Goal: Task Accomplishment & Management: Manage account settings

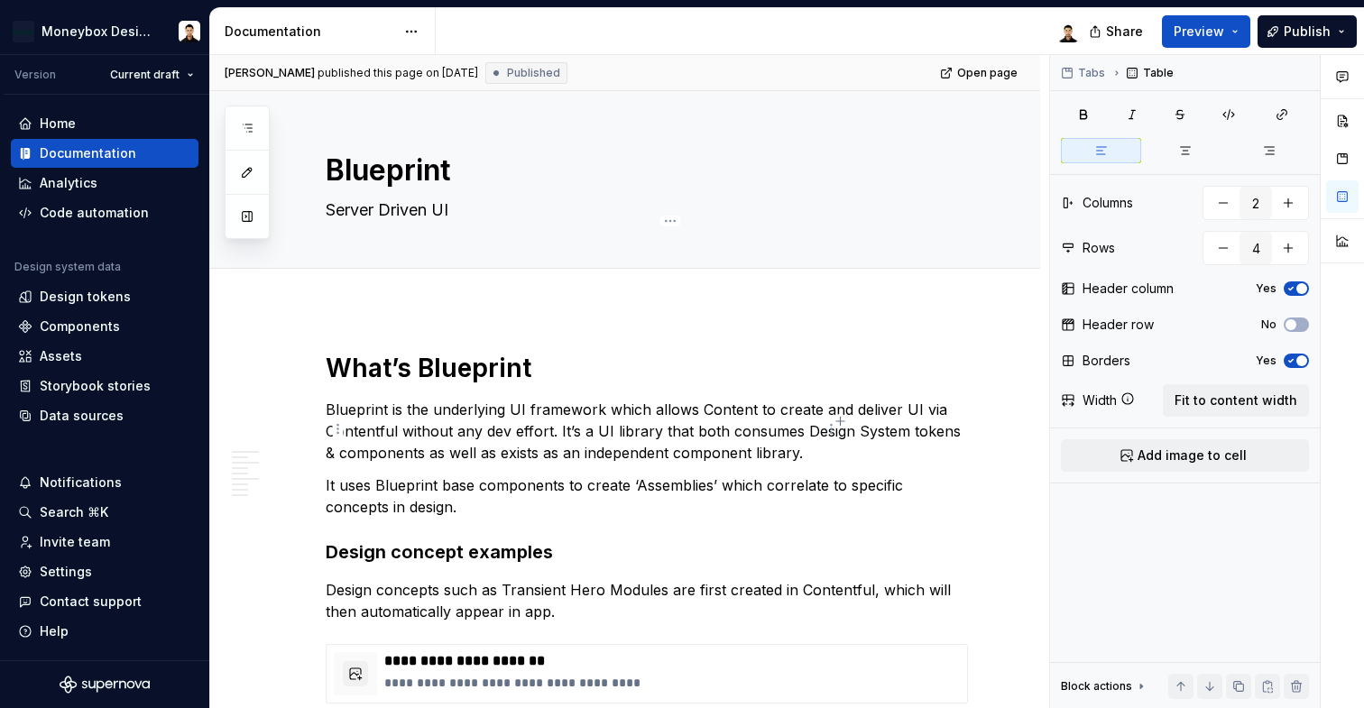
scroll to position [3695, 0]
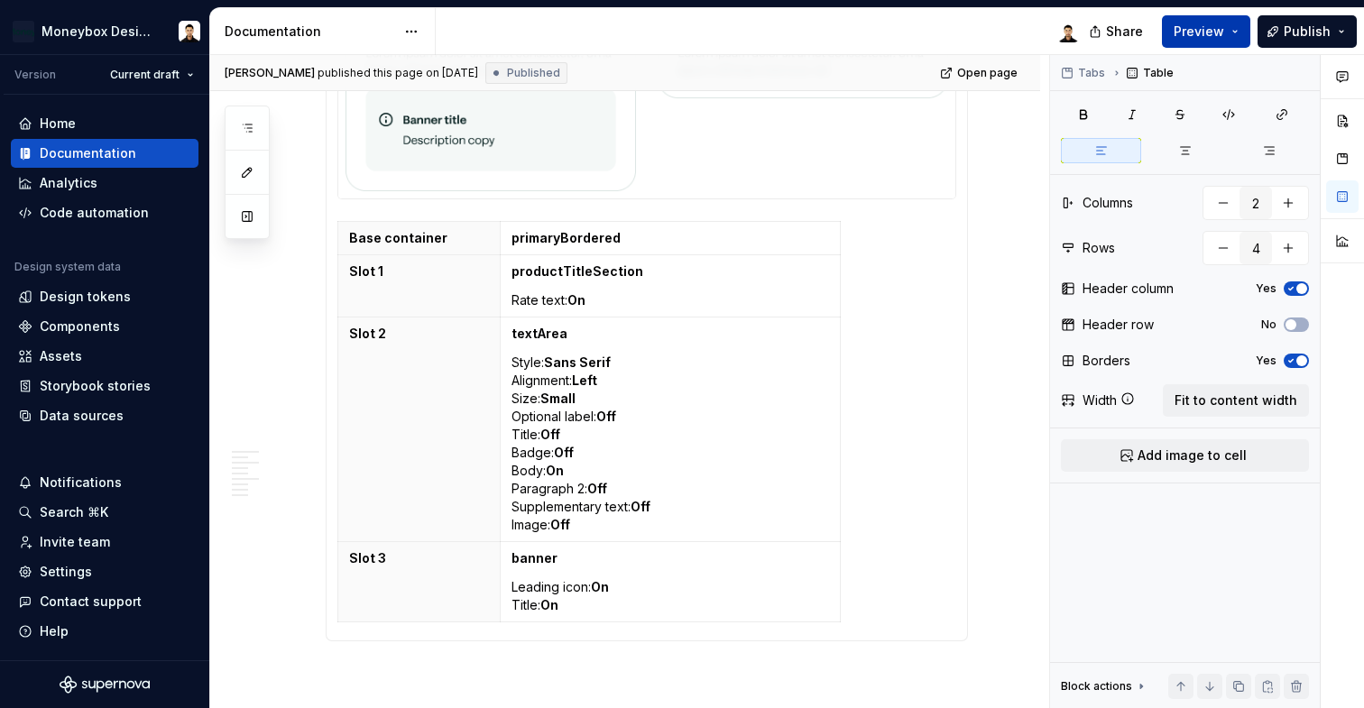
click at [1205, 27] on span "Preview" at bounding box center [1199, 32] width 51 height 18
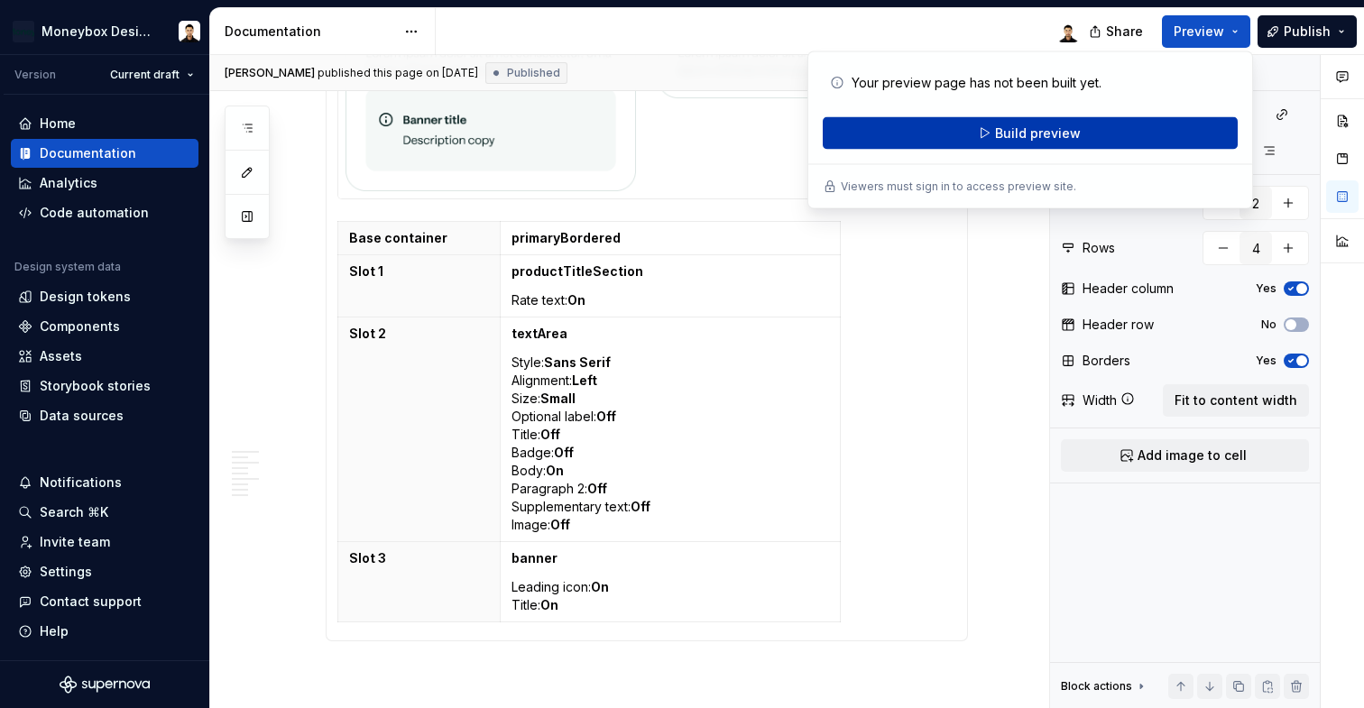
click at [1048, 128] on span "Build preview" at bounding box center [1038, 134] width 86 height 18
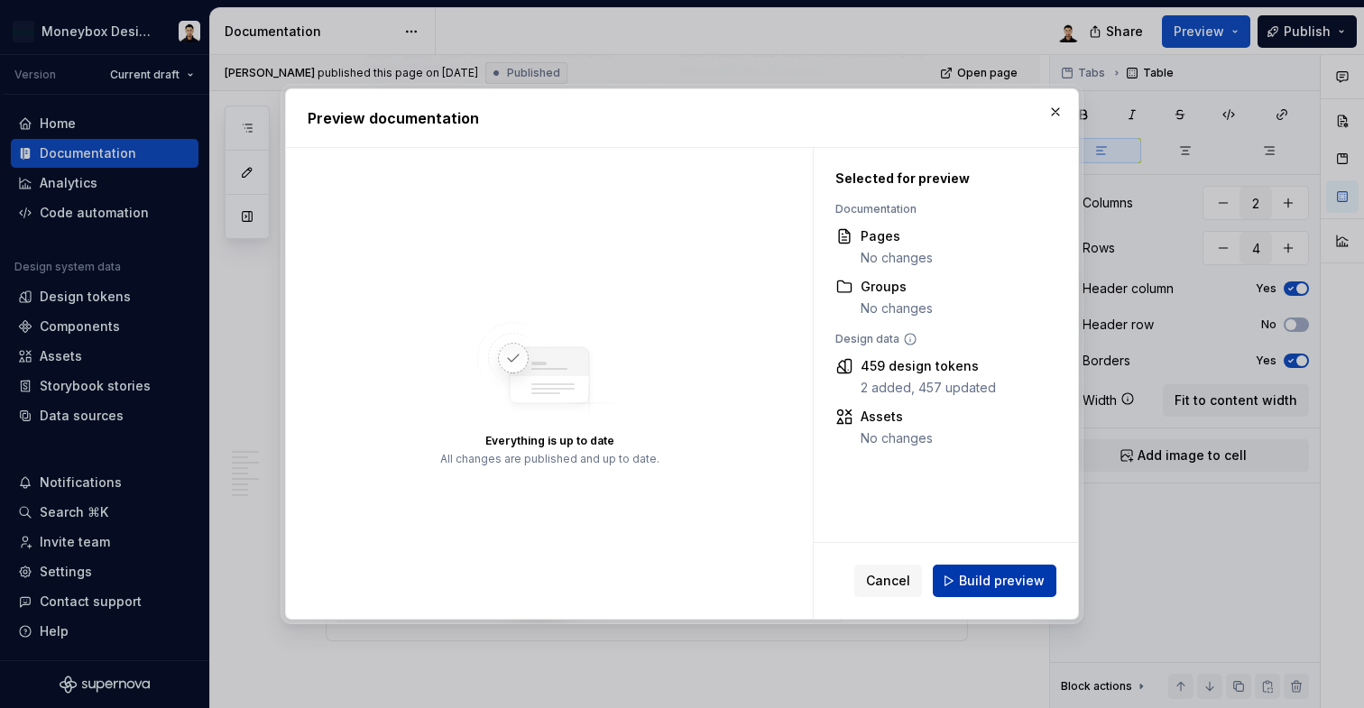
click at [978, 584] on span "Build preview" at bounding box center [1002, 581] width 86 height 18
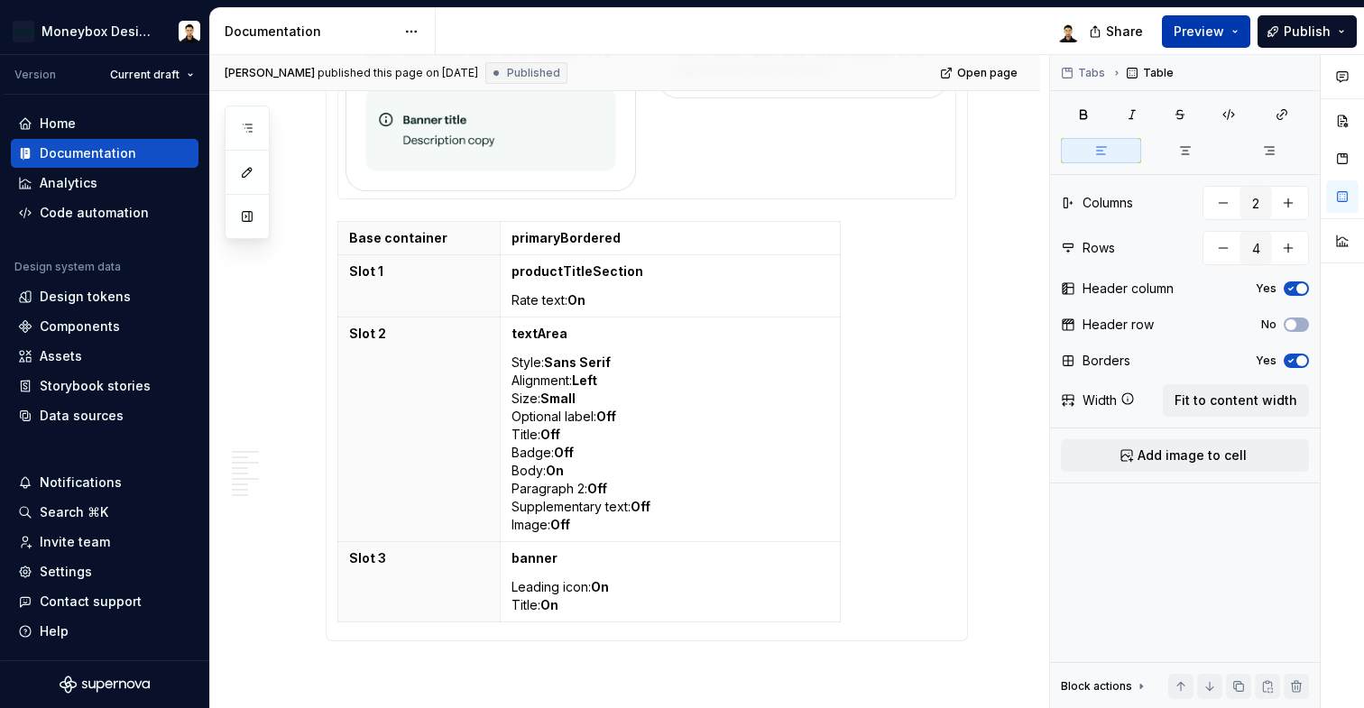
click at [1227, 38] on button "Preview" at bounding box center [1206, 31] width 88 height 32
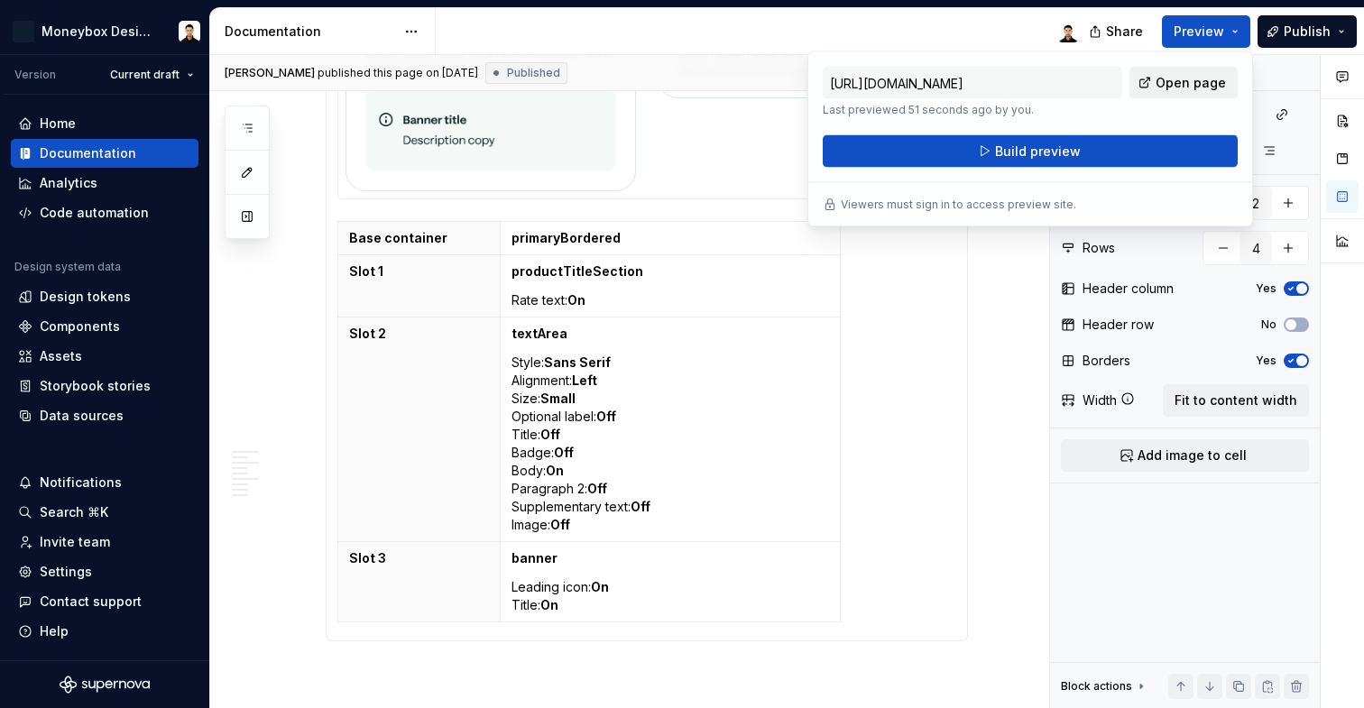
click at [1209, 79] on span "Open page" at bounding box center [1191, 83] width 70 height 18
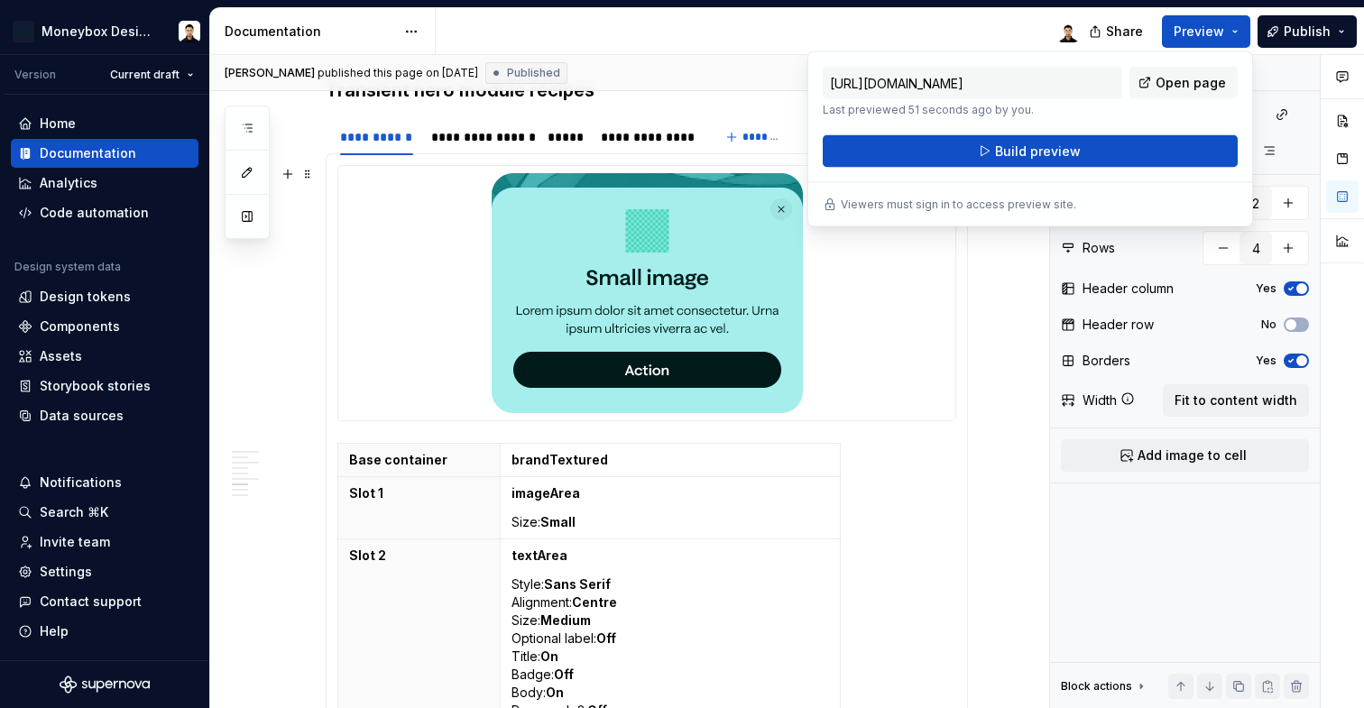
scroll to position [1873, 0]
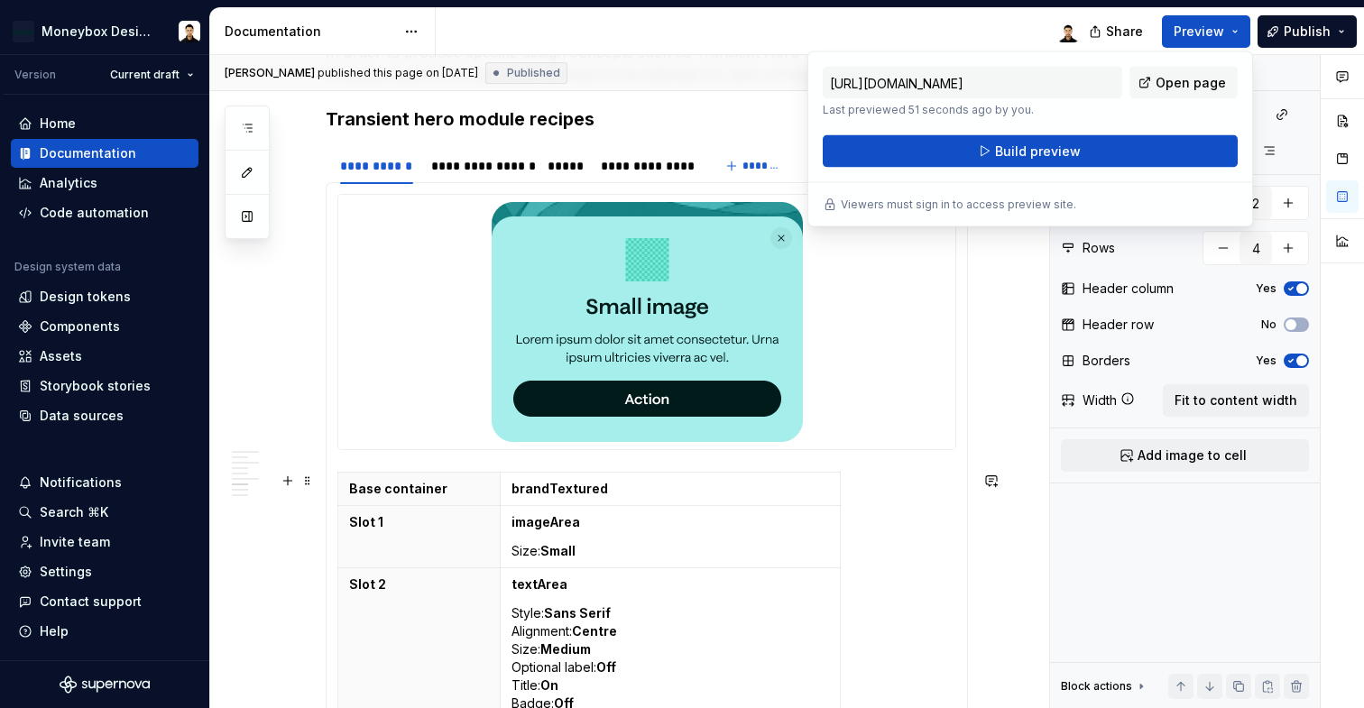
click at [358, 483] on p "Base container" at bounding box center [419, 489] width 140 height 18
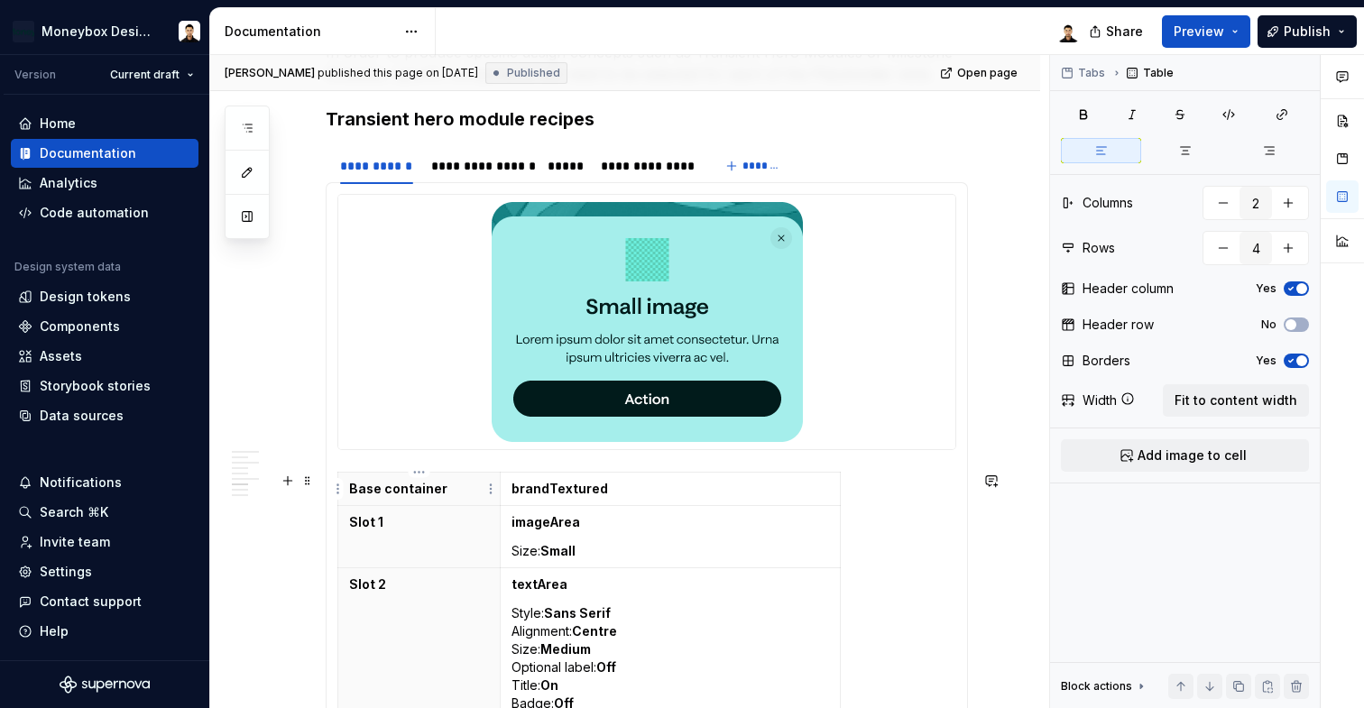
click at [402, 489] on p "Base container" at bounding box center [419, 489] width 140 height 18
click at [1243, 406] on span "Fit to content width" at bounding box center [1236, 401] width 123 height 18
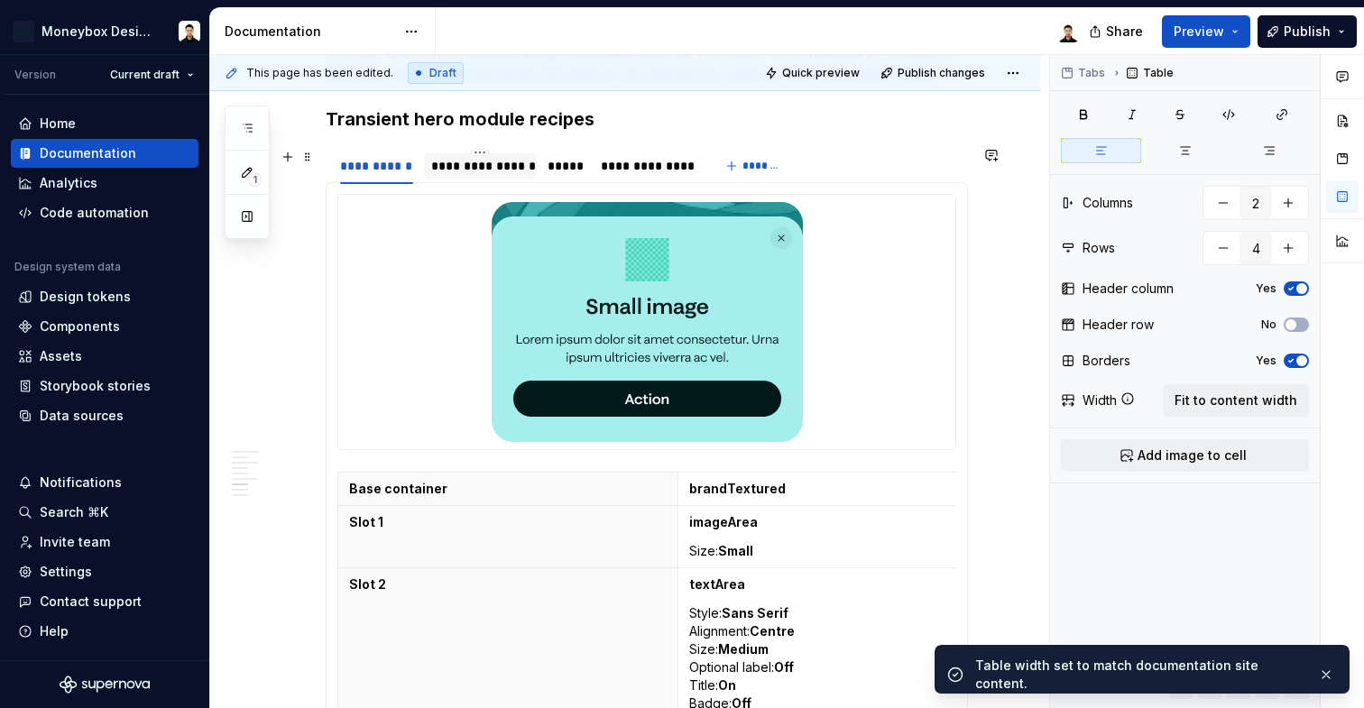
click at [476, 162] on div "**********" at bounding box center [480, 166] width 98 height 18
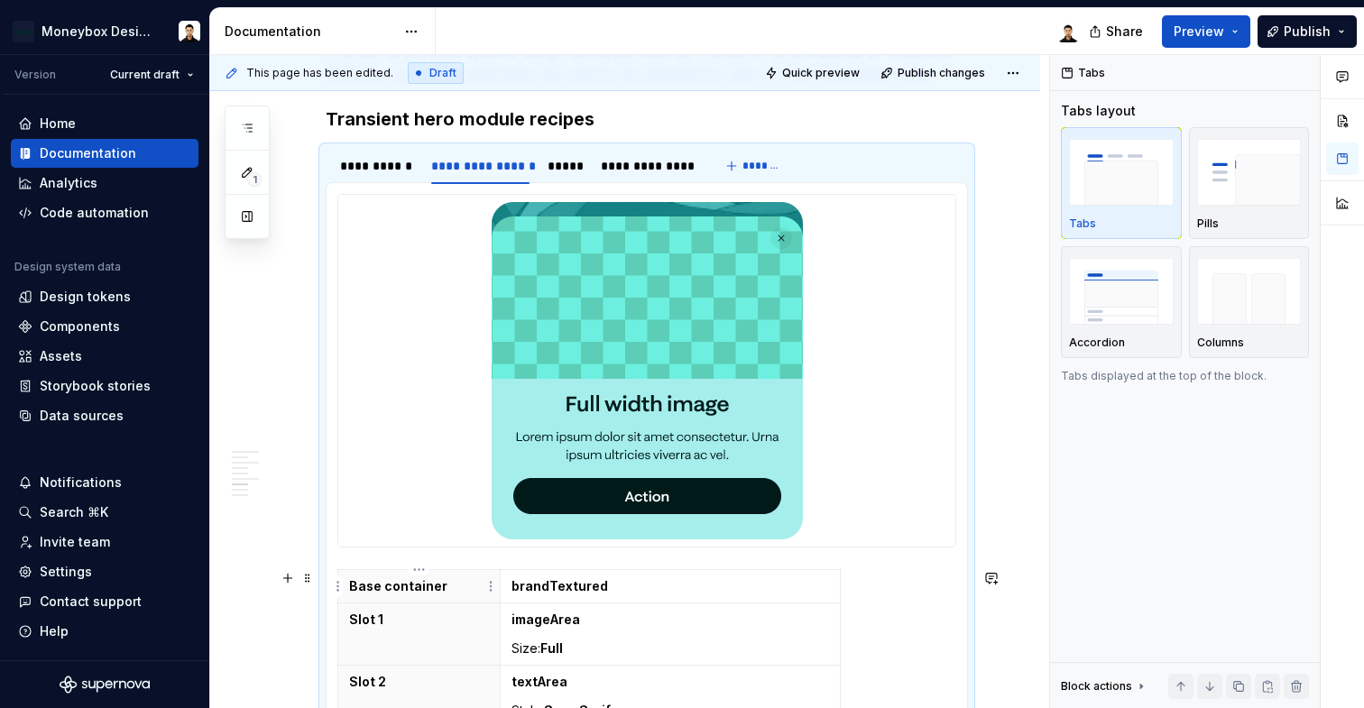
click at [481, 597] on th "Base container" at bounding box center [419, 586] width 162 height 33
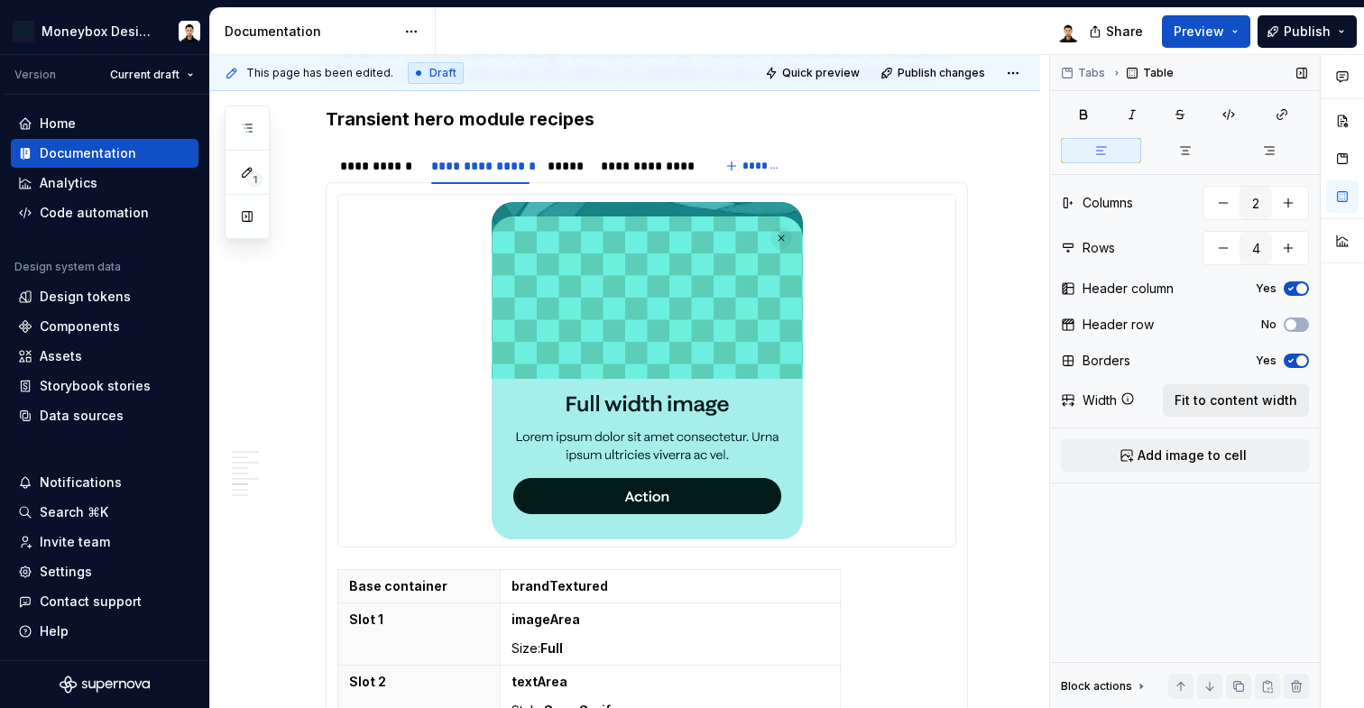
click at [1255, 402] on span "Fit to content width" at bounding box center [1236, 401] width 123 height 18
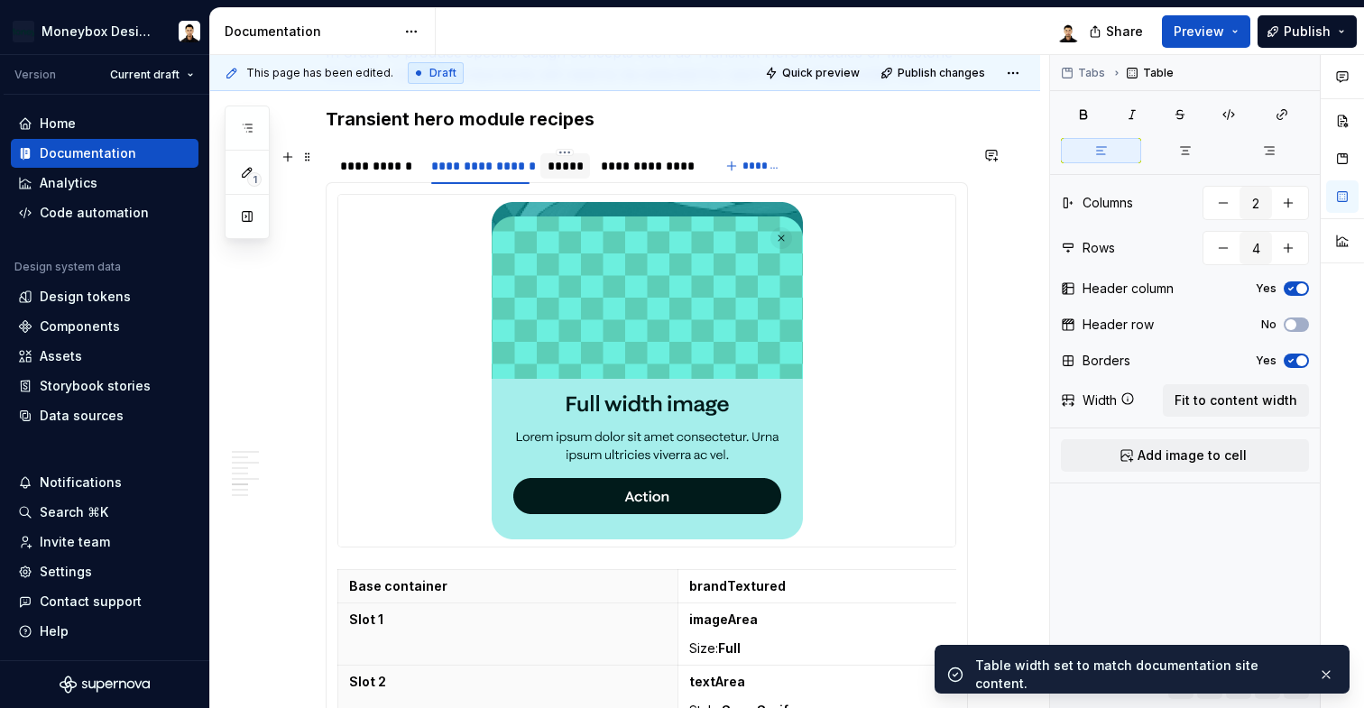
click at [572, 165] on div "*****" at bounding box center [565, 166] width 35 height 18
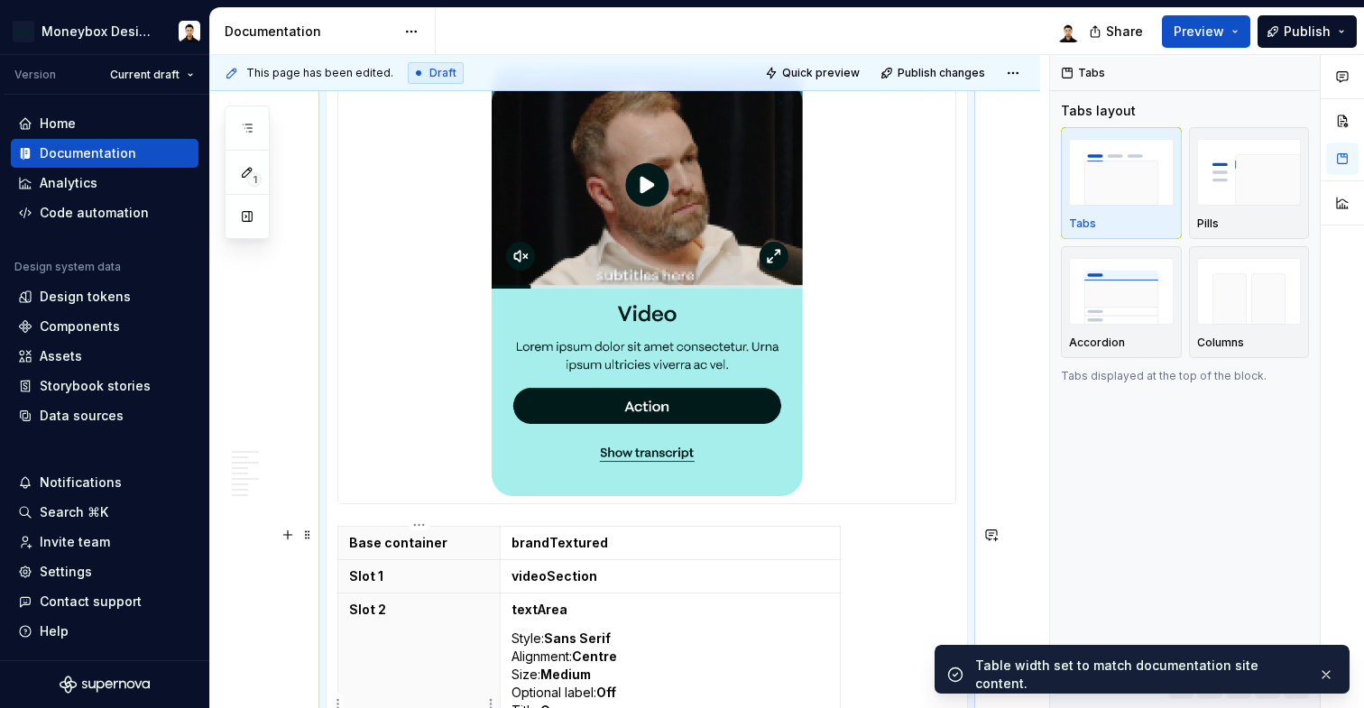
scroll to position [2009, 0]
click at [473, 545] on p "Base container" at bounding box center [419, 542] width 140 height 18
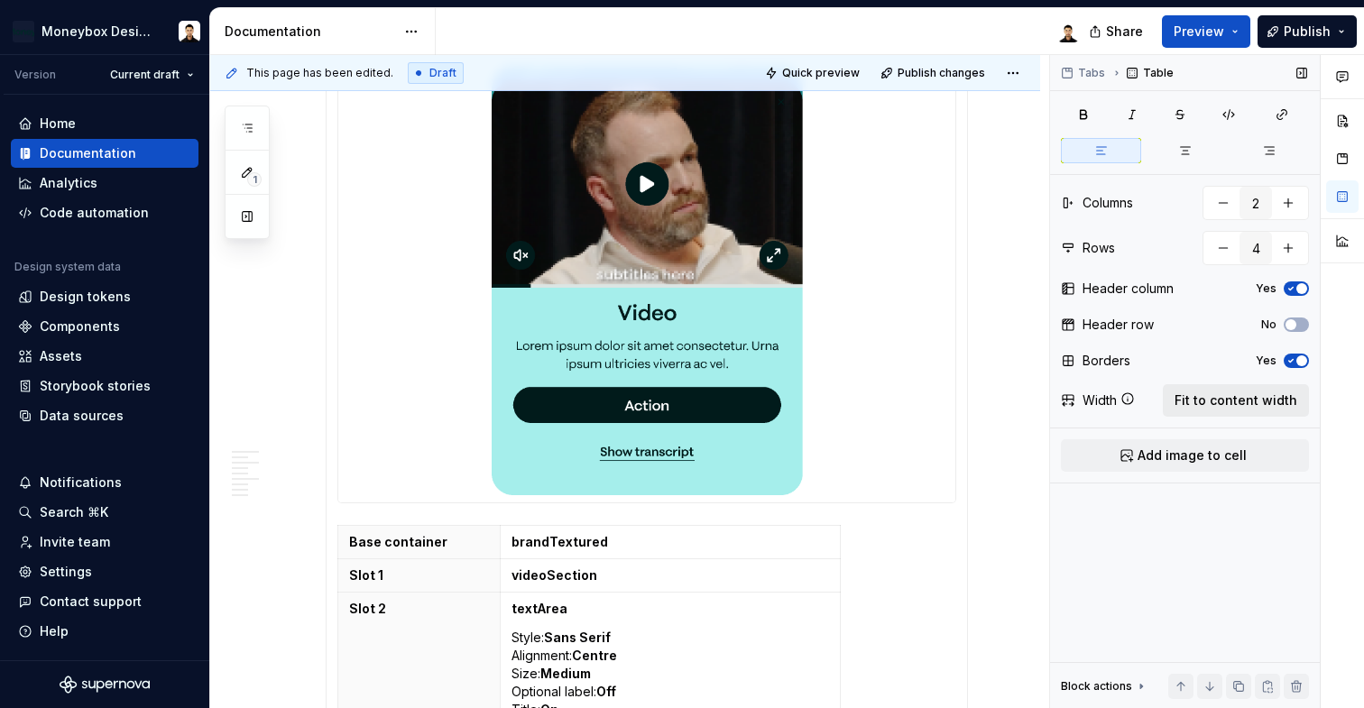
click at [1221, 397] on span "Fit to content width" at bounding box center [1236, 401] width 123 height 18
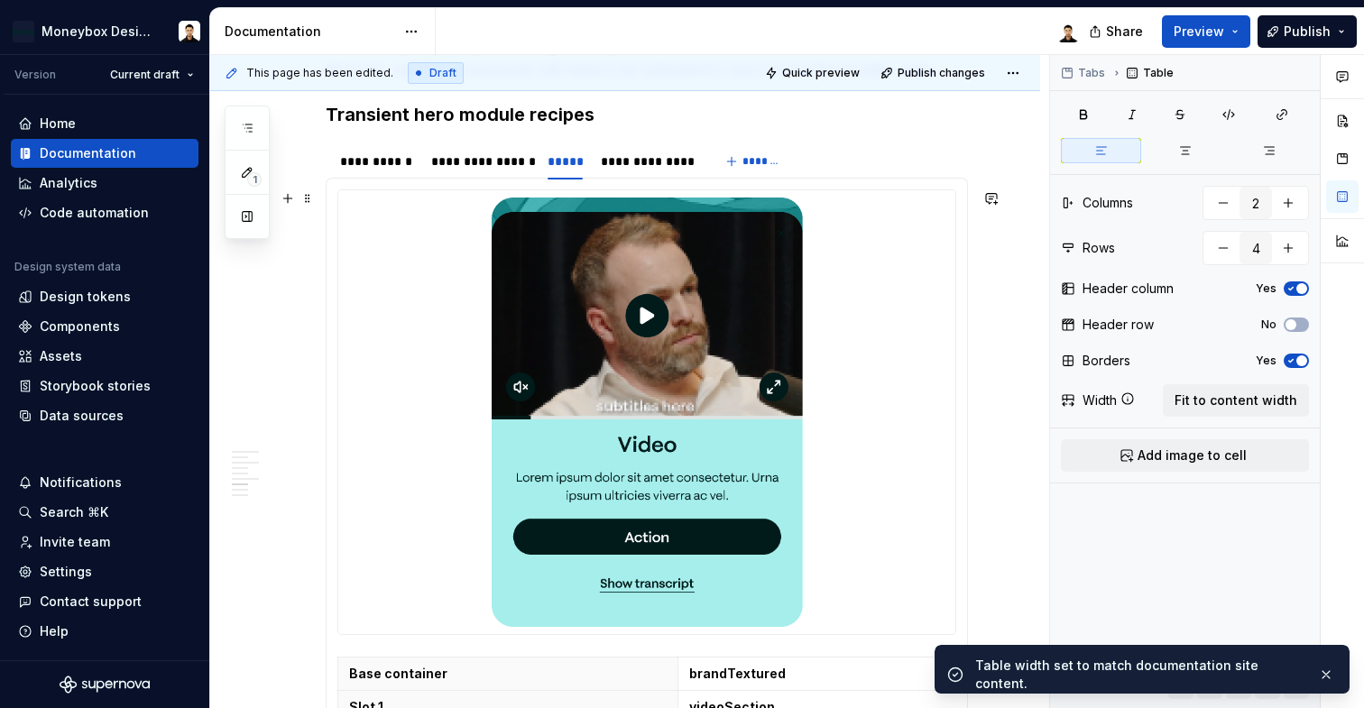
scroll to position [1825, 0]
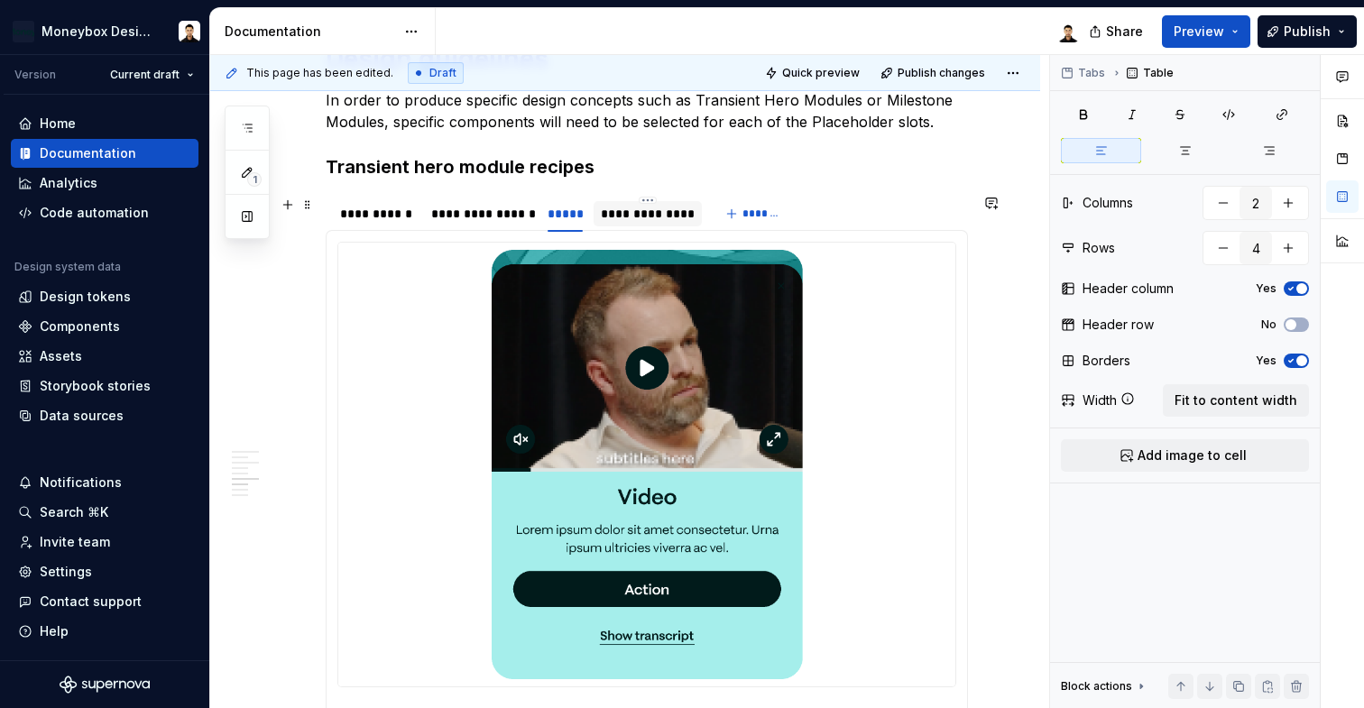
click at [625, 208] on div "**********" at bounding box center [648, 214] width 94 height 18
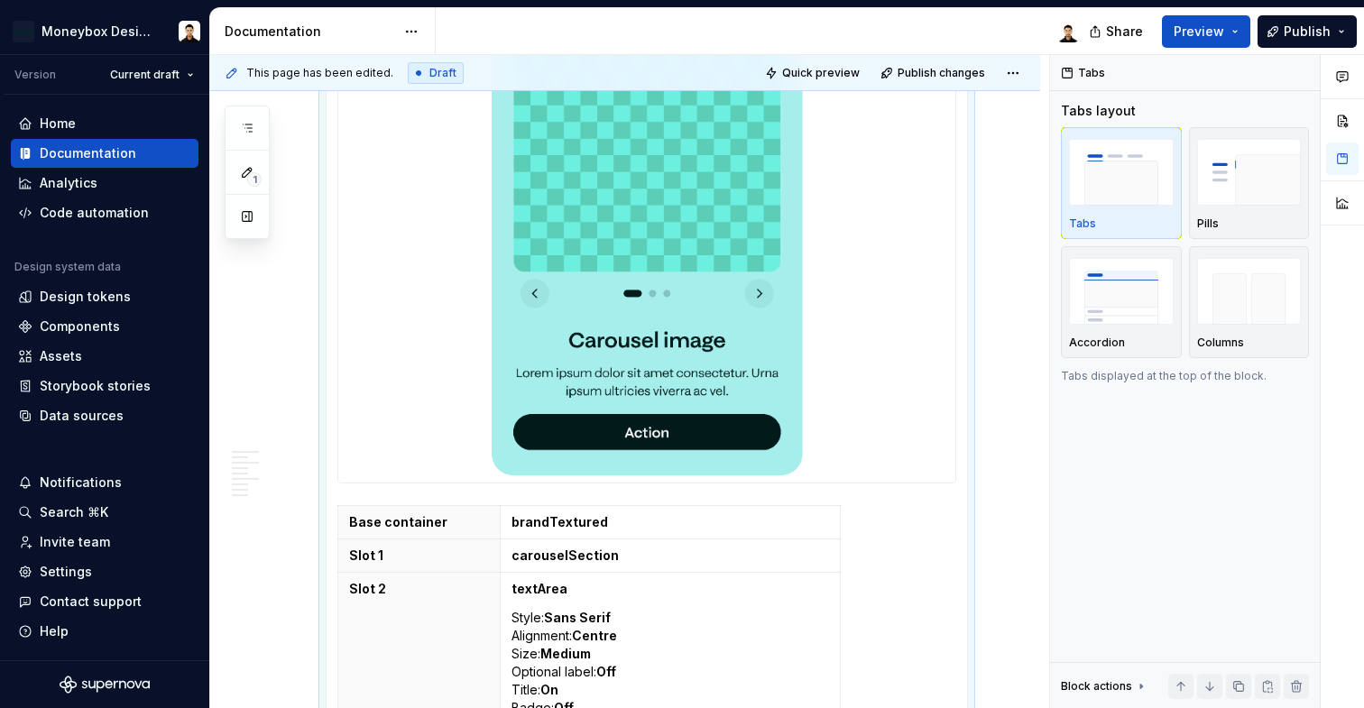
scroll to position [2302, 0]
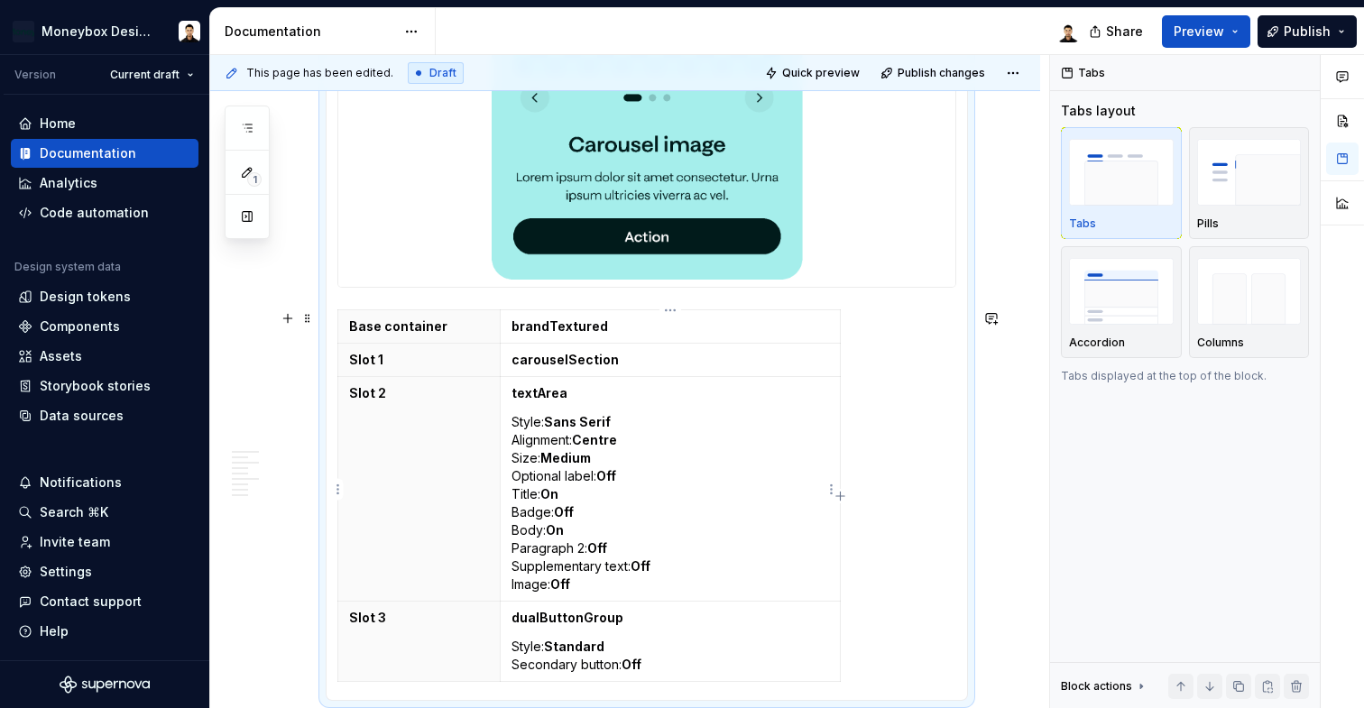
click at [616, 468] on strong "Off" at bounding box center [606, 475] width 20 height 15
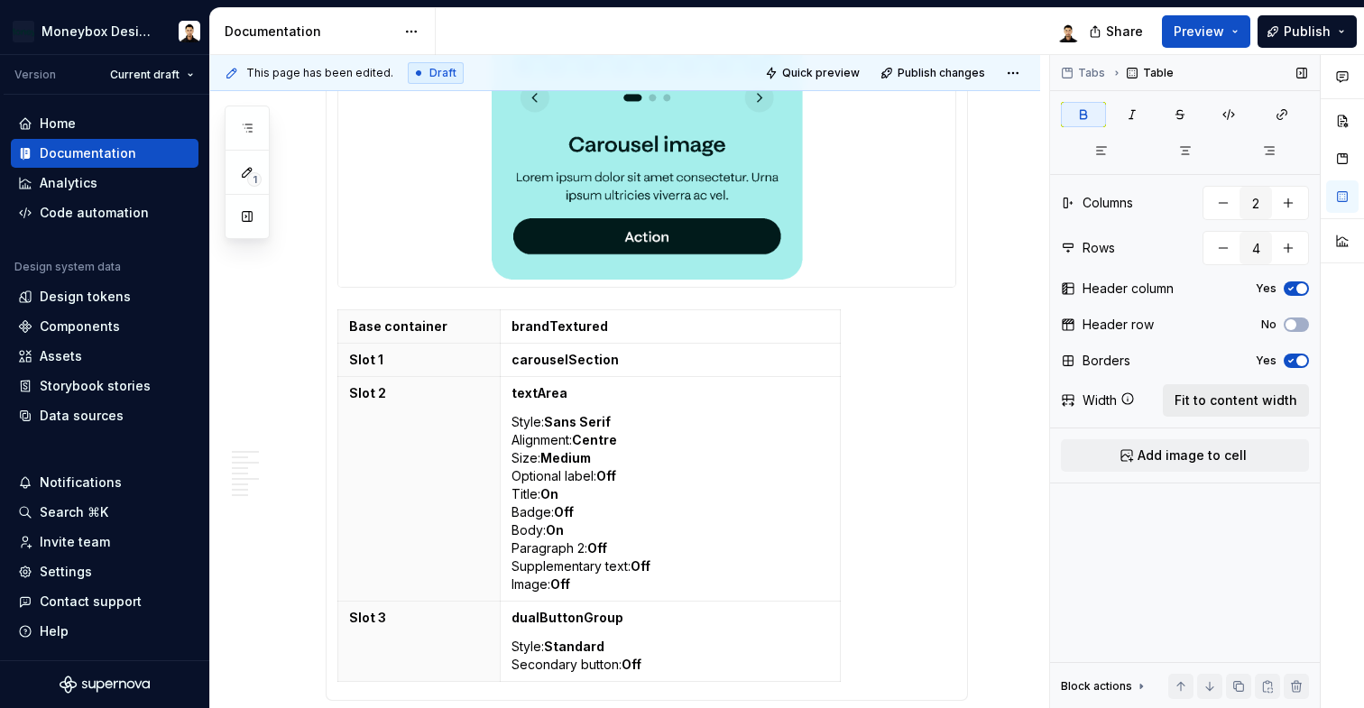
click at [1256, 397] on span "Fit to content width" at bounding box center [1236, 401] width 123 height 18
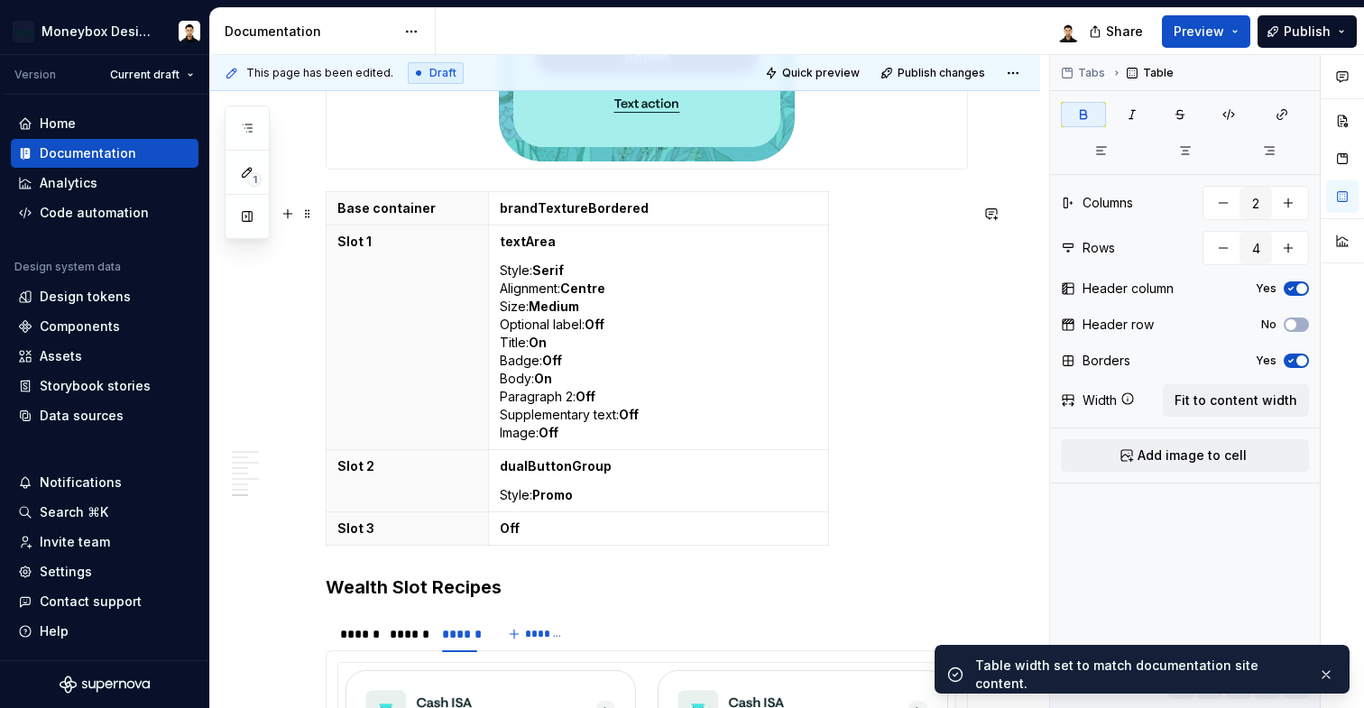
scroll to position [3117, 0]
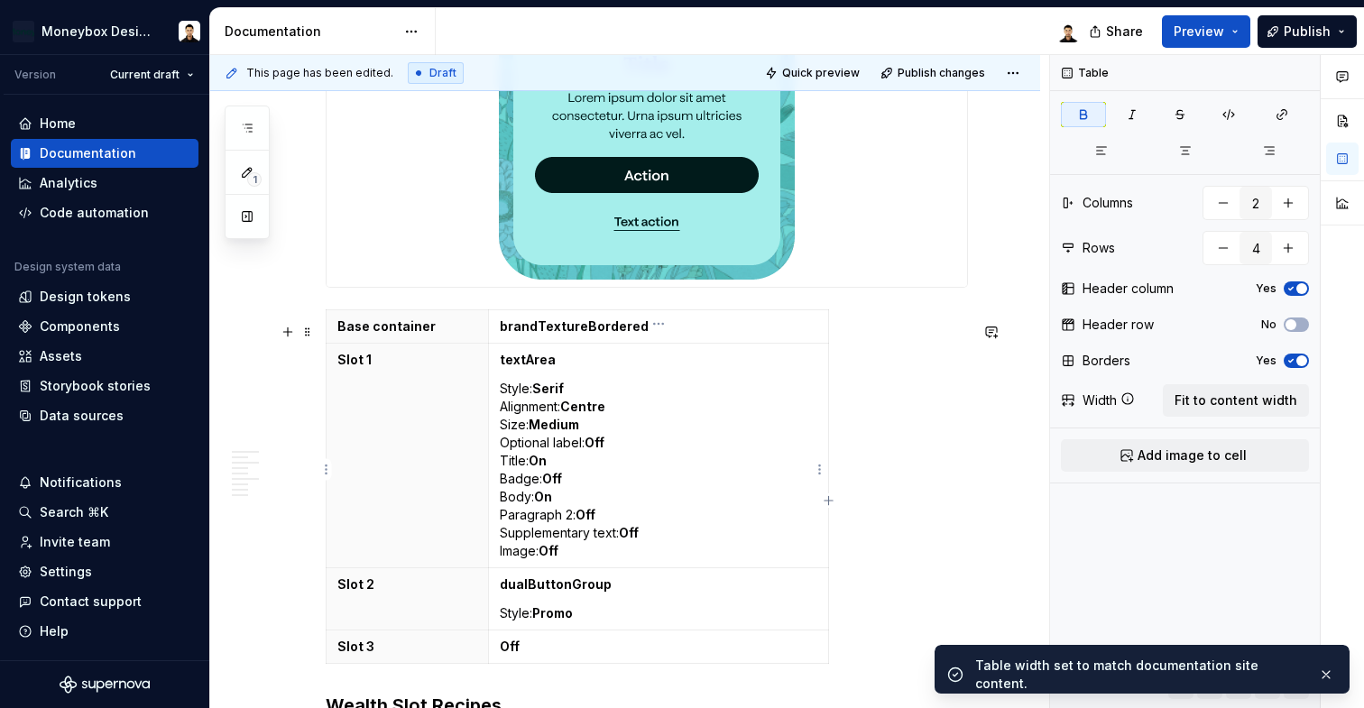
click at [568, 432] on strong "Medium" at bounding box center [554, 424] width 51 height 15
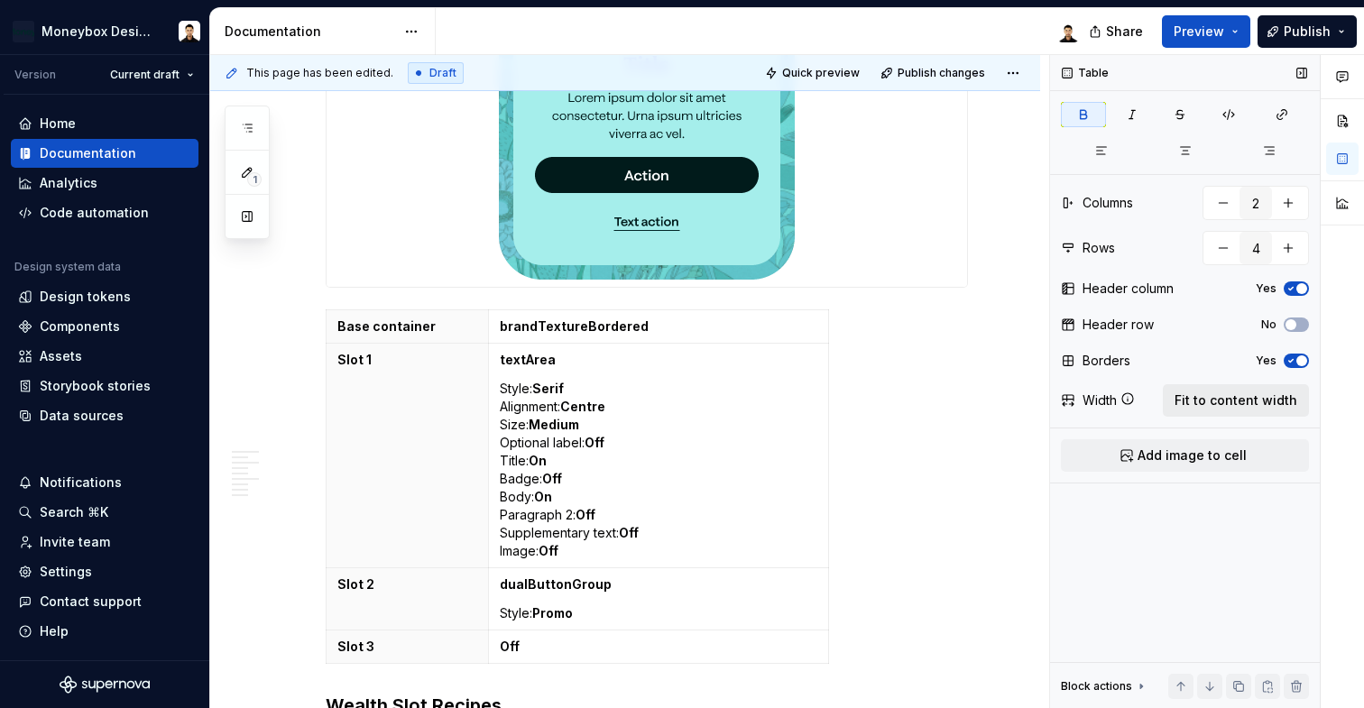
click at [1246, 406] on span "Fit to content width" at bounding box center [1236, 401] width 123 height 18
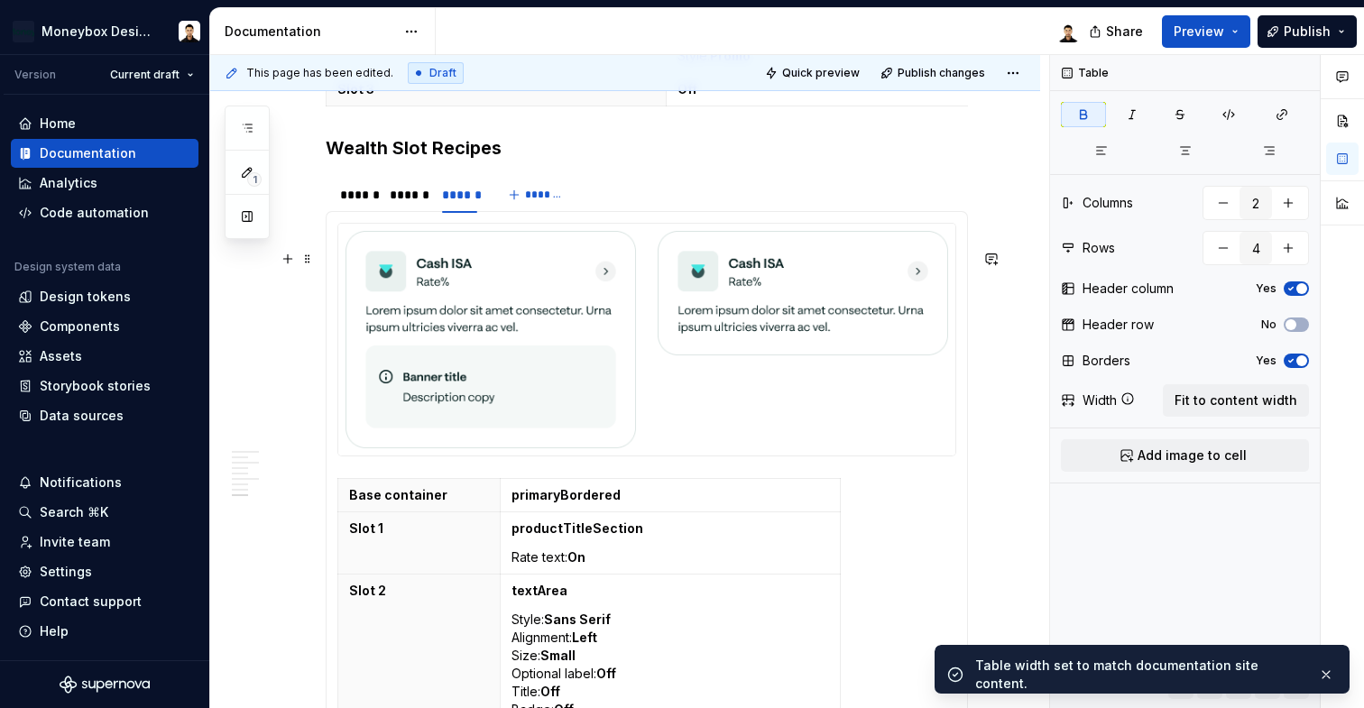
scroll to position [3796, 0]
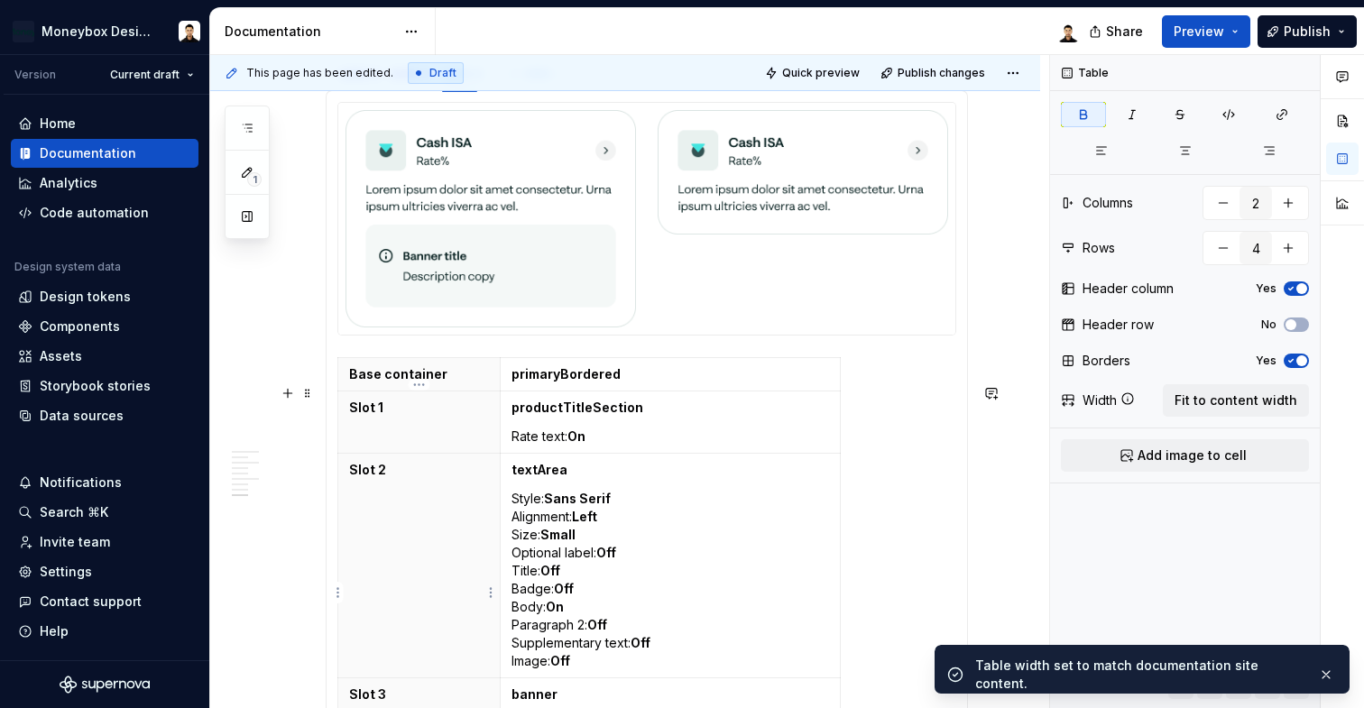
click at [494, 517] on th "Slot 2" at bounding box center [419, 566] width 162 height 225
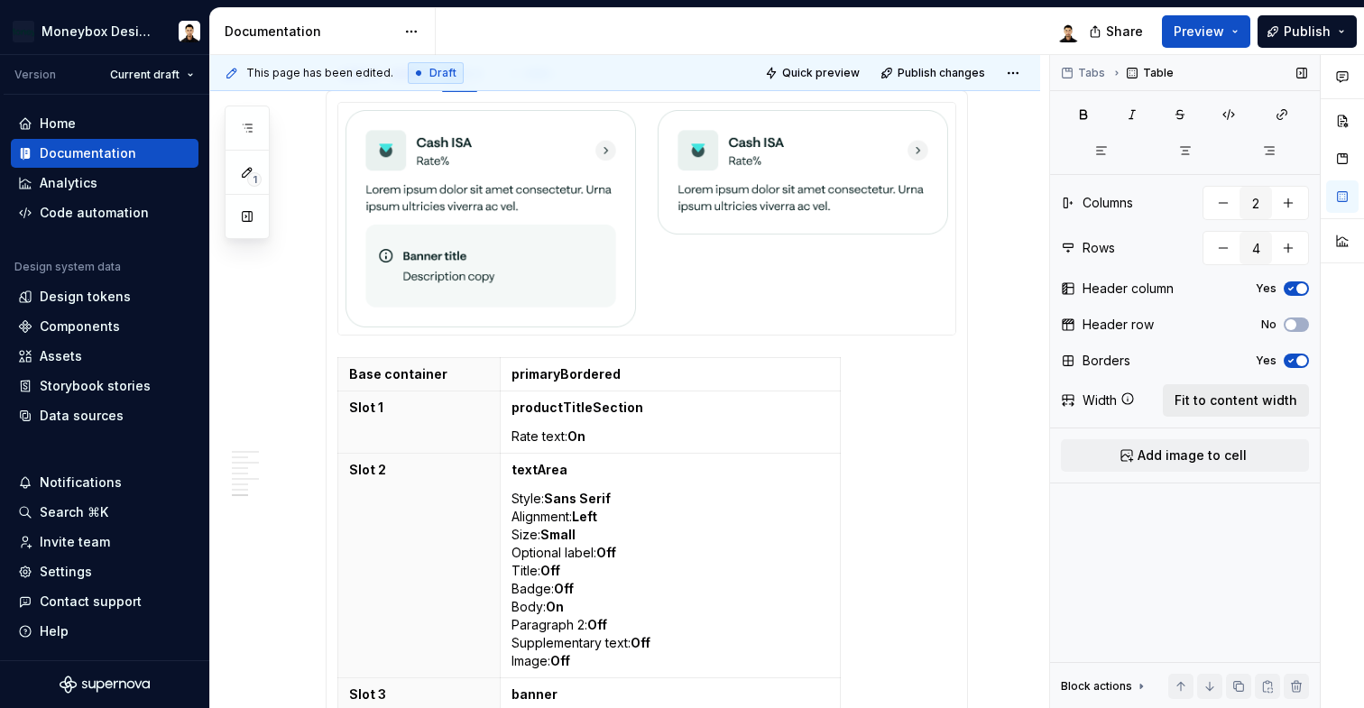
click at [1237, 407] on span "Fit to content width" at bounding box center [1236, 401] width 123 height 18
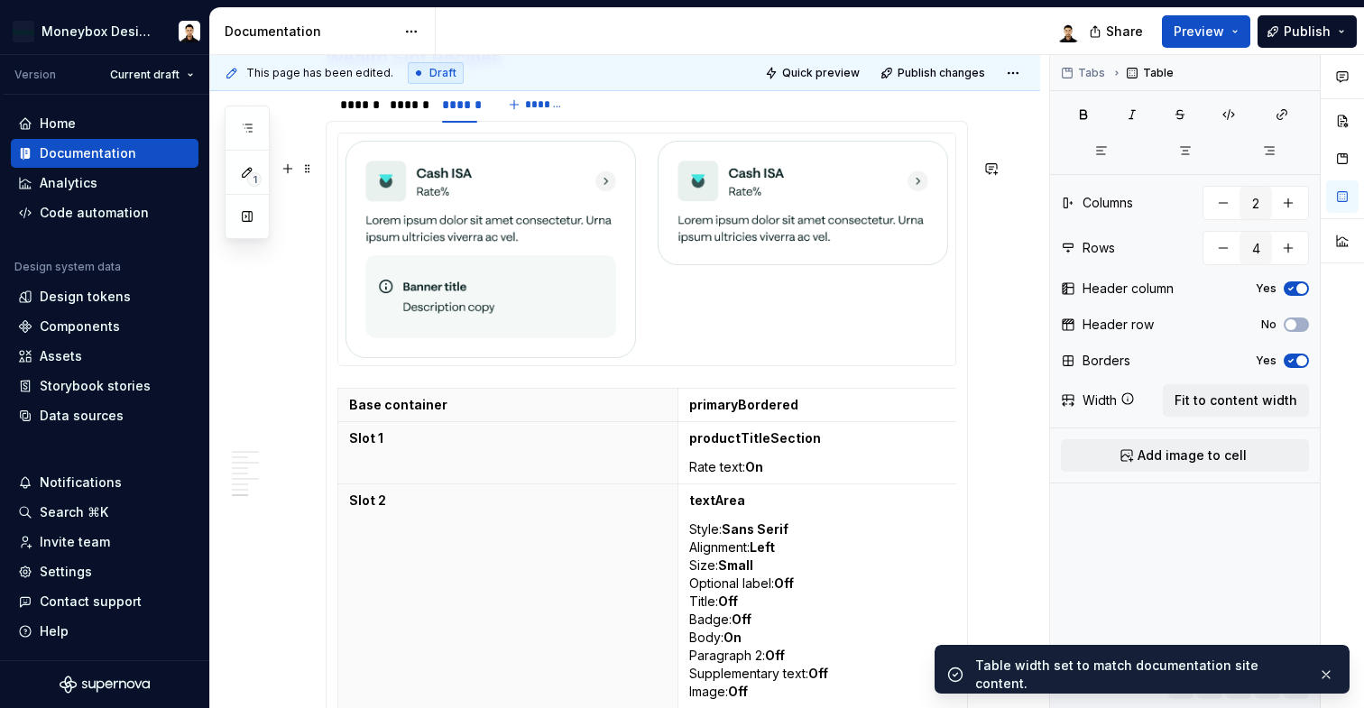
scroll to position [3707, 0]
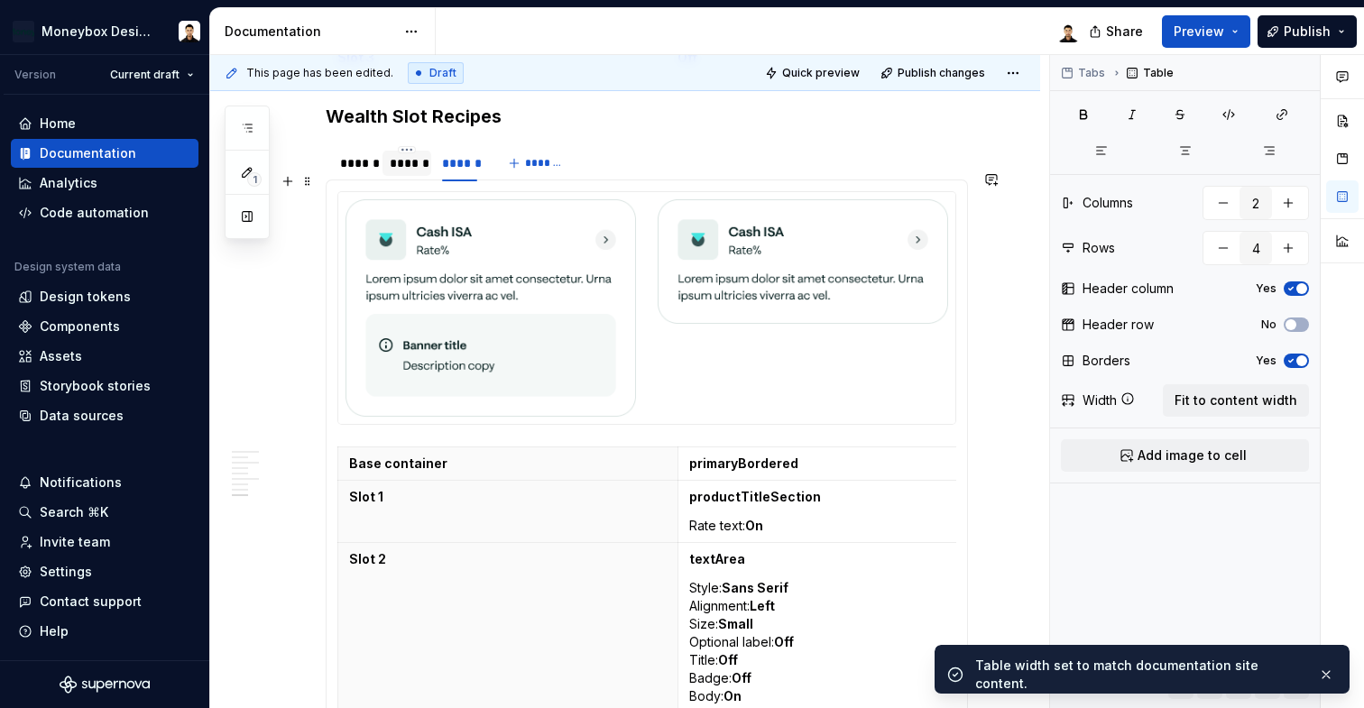
click at [410, 172] on div "******" at bounding box center [407, 163] width 34 height 18
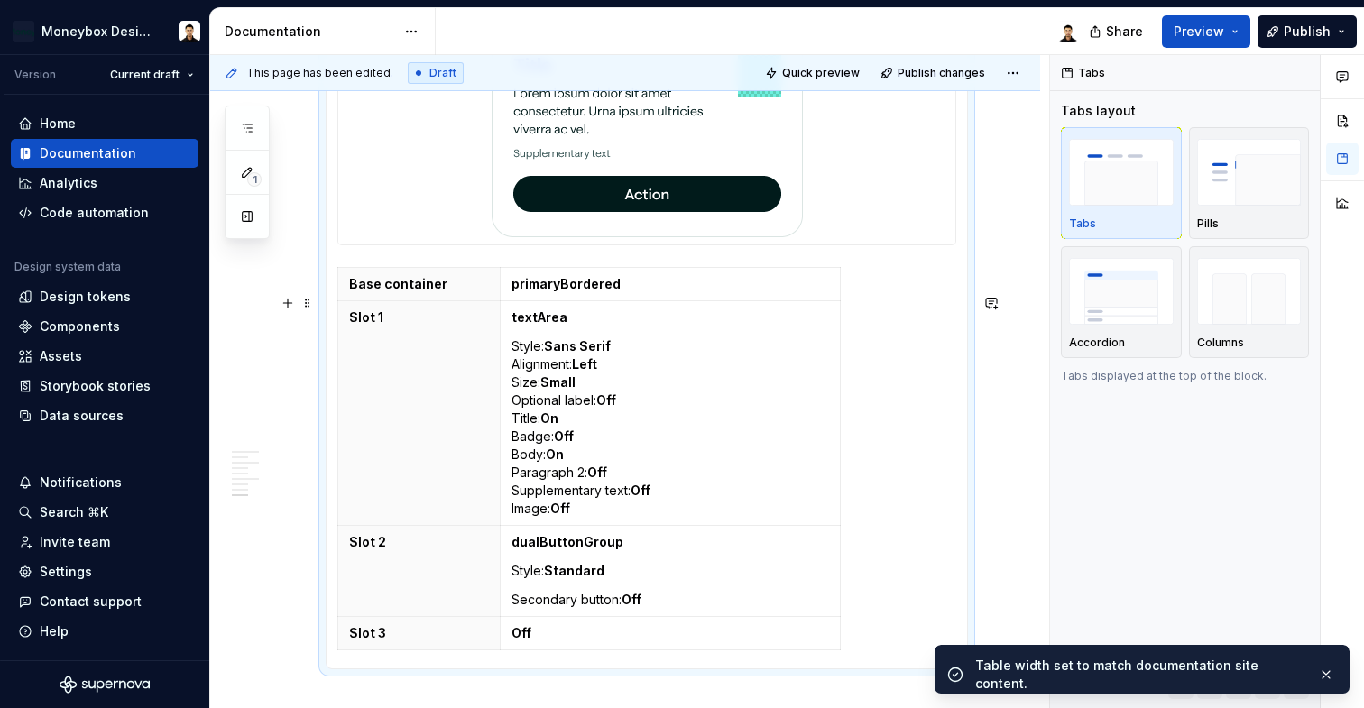
scroll to position [3935, 0]
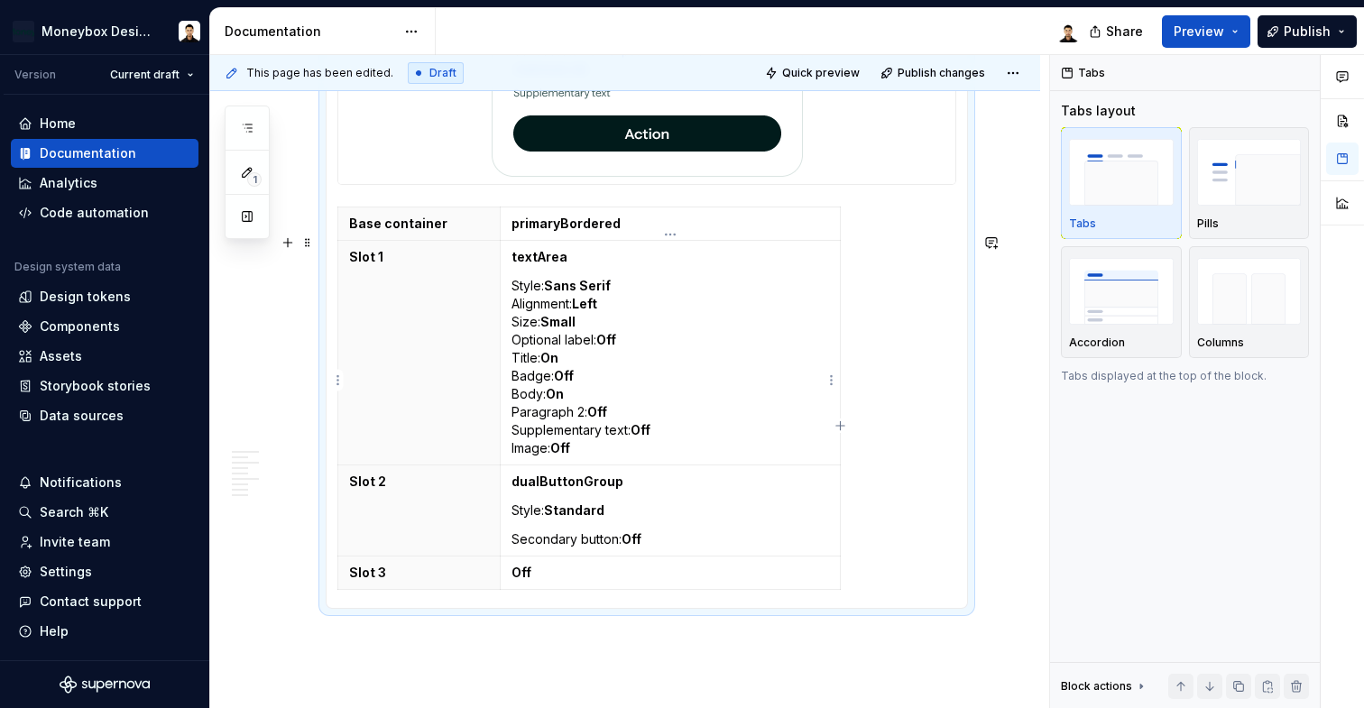
click at [694, 361] on p "Style: Sans Serif Alignment: Left Size: Small Optional label: Off Title: On Bad…" at bounding box center [671, 367] width 318 height 180
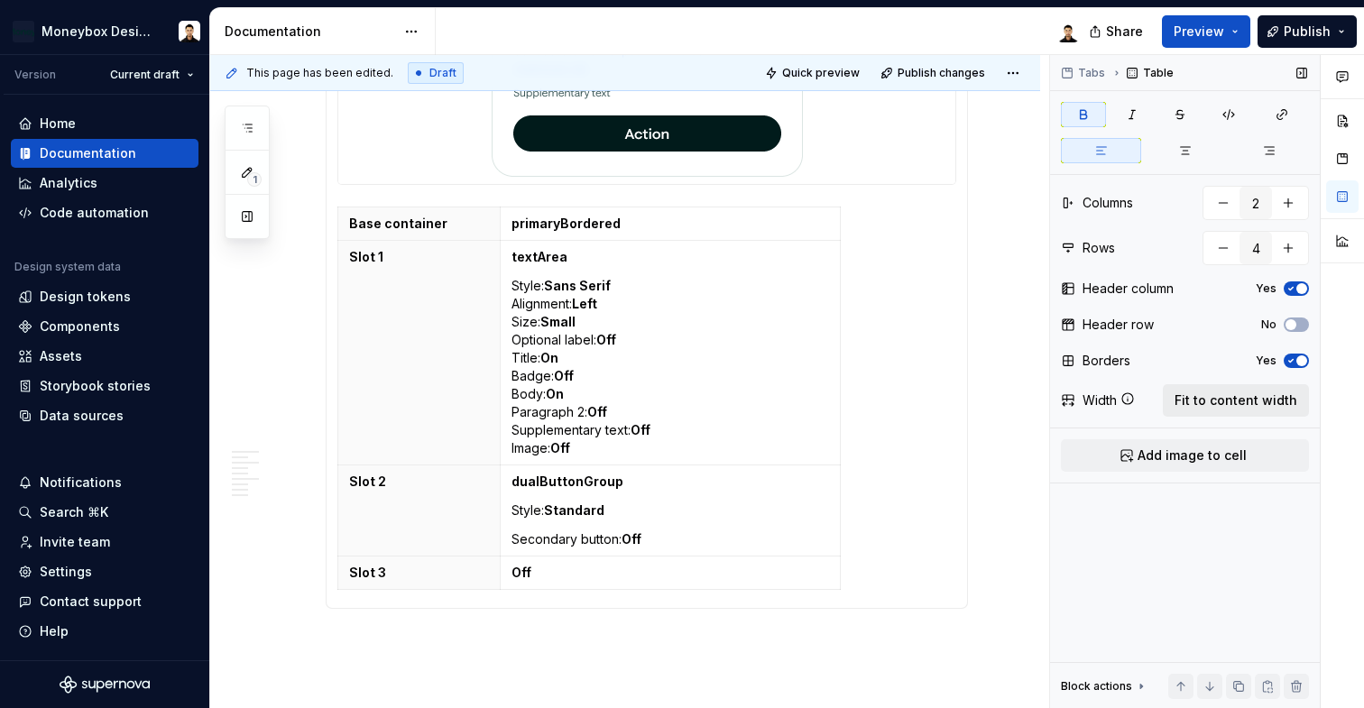
click at [1262, 391] on button "Fit to content width" at bounding box center [1236, 400] width 146 height 32
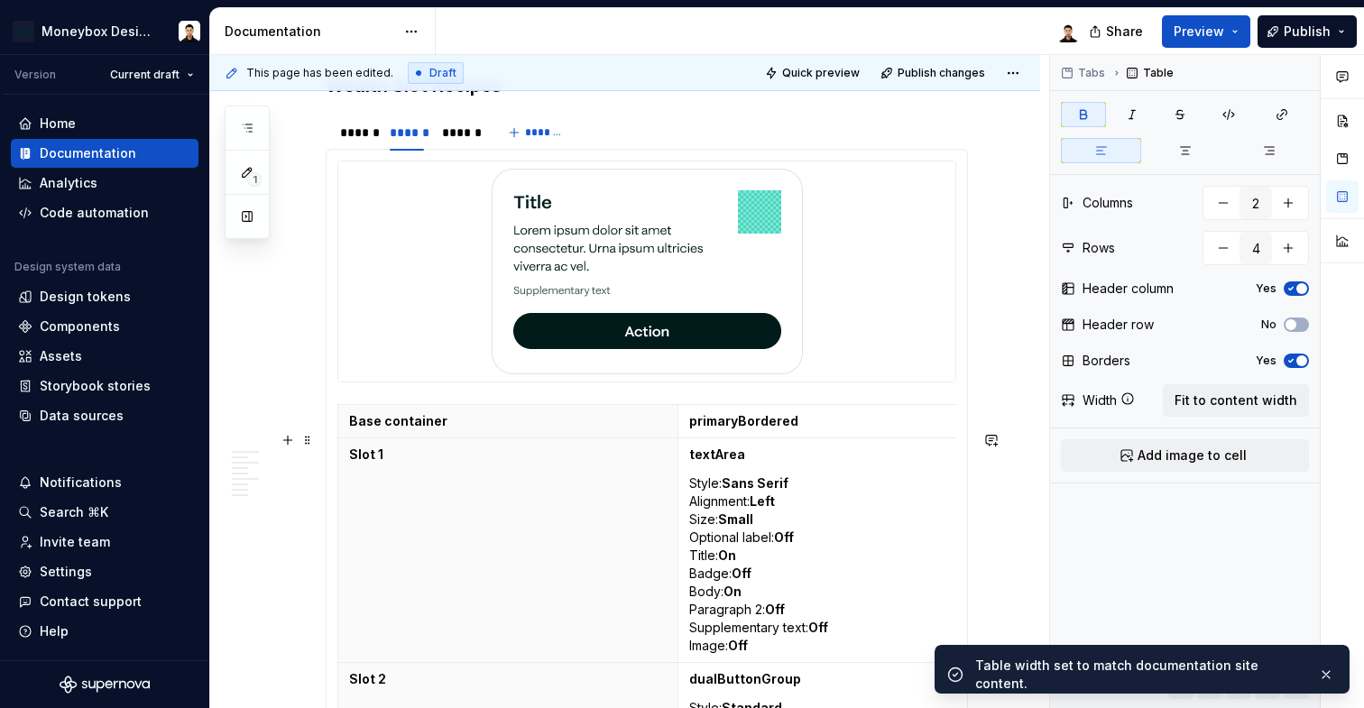
scroll to position [3655, 0]
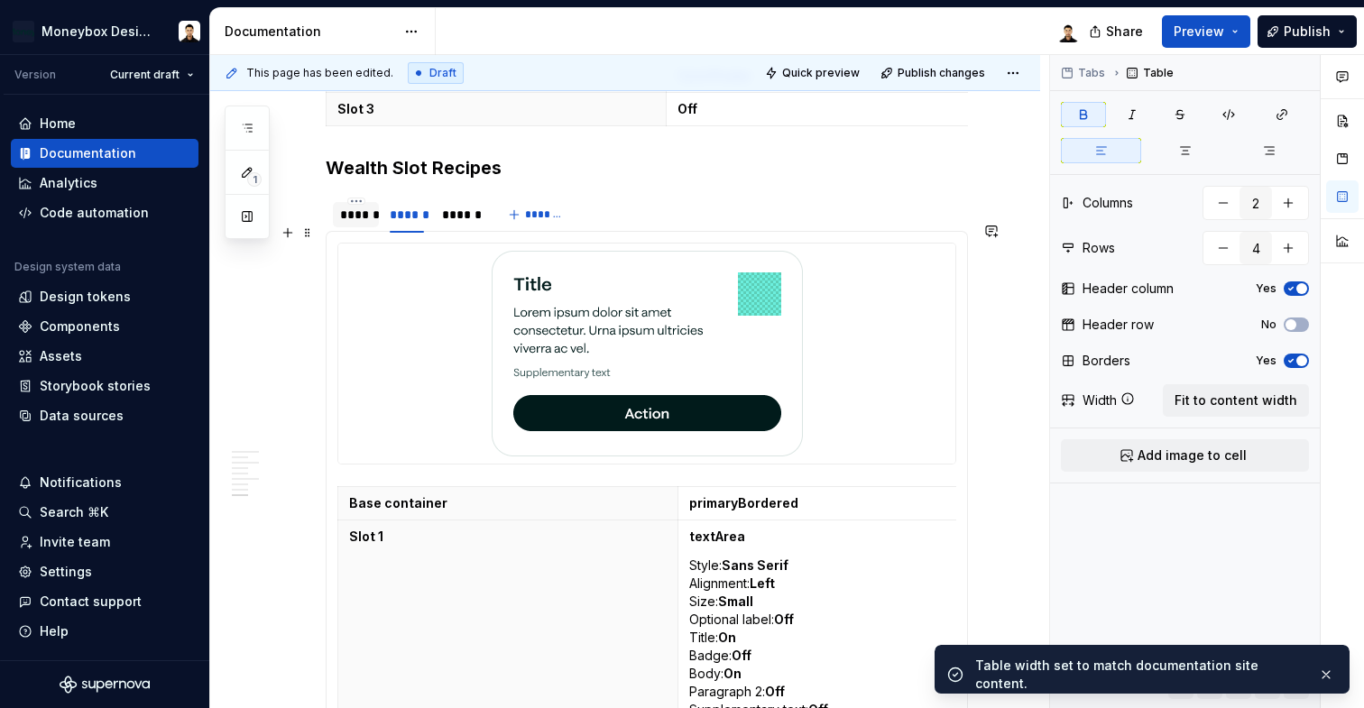
click at [353, 224] on div "******" at bounding box center [356, 215] width 32 height 18
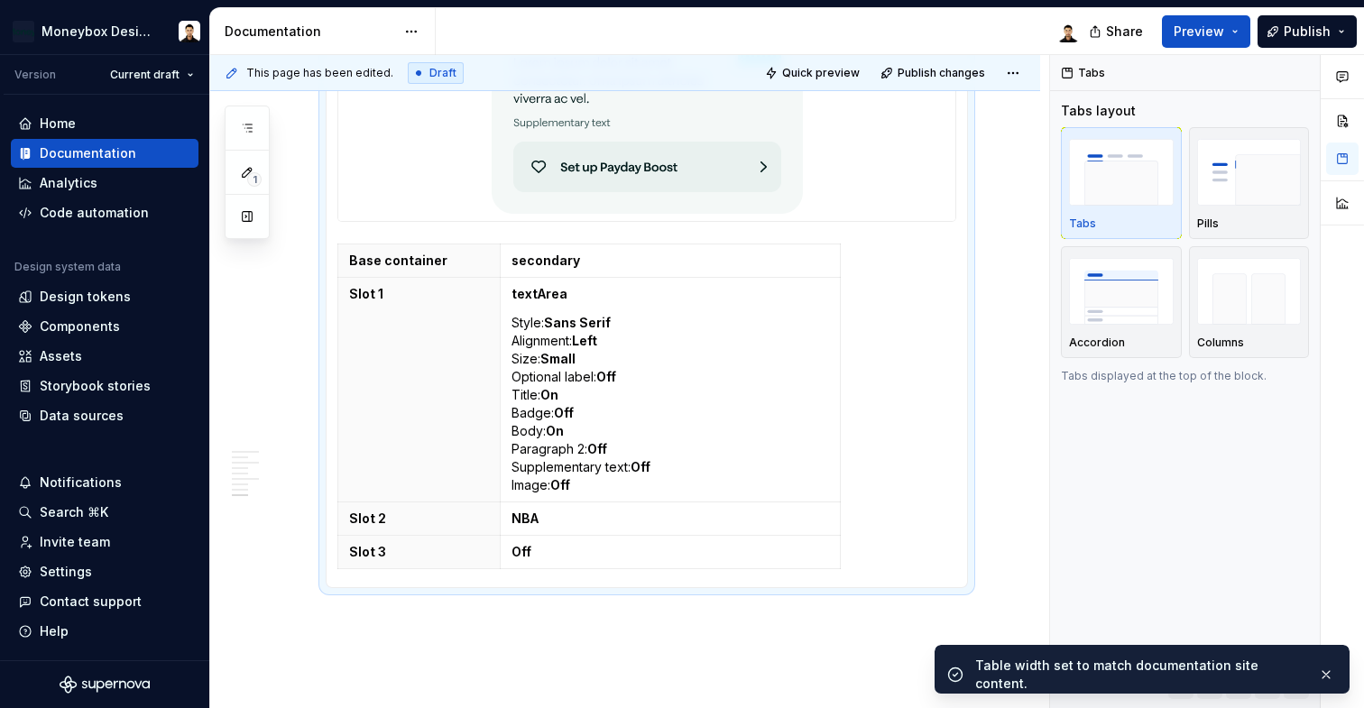
scroll to position [3958, 0]
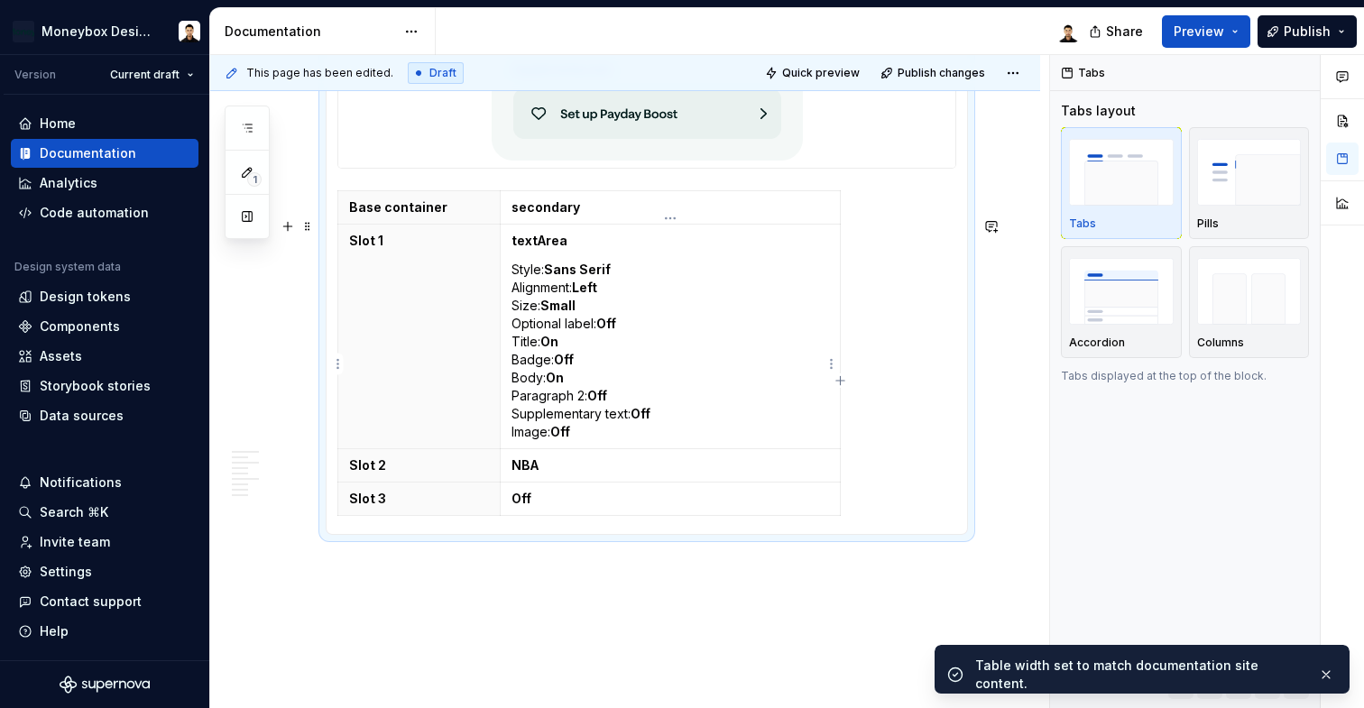
click at [678, 335] on p "Style: Sans Serif Alignment: Left Size: Small Optional label: Off Title: On Bad…" at bounding box center [671, 351] width 318 height 180
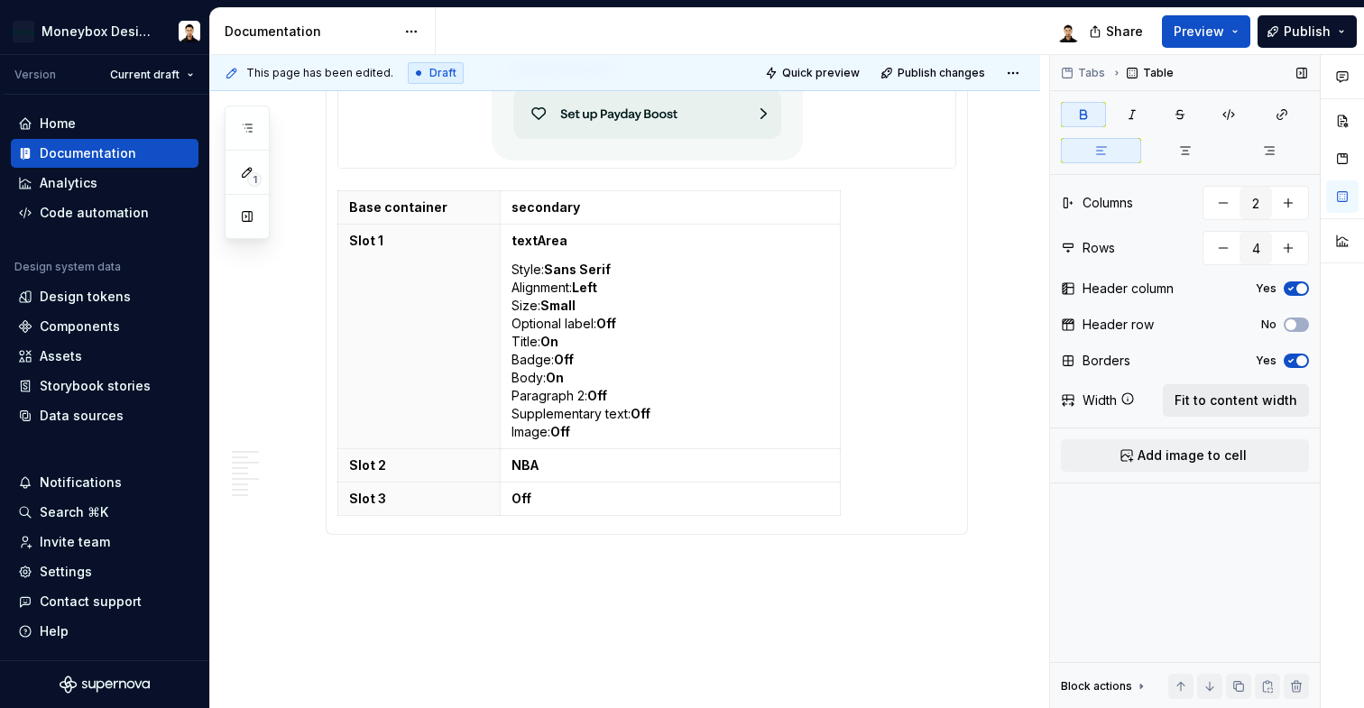
click at [1235, 404] on span "Fit to content width" at bounding box center [1236, 401] width 123 height 18
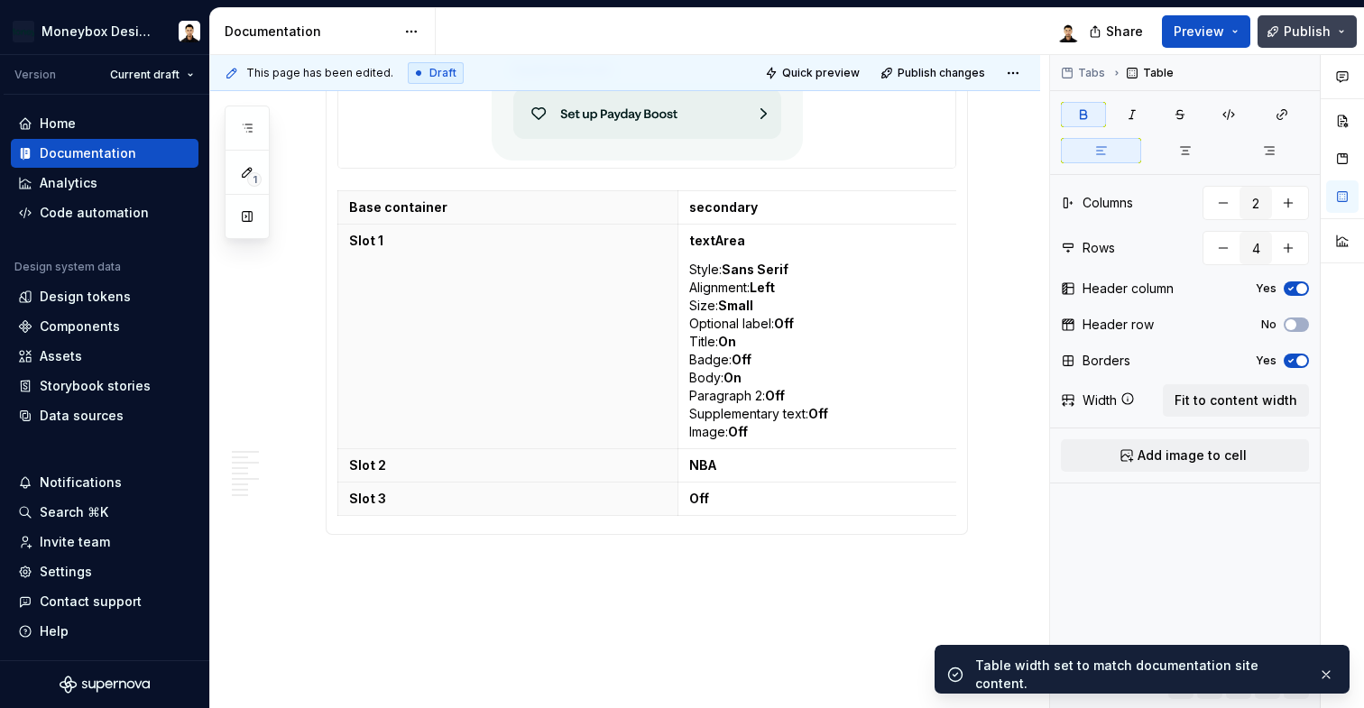
click at [1314, 28] on span "Publish" at bounding box center [1307, 32] width 47 height 18
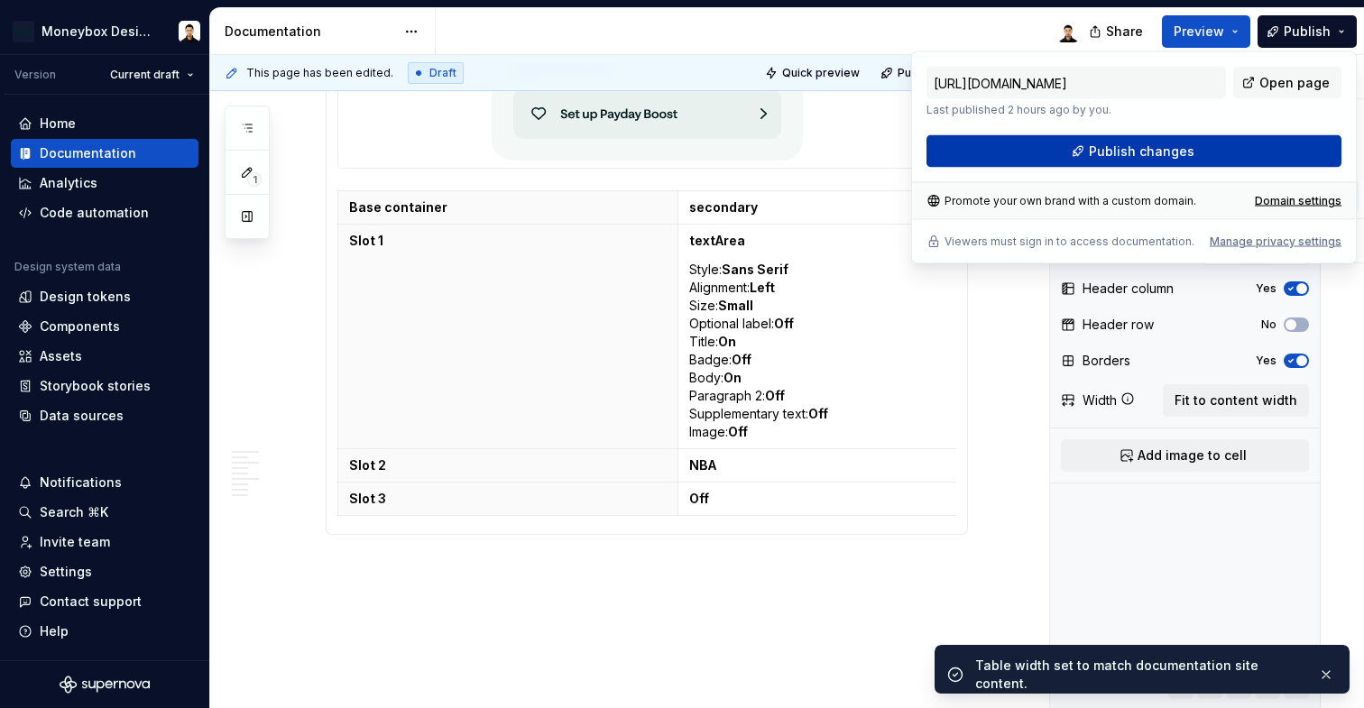
click at [1219, 150] on button "Publish changes" at bounding box center [1134, 151] width 415 height 32
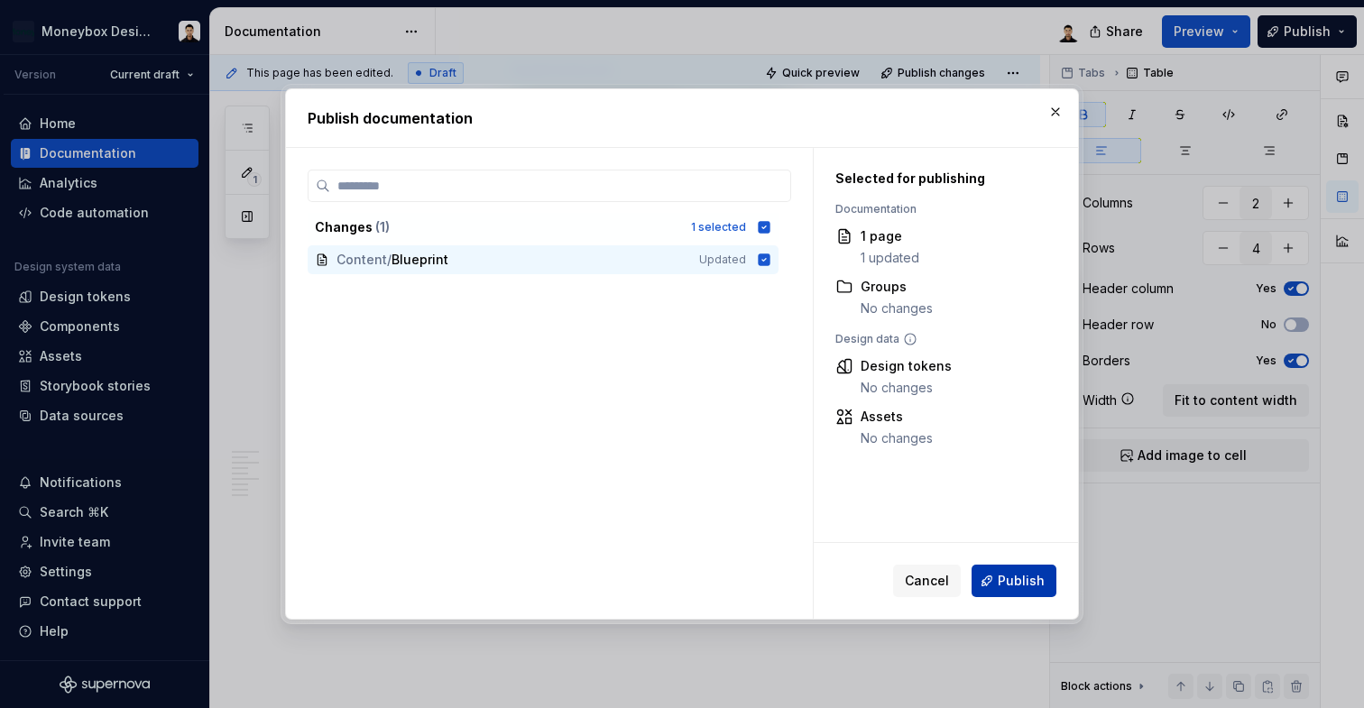
click at [1003, 586] on span "Publish" at bounding box center [1021, 581] width 47 height 18
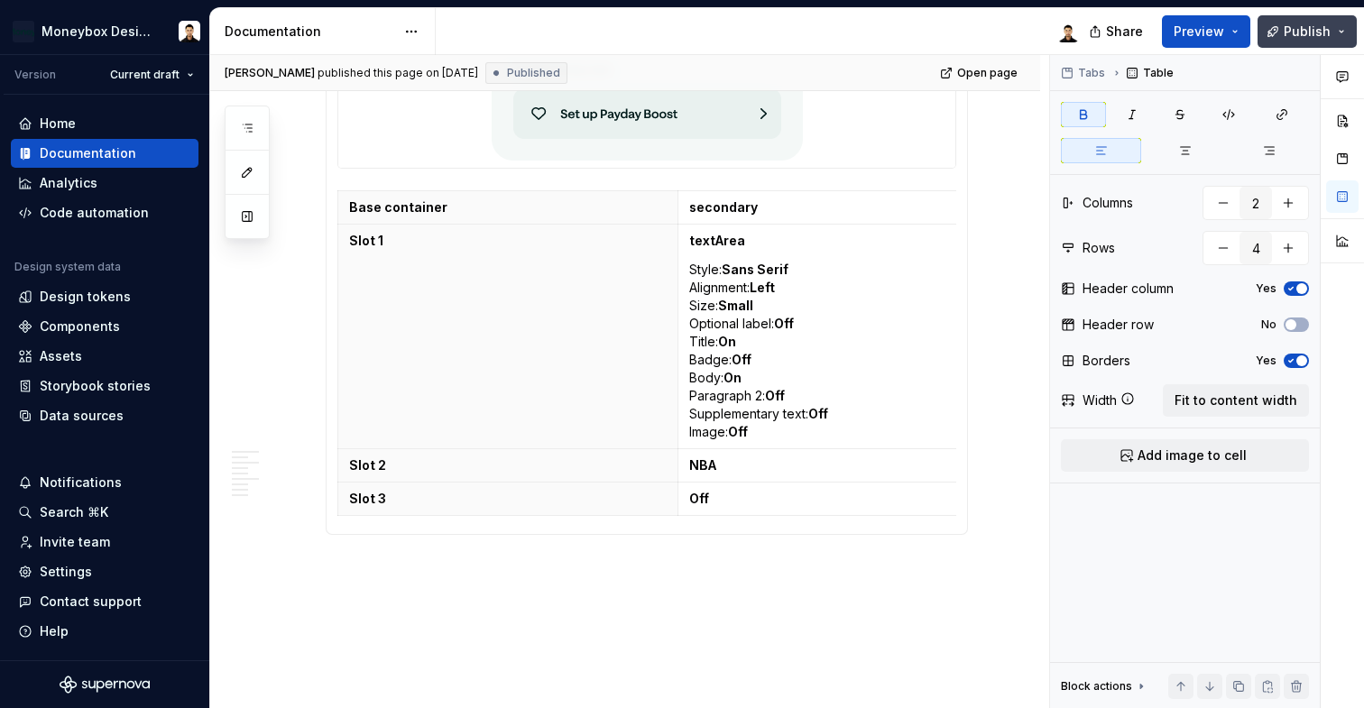
click at [1303, 32] on span "Publish" at bounding box center [1307, 32] width 47 height 18
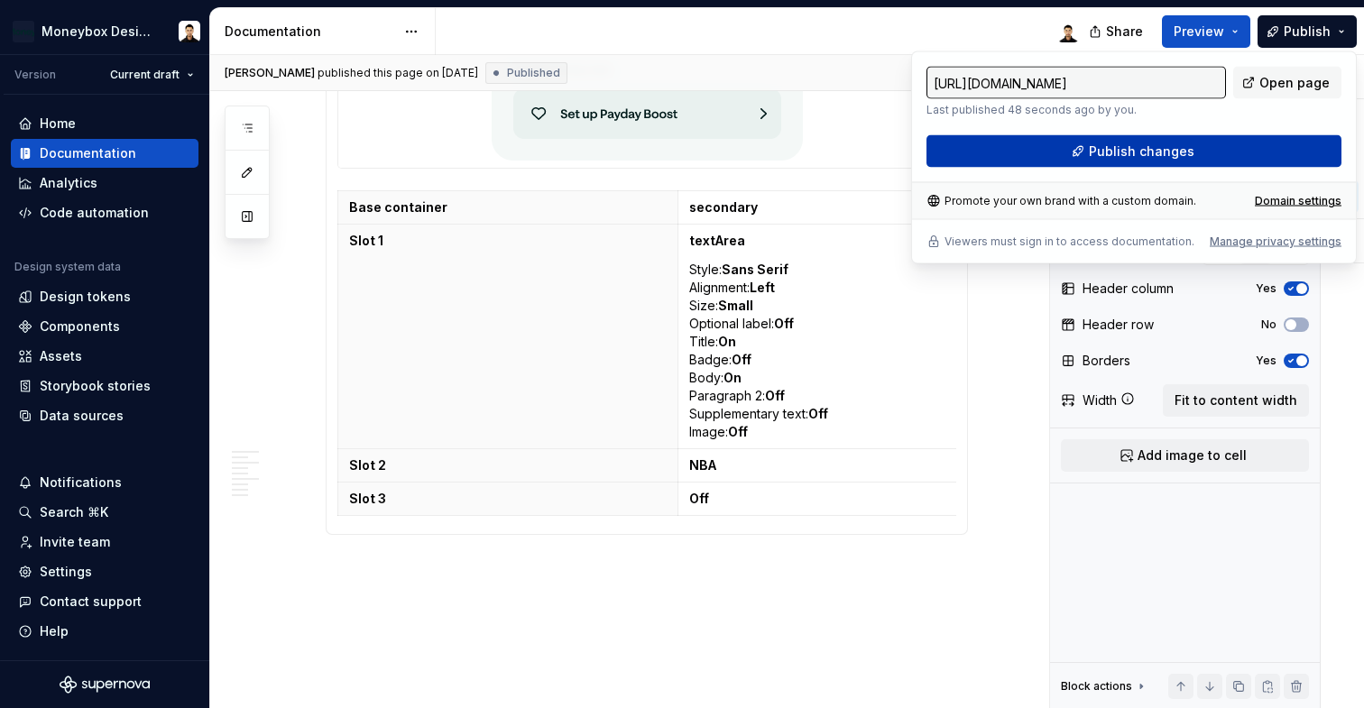
click at [1177, 156] on span "Publish changes" at bounding box center [1142, 152] width 106 height 18
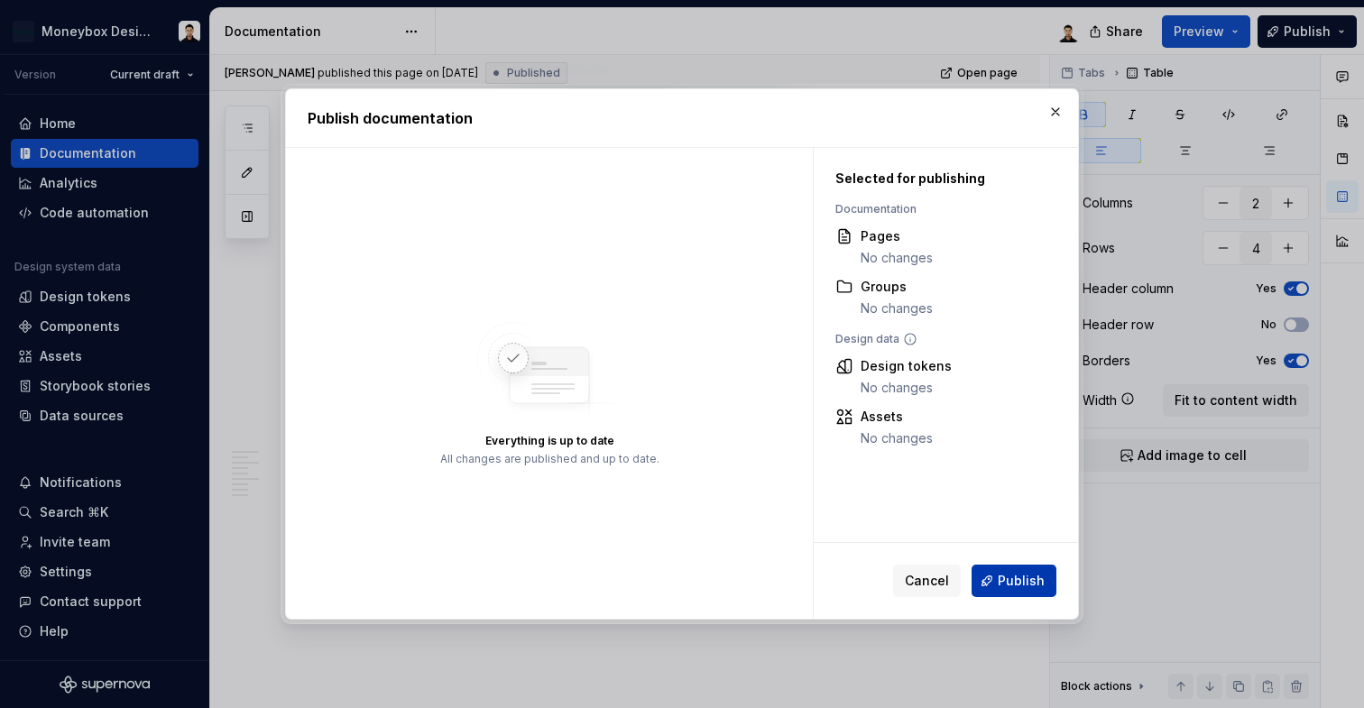
click at [1021, 581] on span "Publish" at bounding box center [1021, 581] width 47 height 18
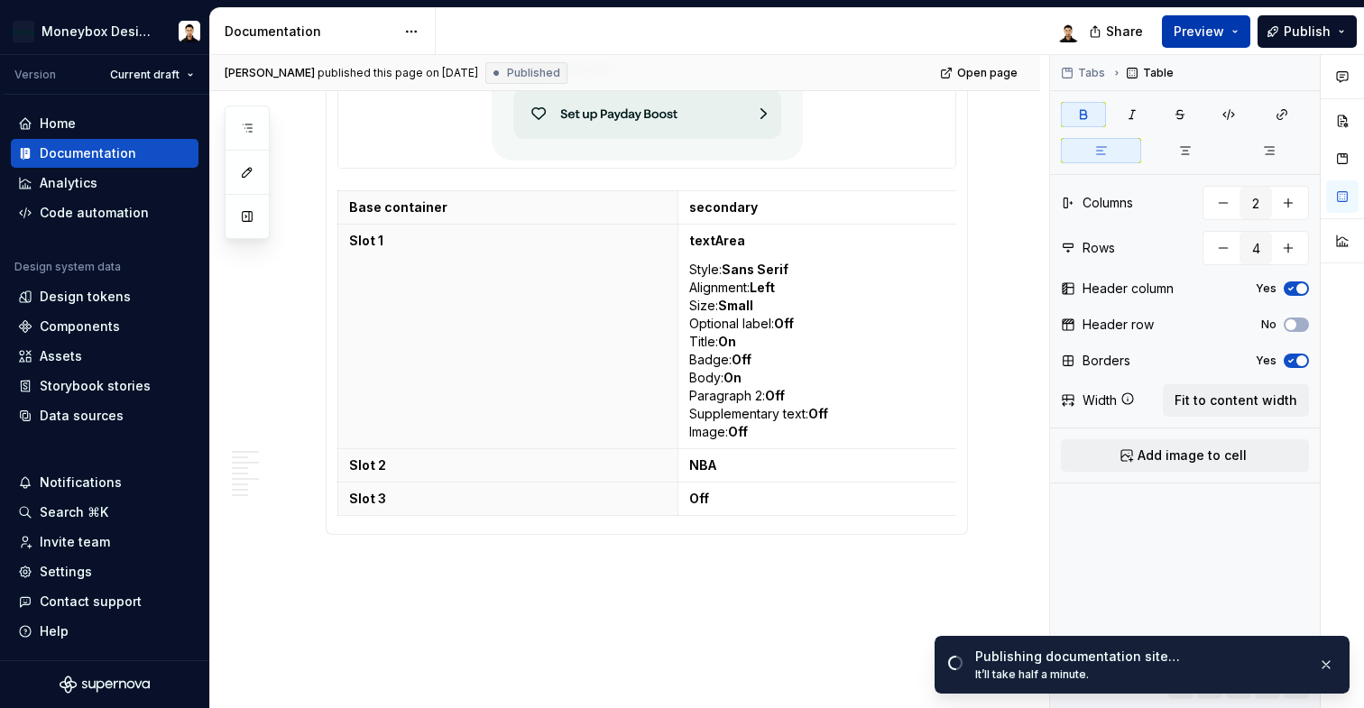
click at [1241, 35] on button "Preview" at bounding box center [1206, 31] width 88 height 32
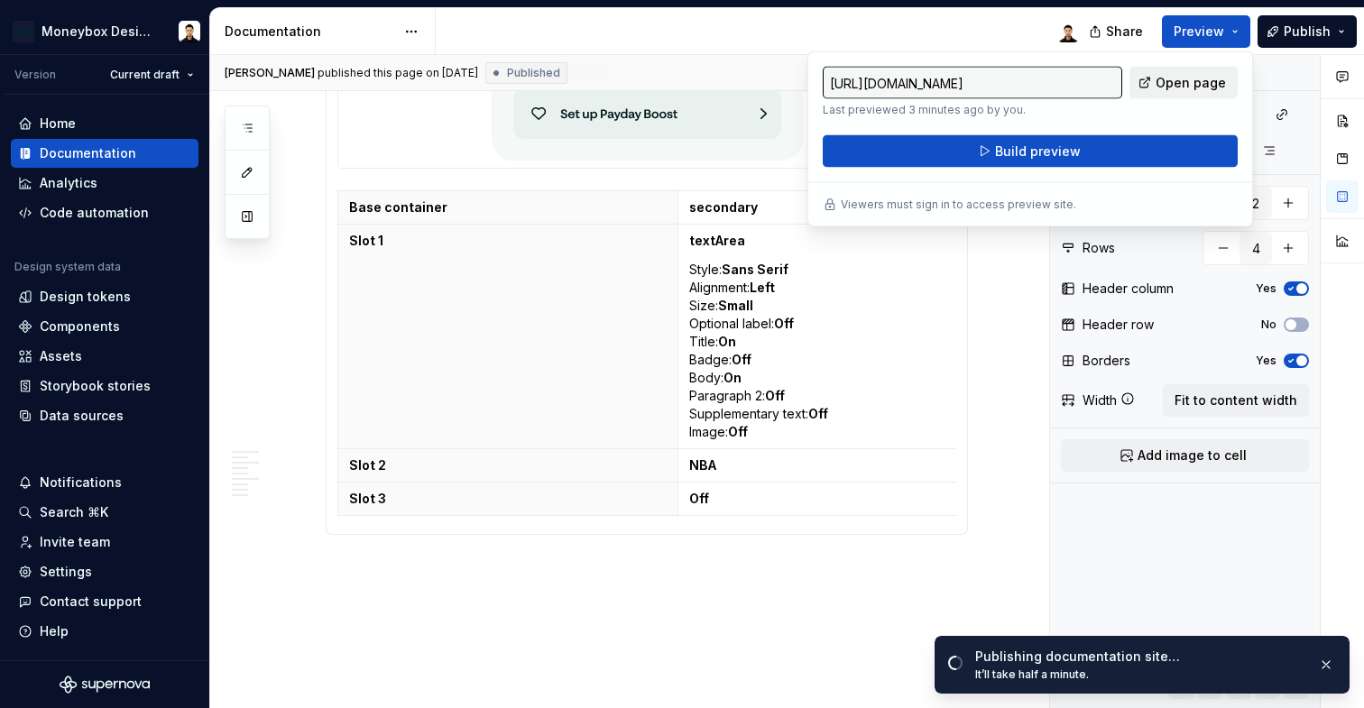
click at [1195, 79] on span "Open page" at bounding box center [1191, 83] width 70 height 18
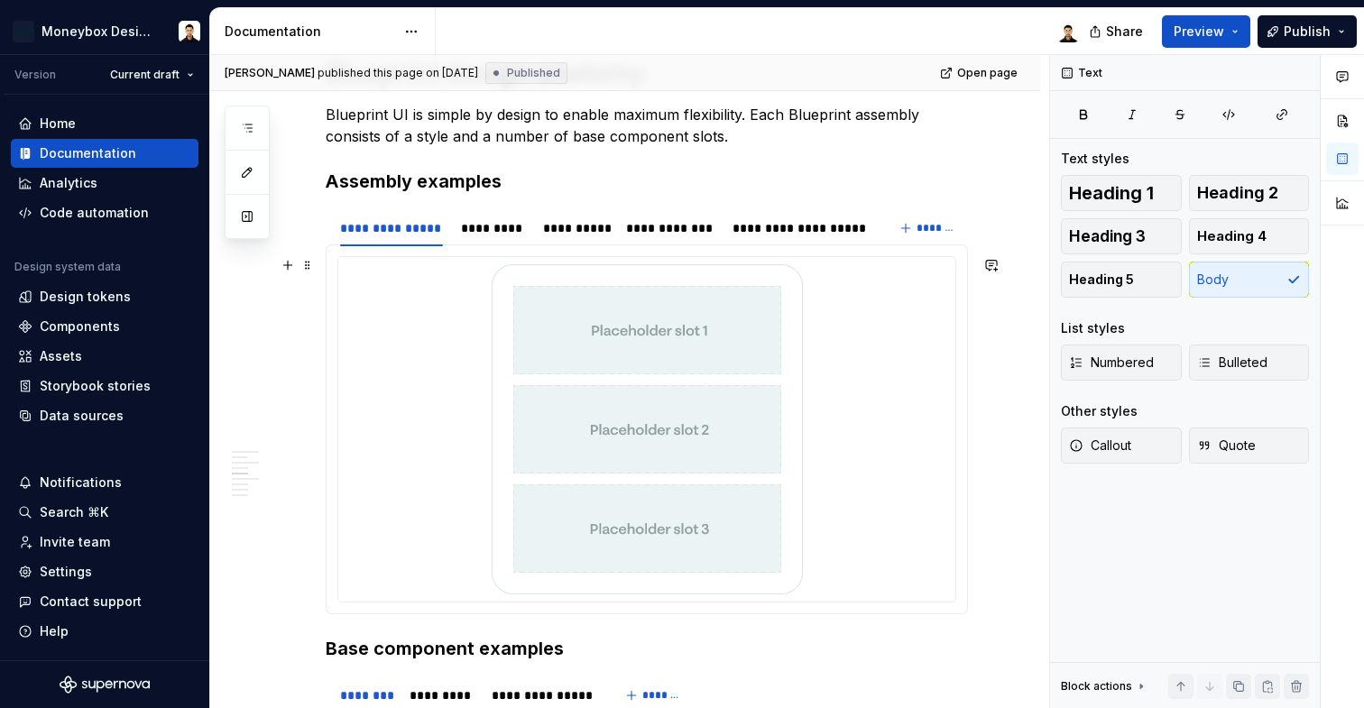
scroll to position [0, 0]
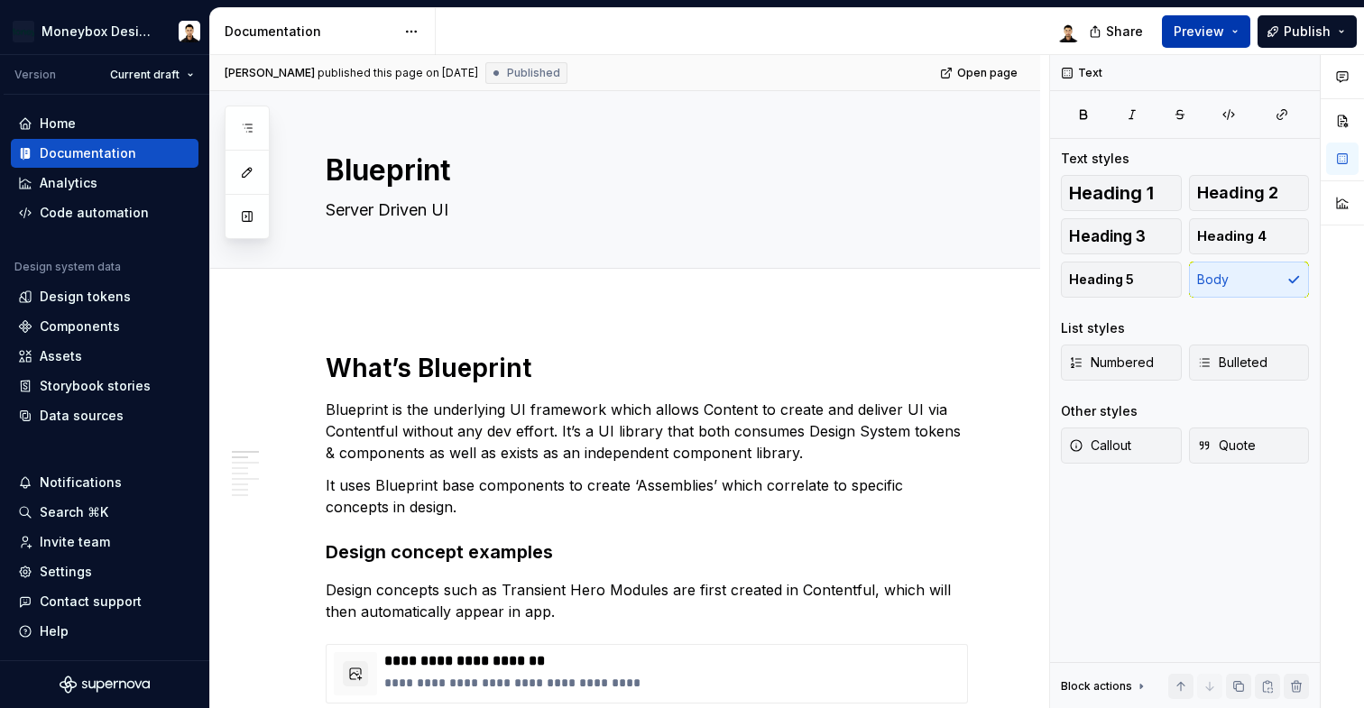
click at [1204, 41] on button "Preview" at bounding box center [1206, 31] width 88 height 32
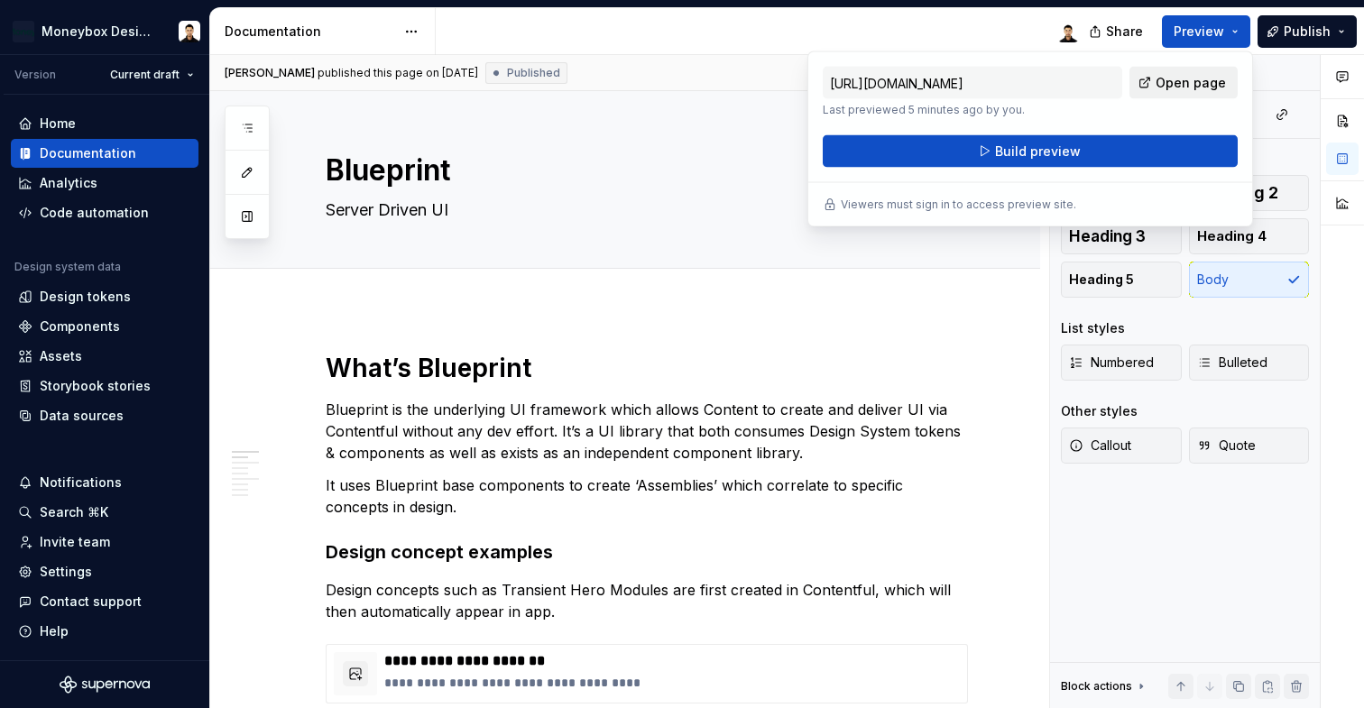
click at [1189, 79] on span "Open page" at bounding box center [1191, 83] width 70 height 18
type textarea "*"
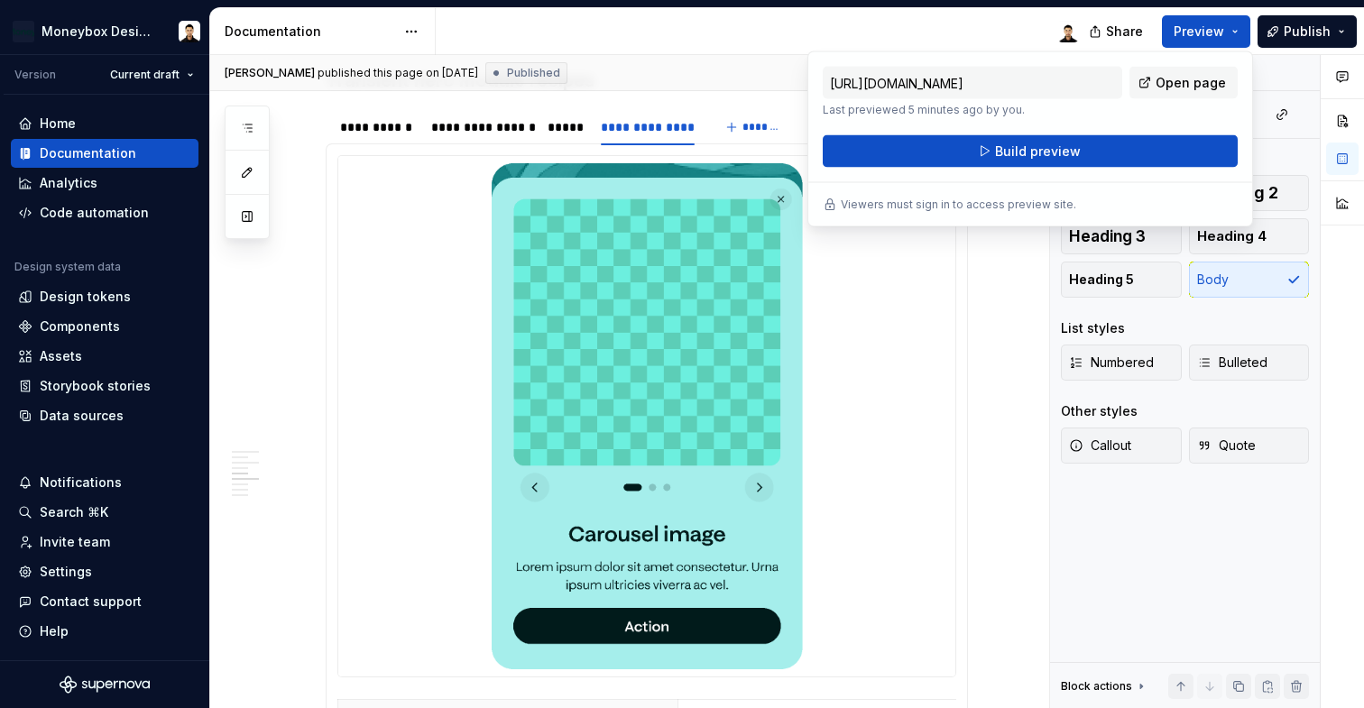
scroll to position [2295, 0]
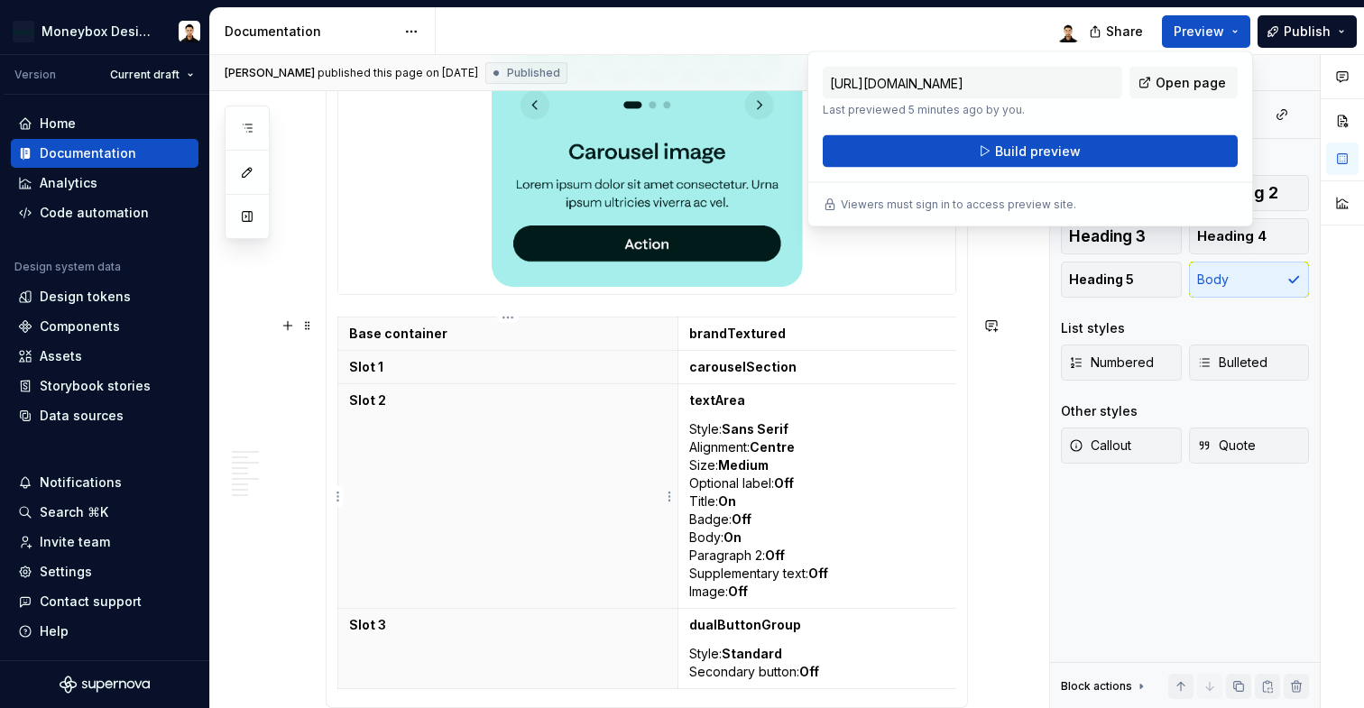
click at [638, 459] on th "Slot 2" at bounding box center [508, 496] width 340 height 225
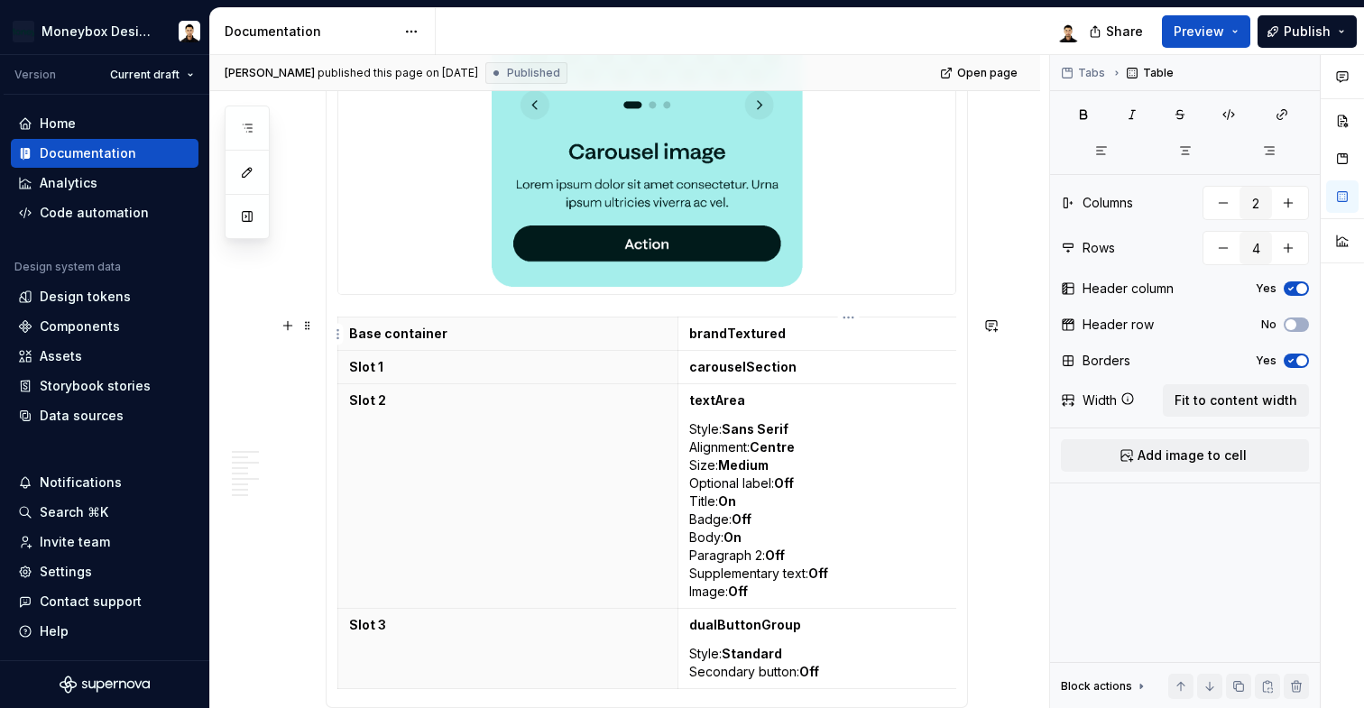
click at [878, 346] on td "brandTextured" at bounding box center [849, 334] width 341 height 33
click at [1129, 397] on icon at bounding box center [1128, 399] width 14 height 14
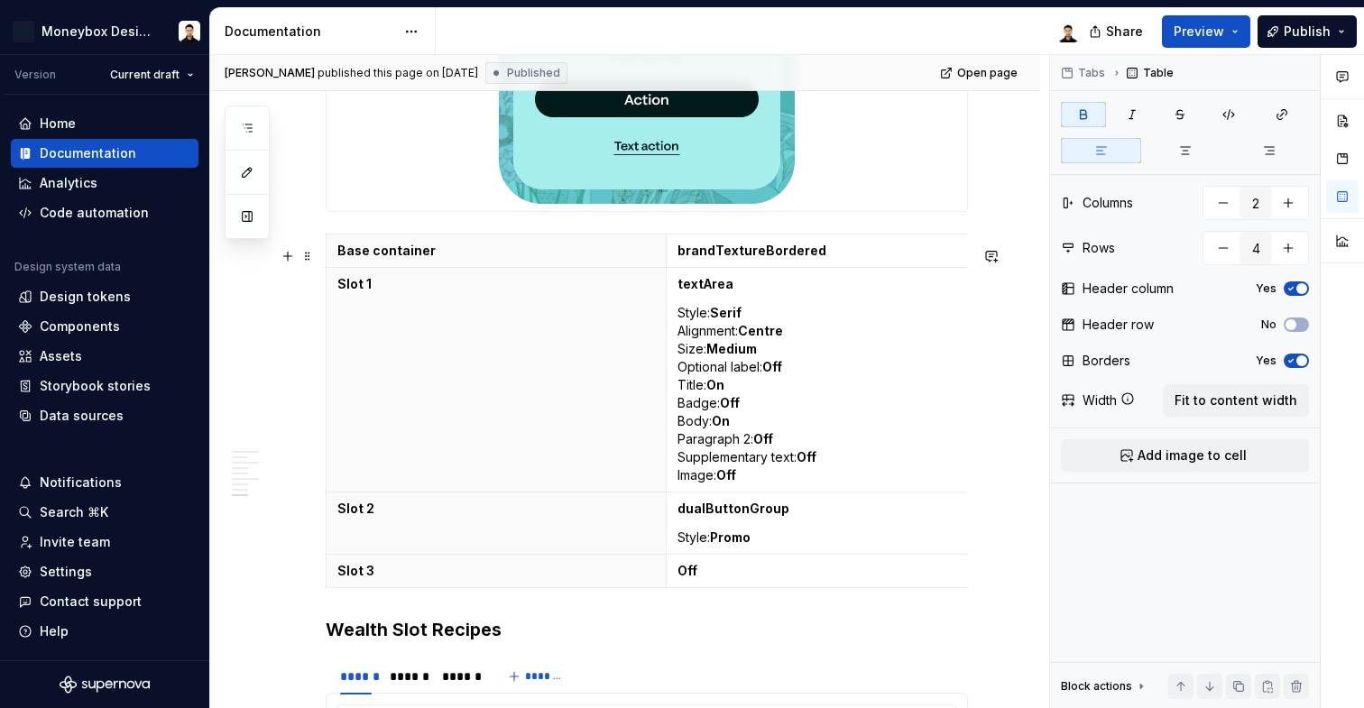
scroll to position [3349, 0]
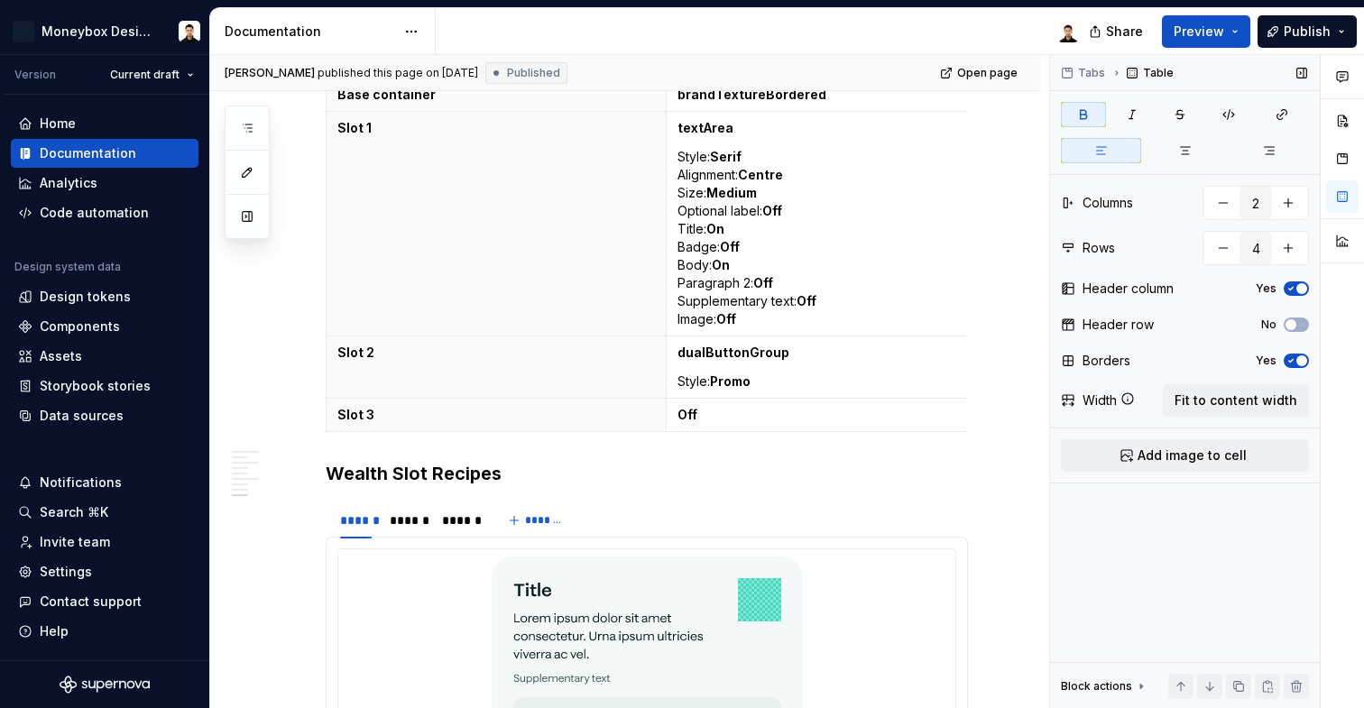
click at [1179, 542] on div "Tabs Table Columns 2 Rows 4 Header column Yes Header row No Borders Yes Width F…" at bounding box center [1185, 382] width 270 height 654
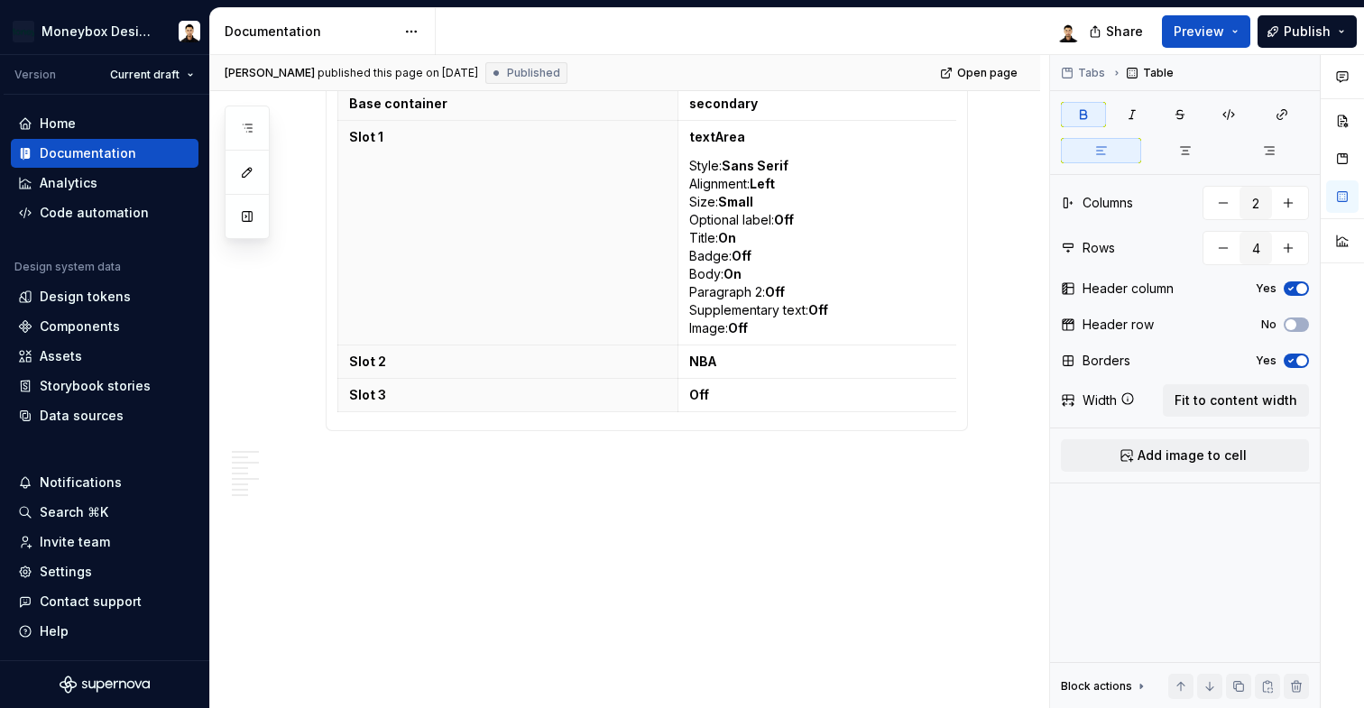
scroll to position [4103, 0]
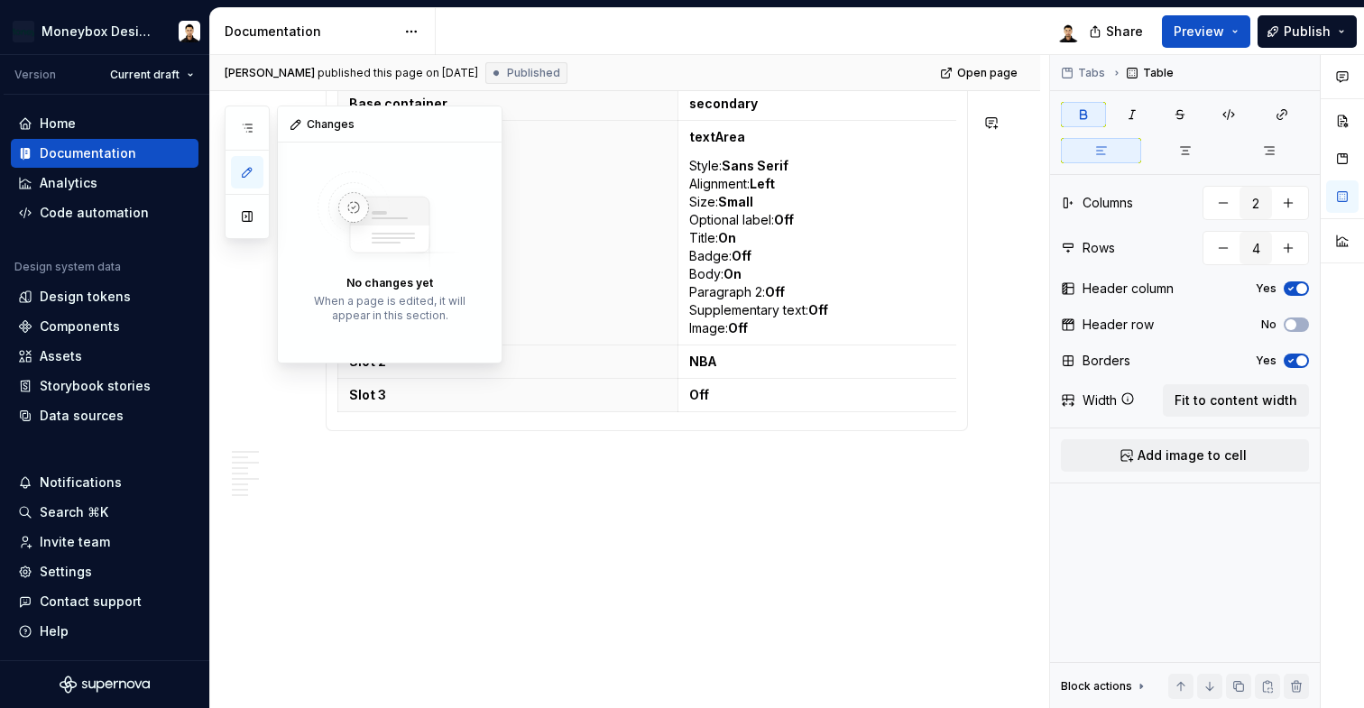
click at [243, 182] on button "button" at bounding box center [247, 172] width 32 height 32
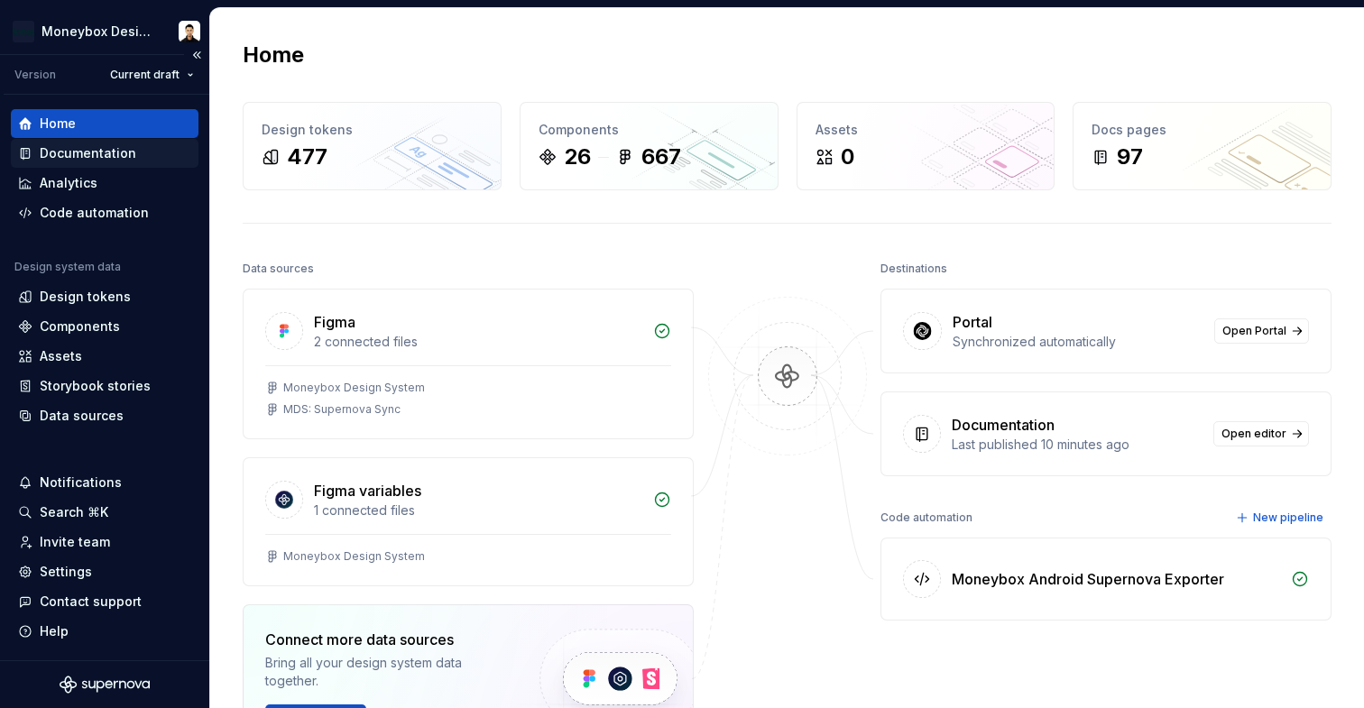
click at [107, 157] on div "Documentation" at bounding box center [88, 153] width 97 height 18
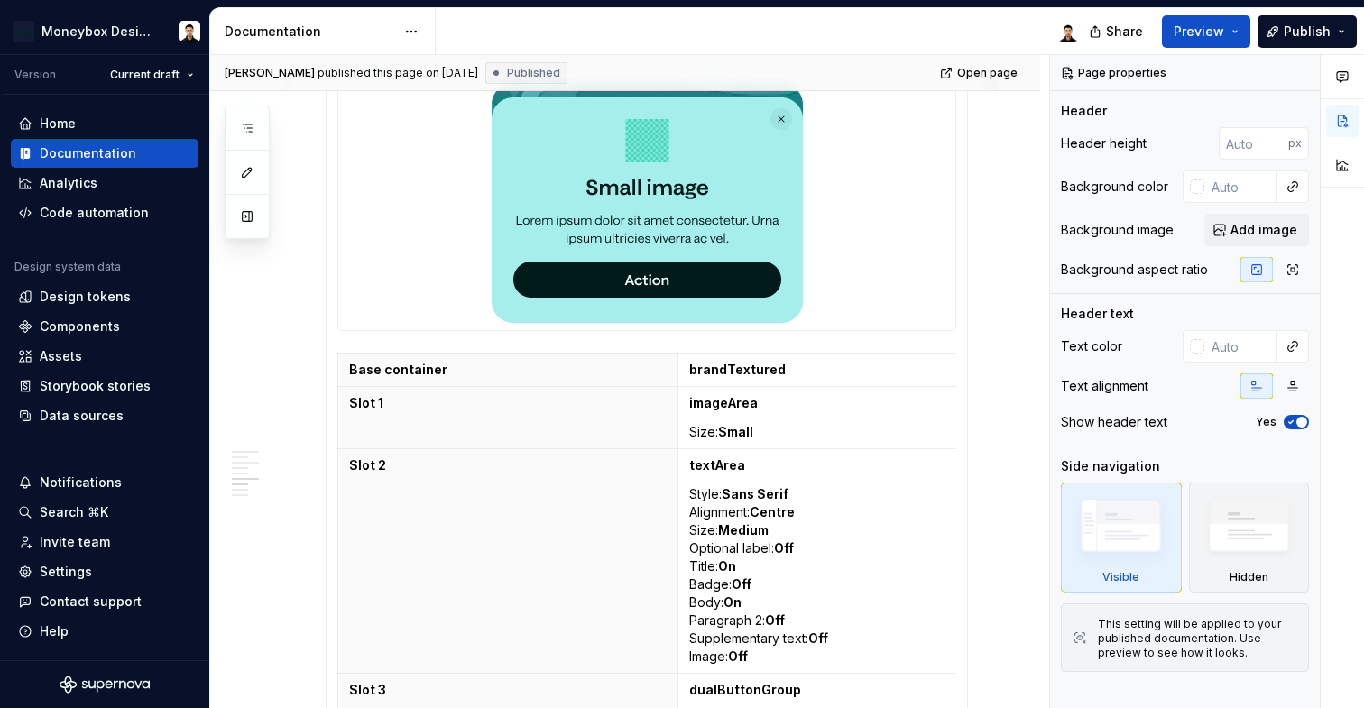
scroll to position [2006, 0]
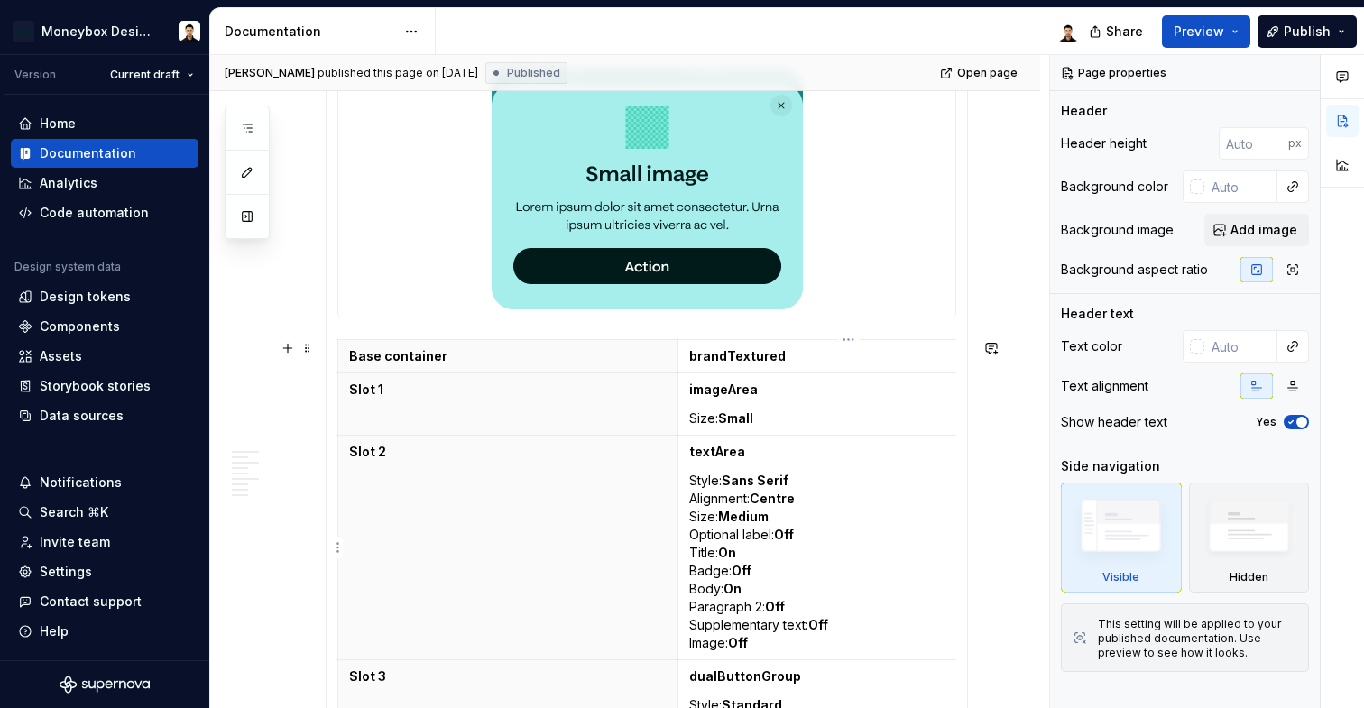
click at [734, 466] on td "textArea Style: Sans Serif Alignment: Centre Size: Medium Optional label: Off T…" at bounding box center [849, 548] width 341 height 225
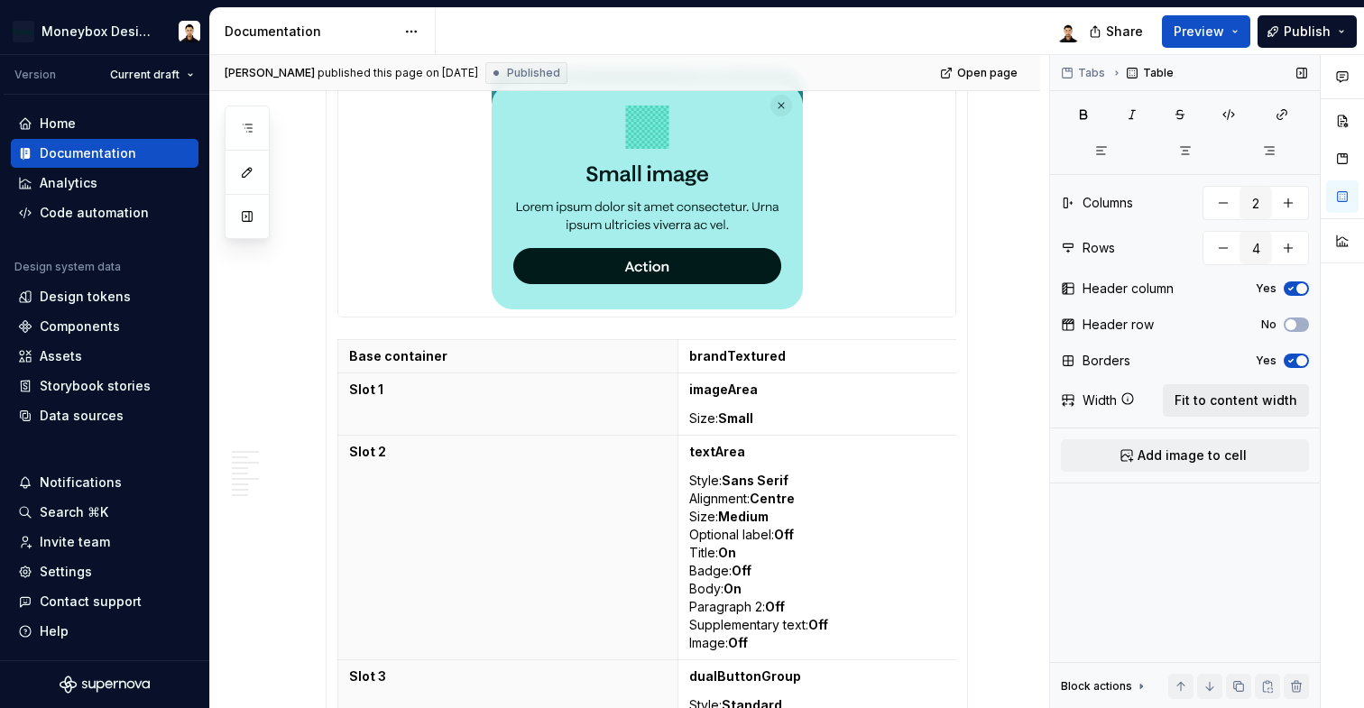
click at [1223, 406] on span "Fit to content width" at bounding box center [1236, 401] width 123 height 18
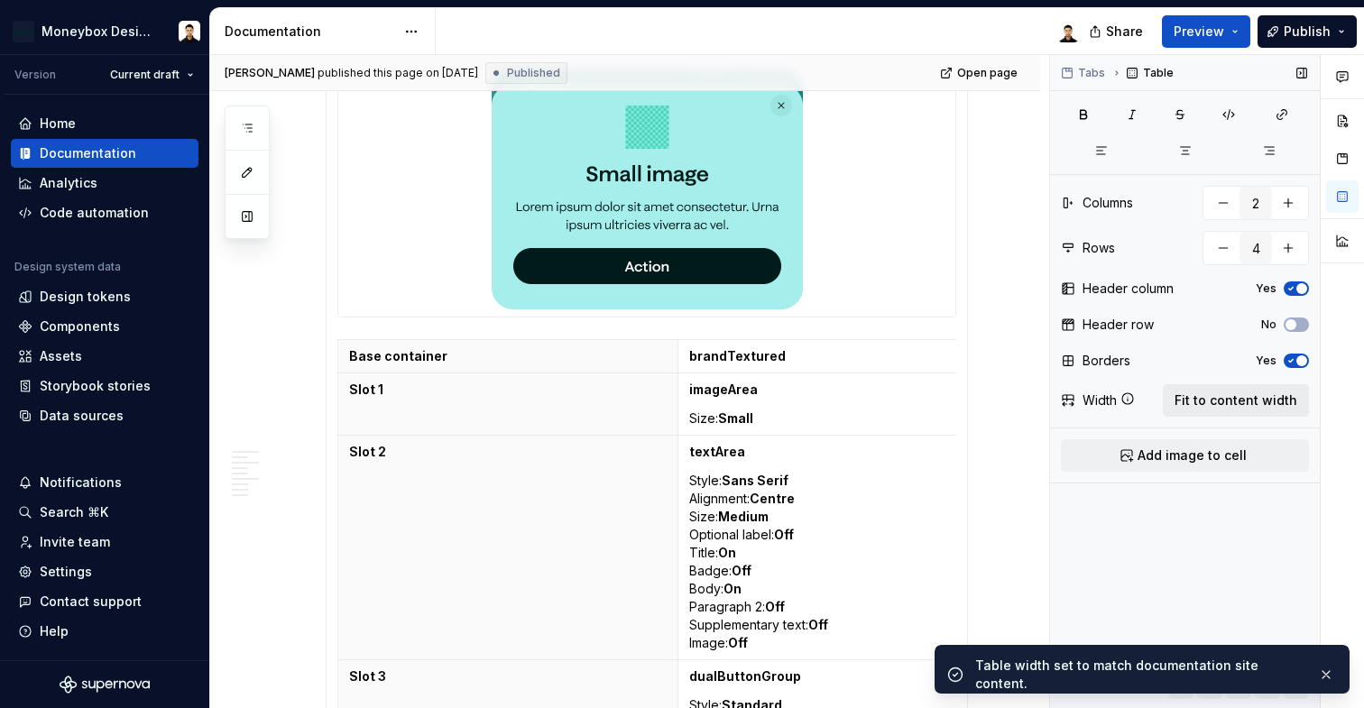
click at [1232, 409] on span "Fit to content width" at bounding box center [1236, 401] width 123 height 18
click at [1232, 410] on button "Fit to content width" at bounding box center [1236, 400] width 146 height 32
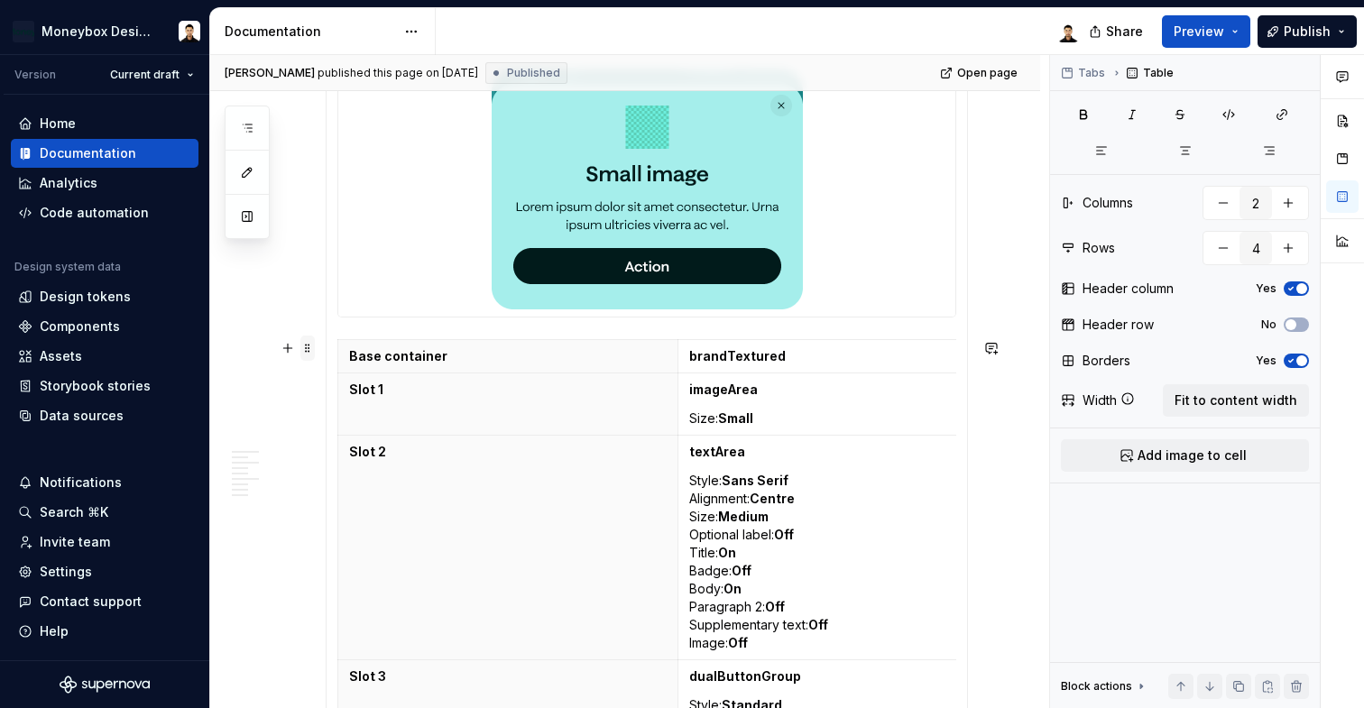
click at [311, 350] on span at bounding box center [307, 348] width 14 height 25
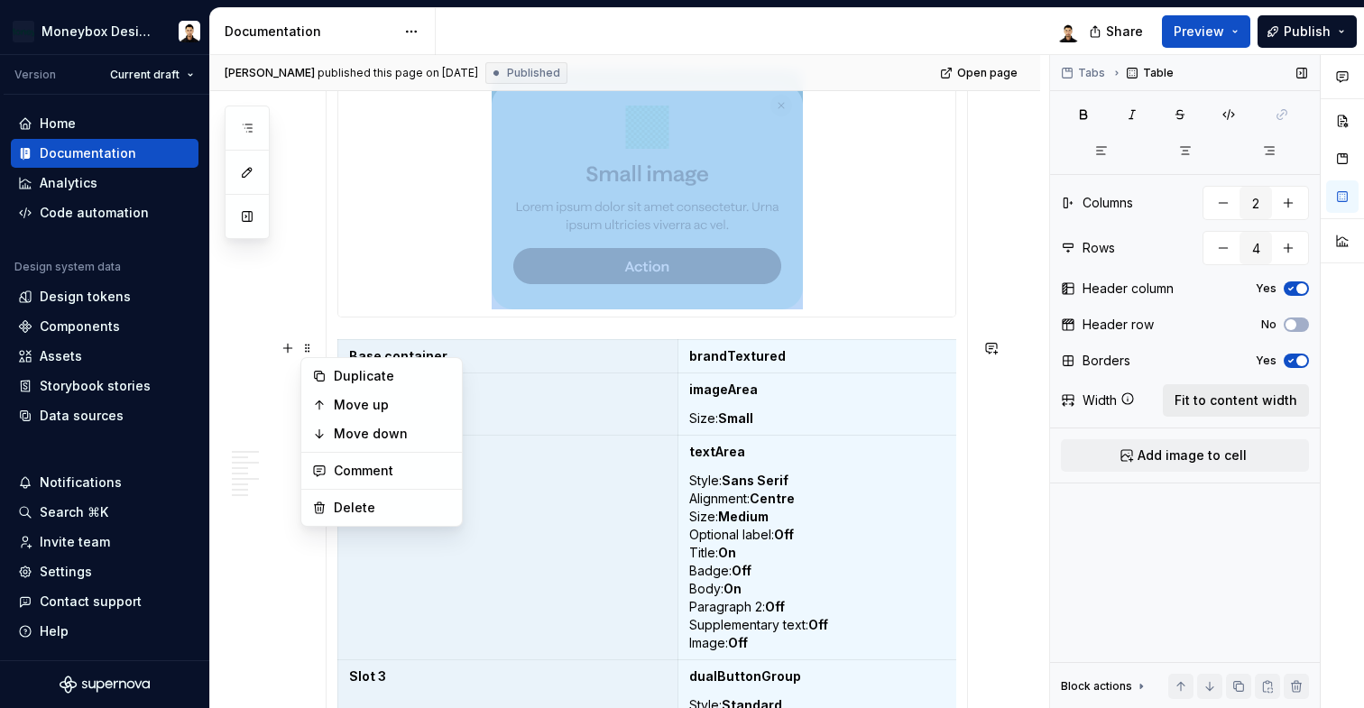
scroll to position [2072, 0]
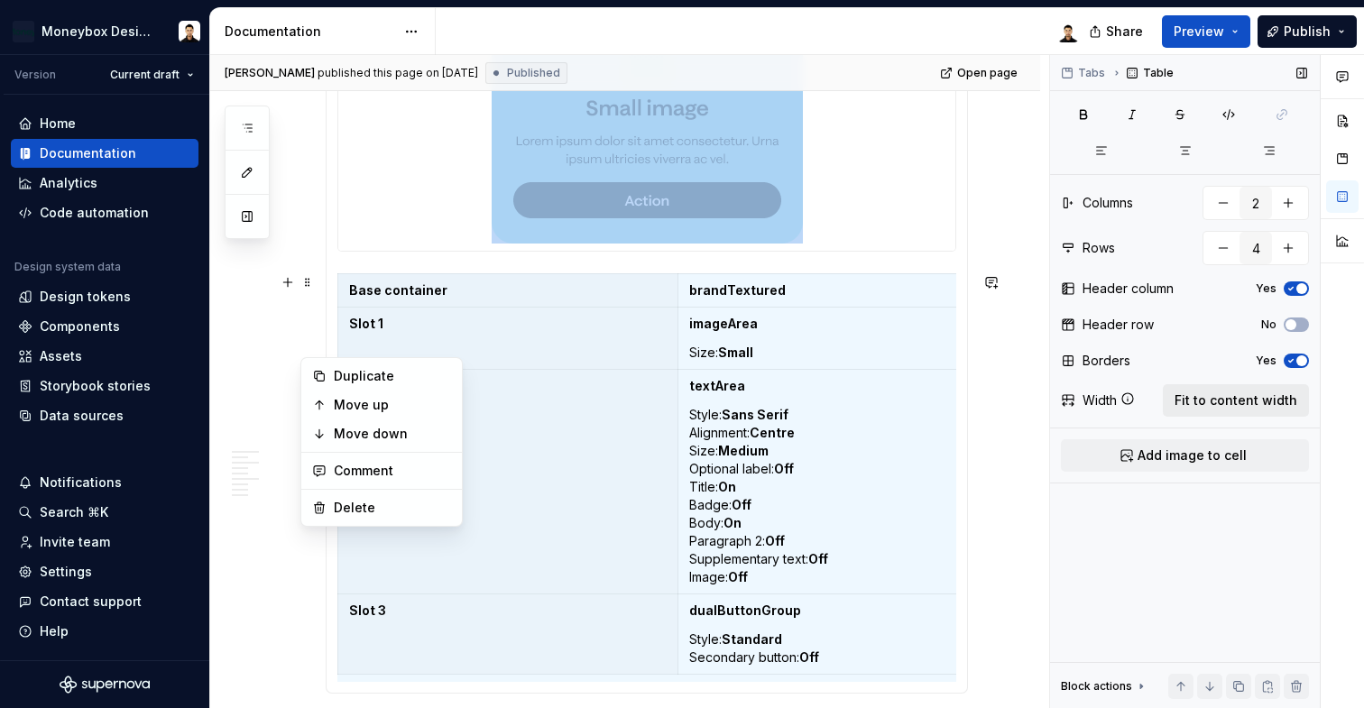
click at [1222, 402] on span "Fit to content width" at bounding box center [1236, 401] width 123 height 18
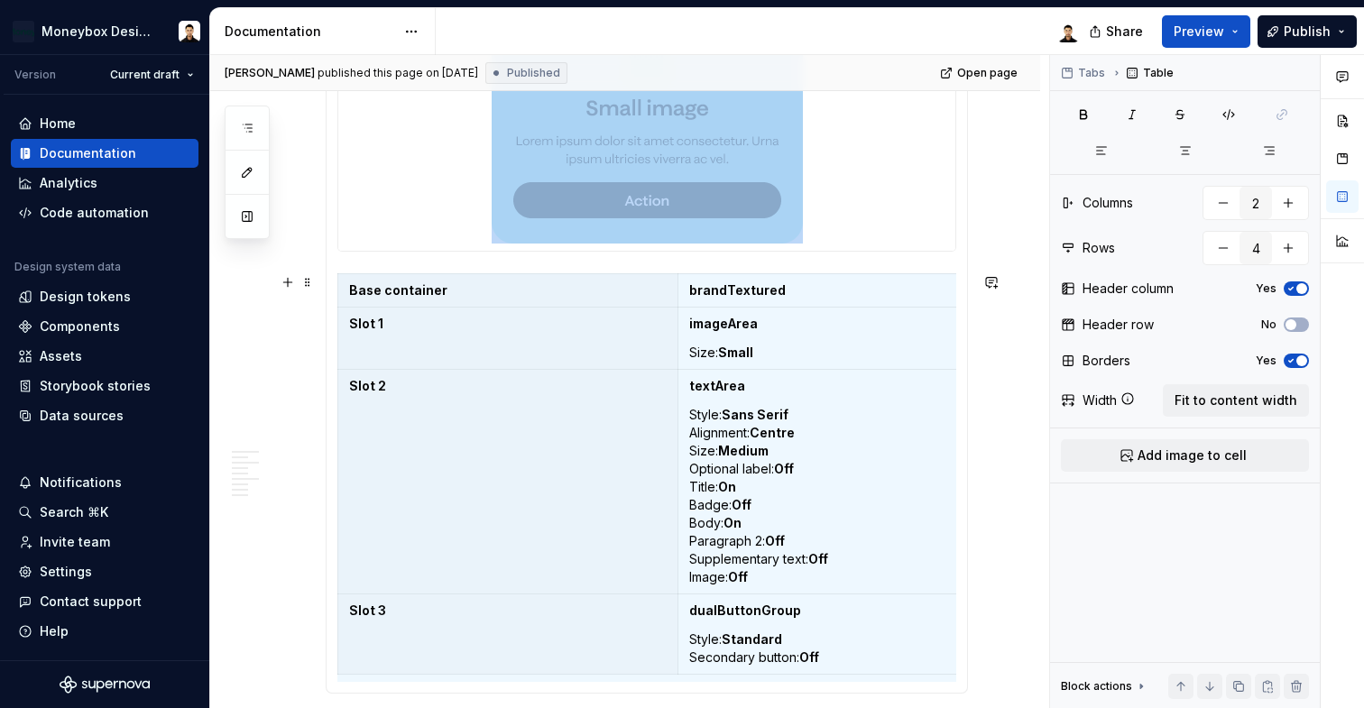
click at [1009, 359] on div "**********" at bounding box center [625, 349] width 830 height 4225
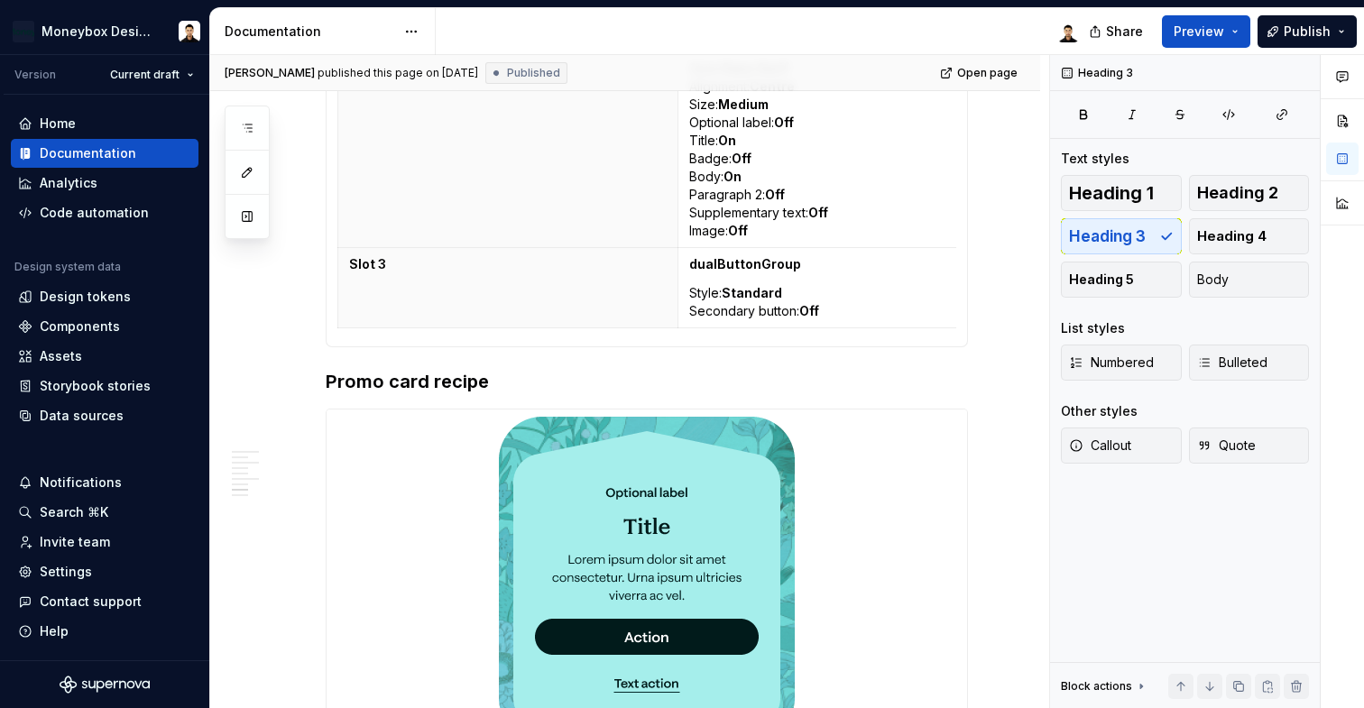
scroll to position [2460, 0]
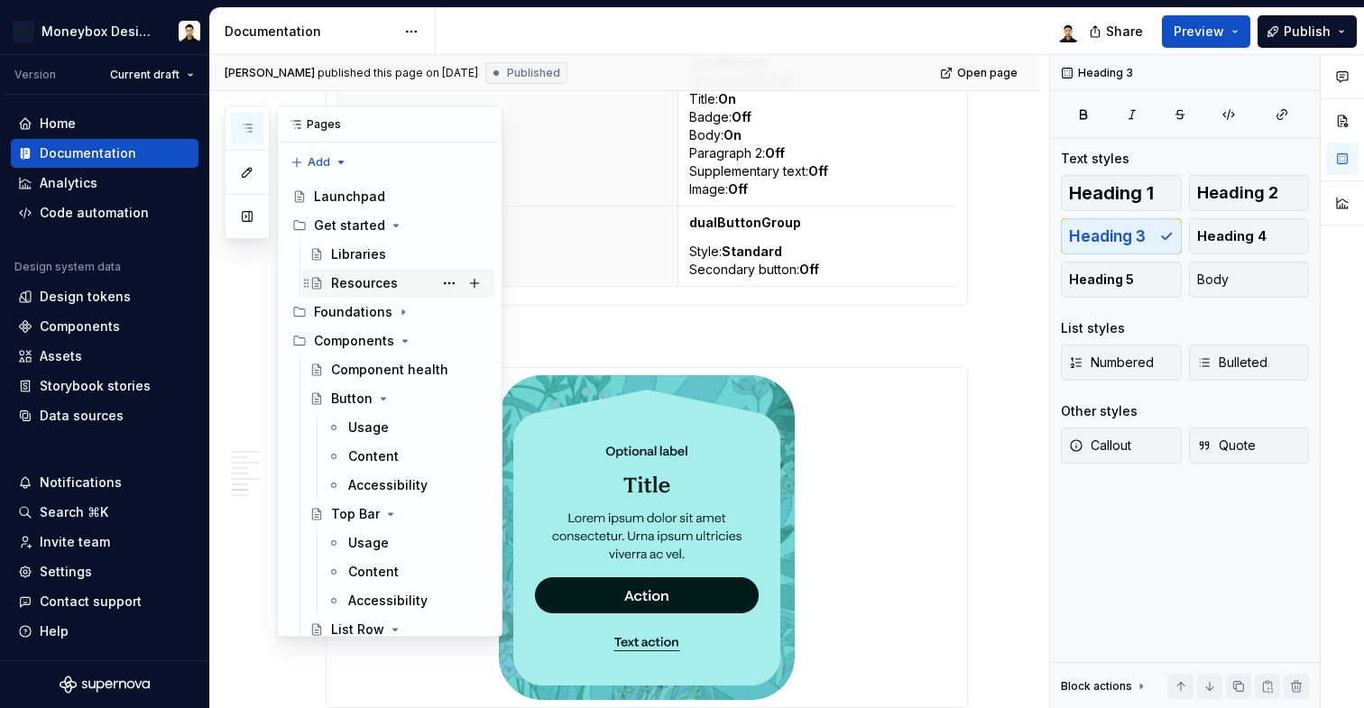
click at [392, 278] on div "Resources" at bounding box center [364, 283] width 67 height 18
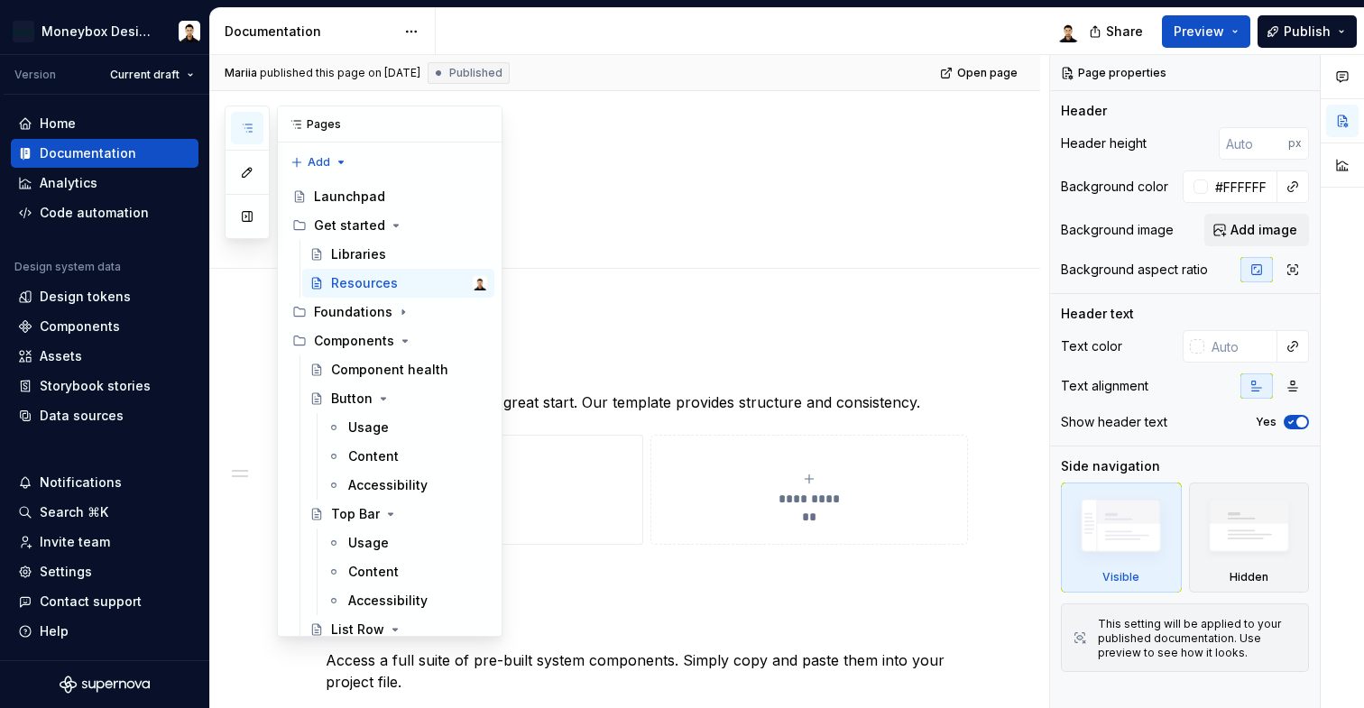
click at [253, 128] on icon "button" at bounding box center [247, 128] width 14 height 14
click at [373, 254] on div "Libraries" at bounding box center [358, 254] width 55 height 18
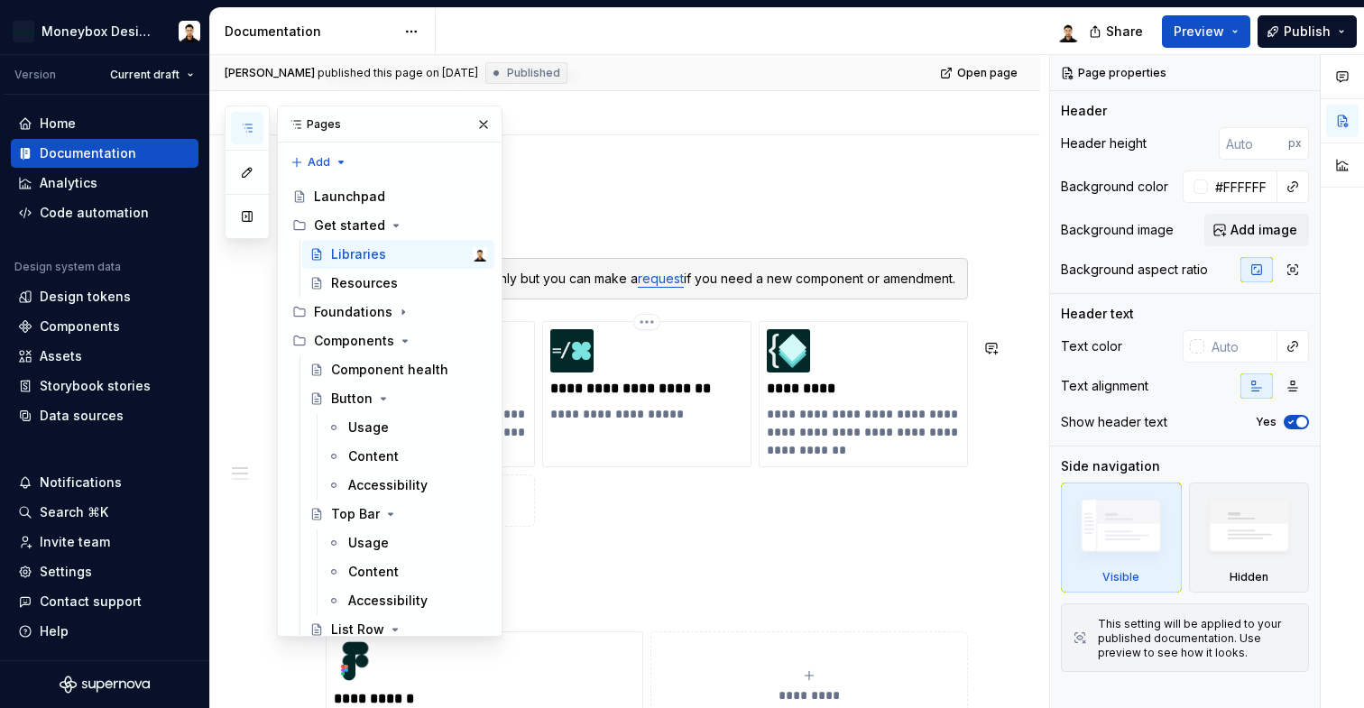
scroll to position [158, 0]
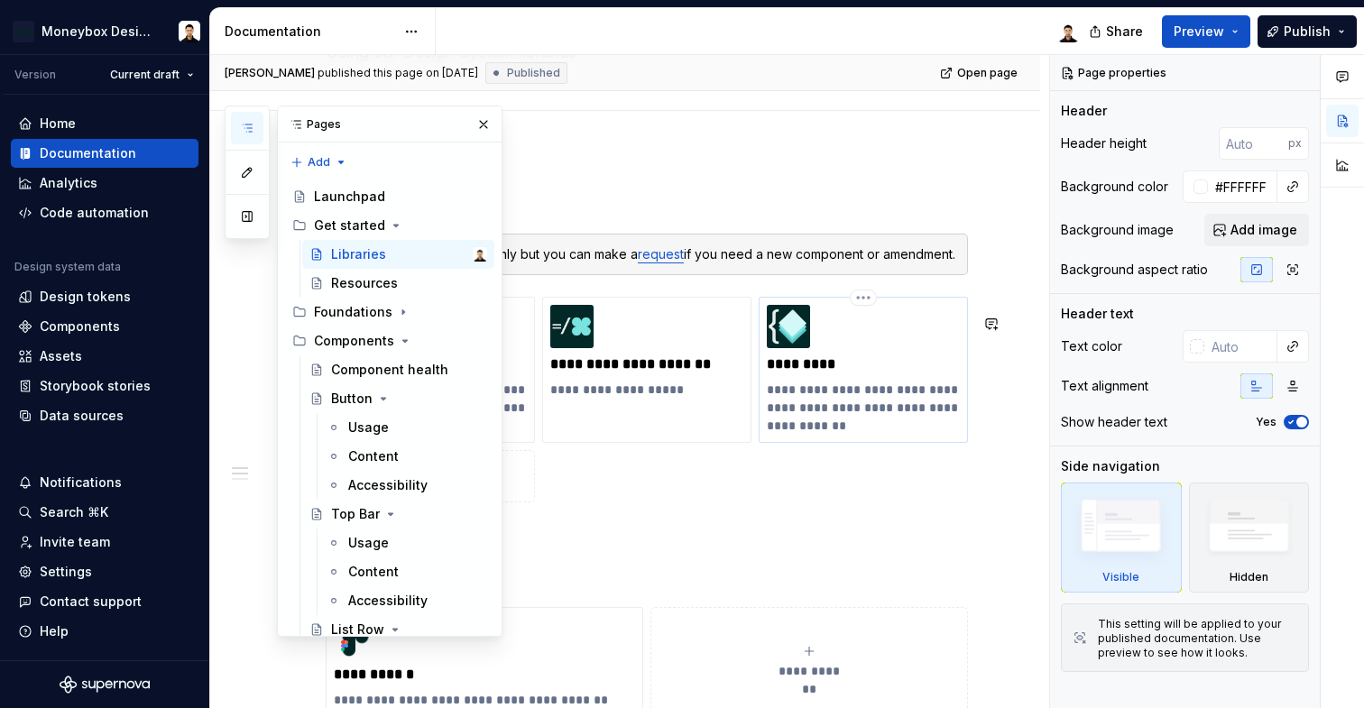
click at [815, 374] on p "*********" at bounding box center [863, 365] width 193 height 18
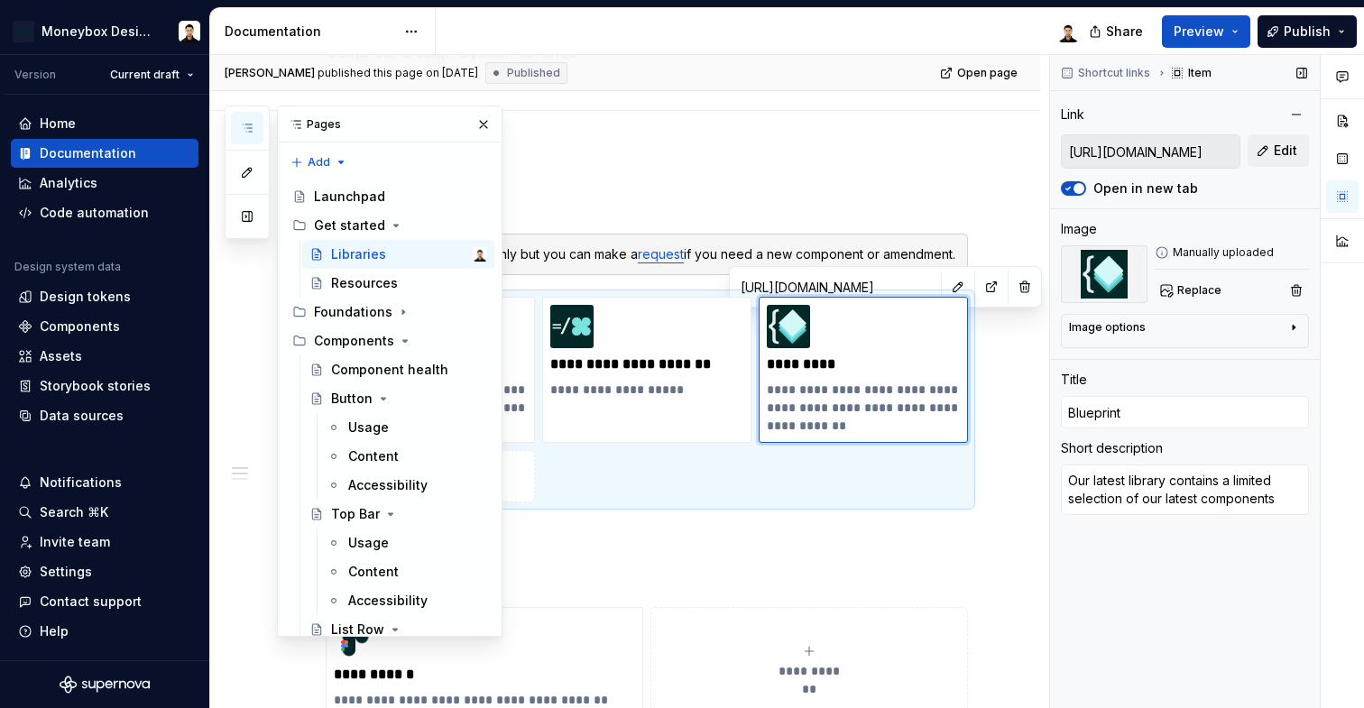
click at [1145, 165] on input "https://www.figma.com/design/wSROUQSsWxR8z8BIP1QRCH/(Global)-Nestbox?m=auto" at bounding box center [1151, 151] width 178 height 32
click at [1147, 152] on input "https://www.figma.com/design/wSROUQSsWxR8z8BIP1QRCH/(Global)-Nestbox?m=auto" at bounding box center [1151, 151] width 178 height 32
click at [1281, 147] on span "Edit" at bounding box center [1285, 151] width 23 height 18
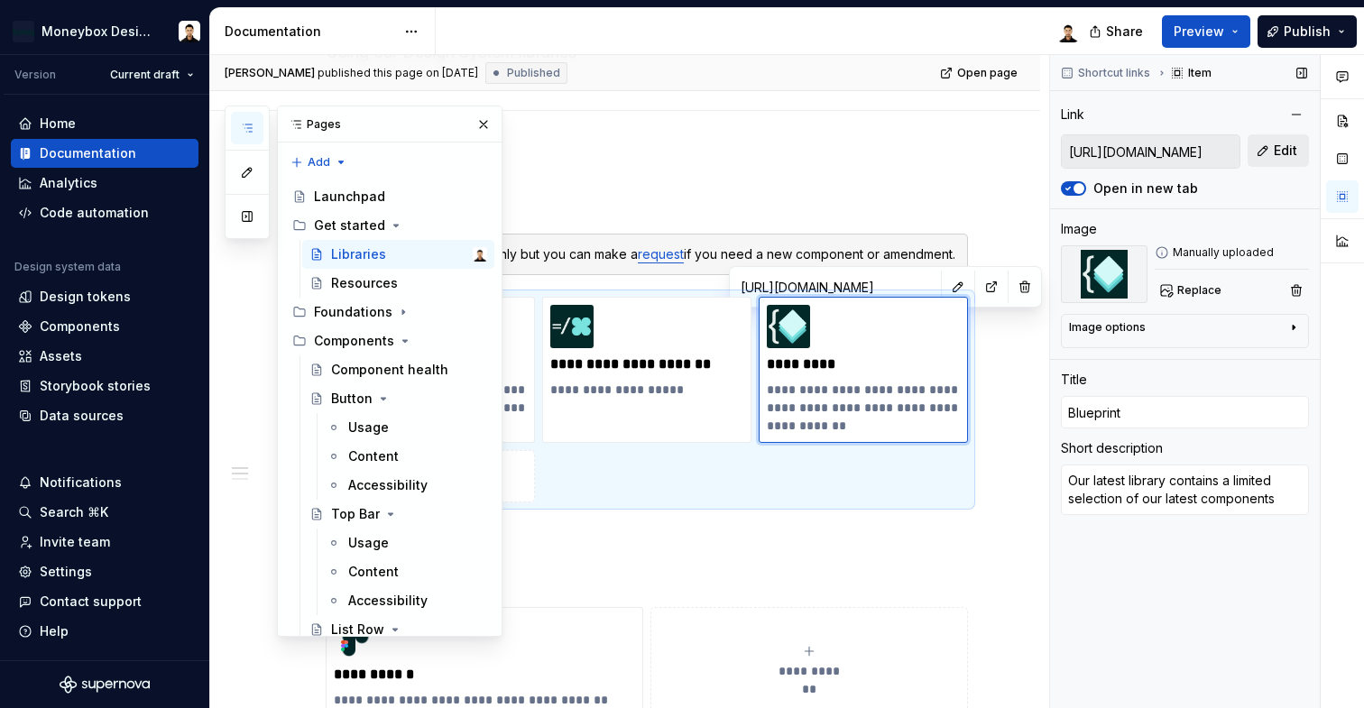
type textarea "*"
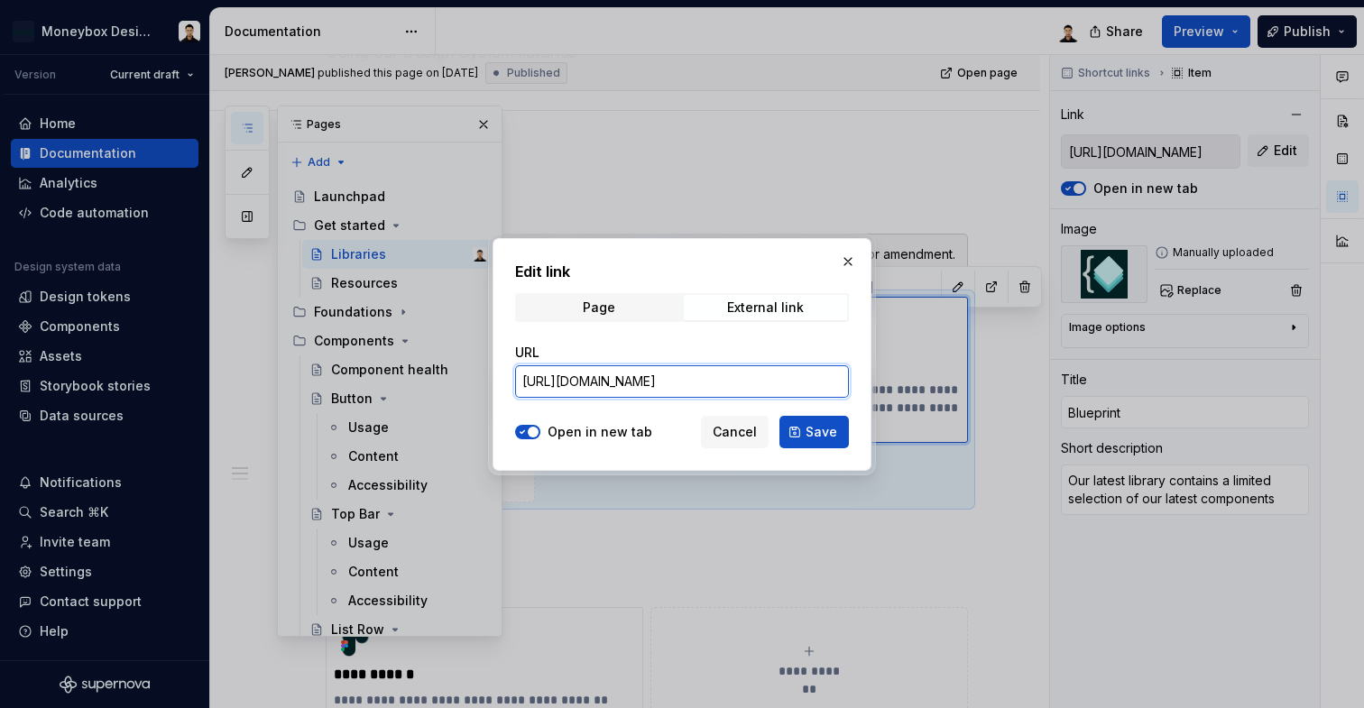
click at [778, 387] on input "https://www.figma.com/design/wSROUQSsWxR8z8BIP1QRCH/(Global)-Nestbox?m=auto" at bounding box center [682, 381] width 334 height 32
paste input "TgIA7QXfwQMzh0OVDyx9A7/Blueprint-Library?node-id=0-1"
type input "https://www.figma.com/design/TgIA7QXfwQMzh0OVDyx9A7/Blueprint-Library?node-id=0…"
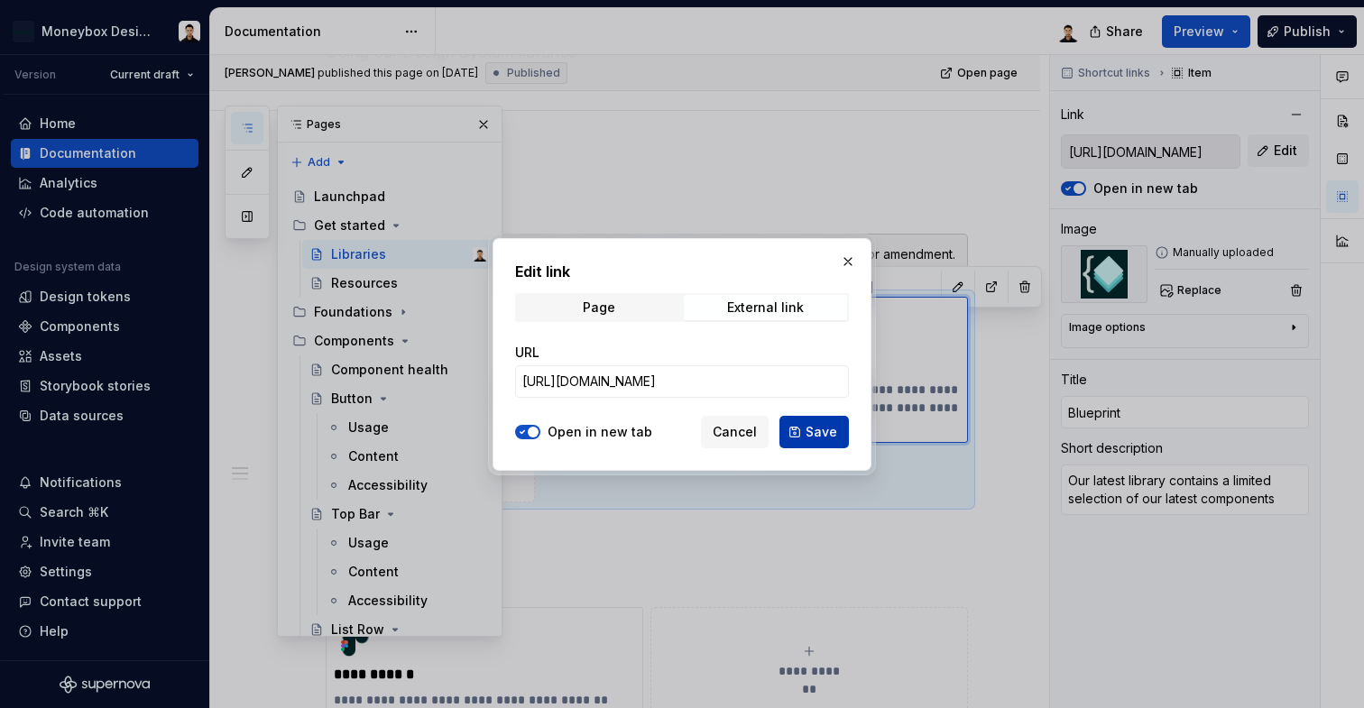
scroll to position [0, 0]
click at [829, 426] on span "Save" at bounding box center [822, 432] width 32 height 18
type textarea "*"
type input "https://www.figma.com/design/TgIA7QXfwQMzh0OVDyx9A7/Blueprint-Library?node-id=0…"
type textarea "*"
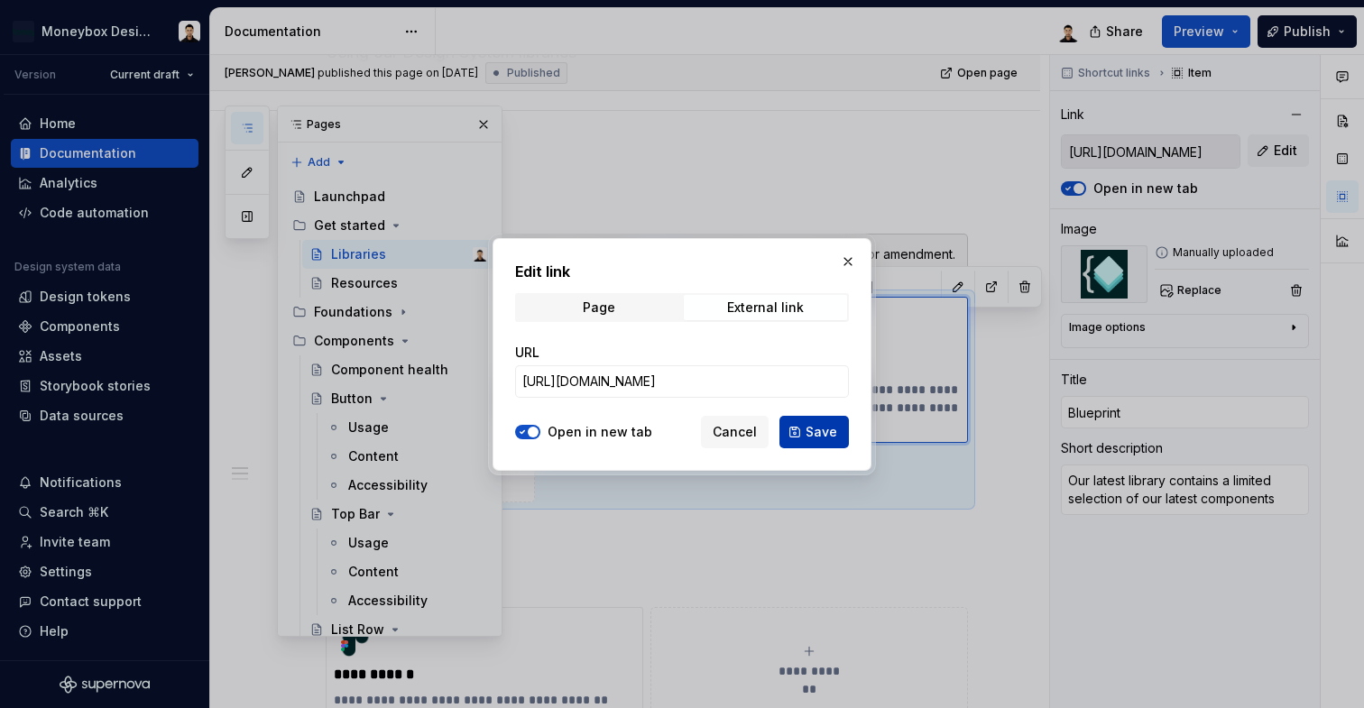
type input "https://www.figma.com/design/TgIA7QXfwQMzh0OVDyx9A7/Blueprint-Library?node-id=0…"
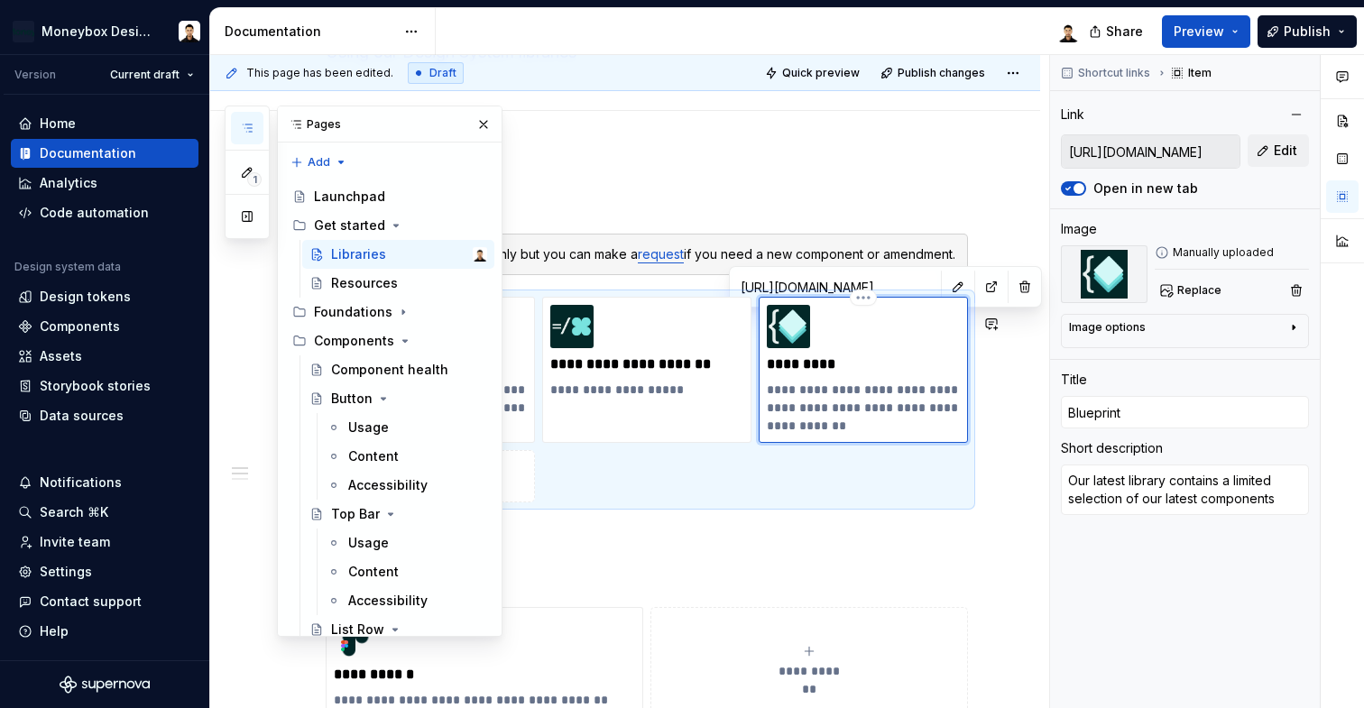
click at [790, 420] on p "**********" at bounding box center [863, 408] width 193 height 54
type textarea "*"
type input "https://www.figma.com/design/Rf7hnRR7w5dxK6Cdc96e3o/nestbox-illustrations?m=aut…"
type input "Moneybox Asset Library"
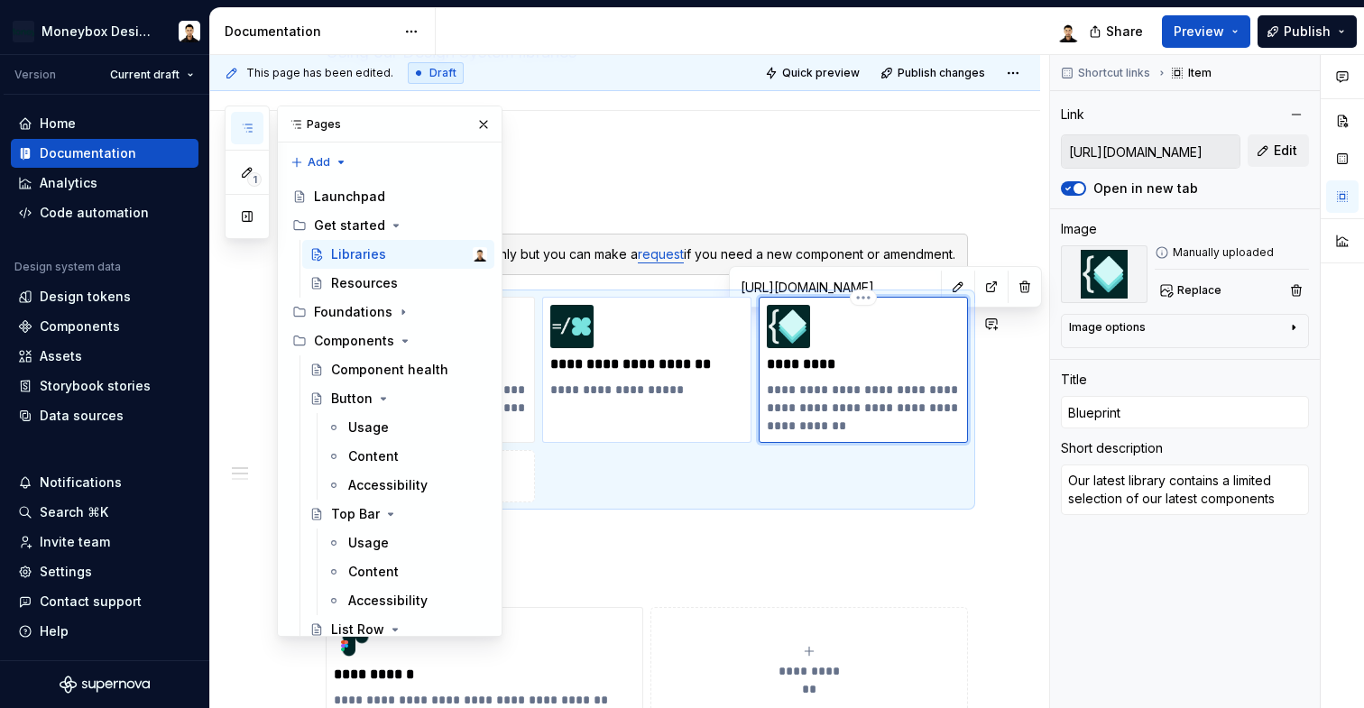
type textarea "Creative assets only"
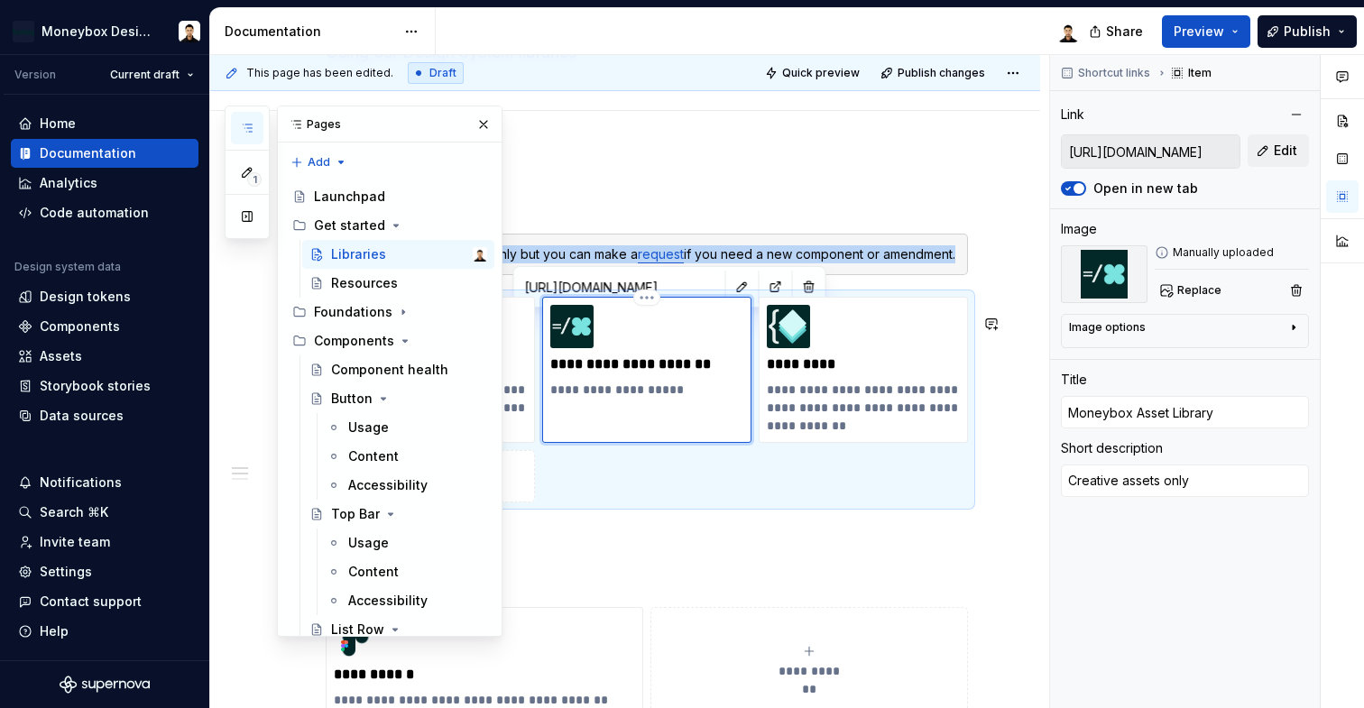
click at [659, 418] on div "**********" at bounding box center [646, 370] width 209 height 146
click at [476, 126] on button "button" at bounding box center [483, 124] width 25 height 25
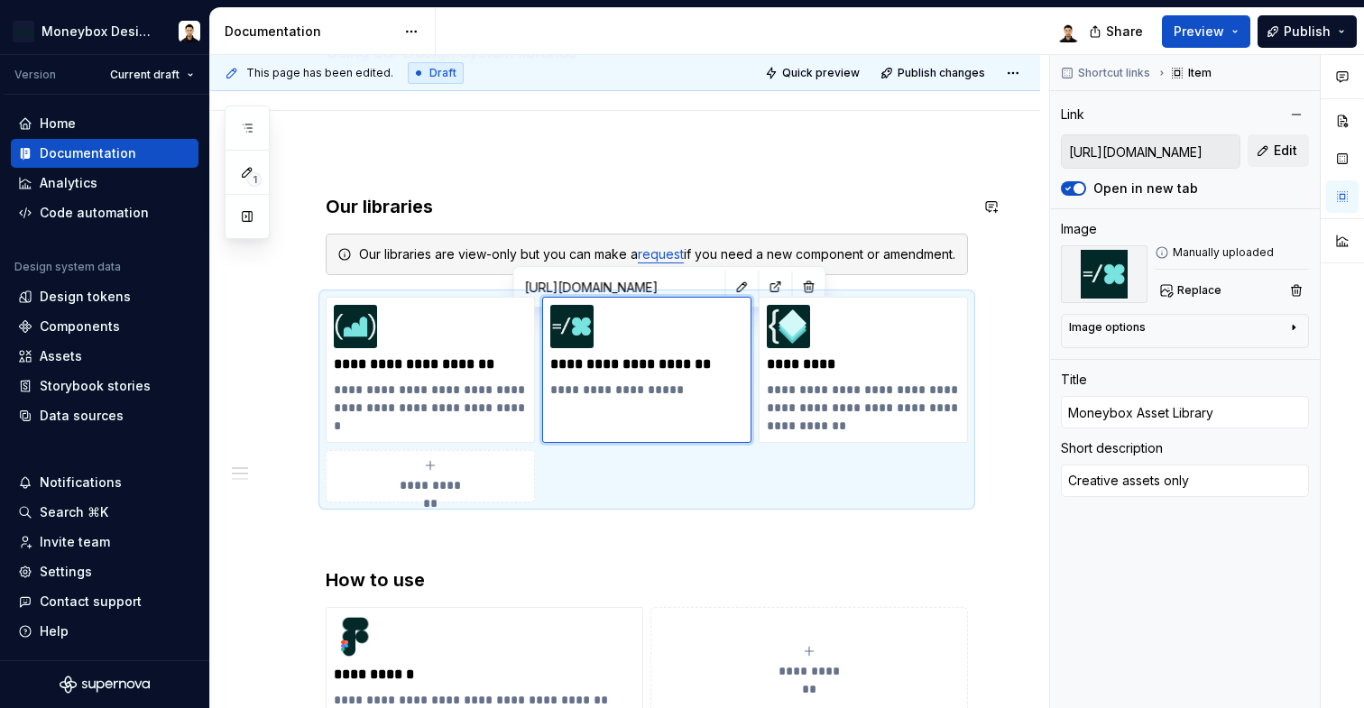
click at [833, 229] on div "**********" at bounding box center [647, 589] width 642 height 790
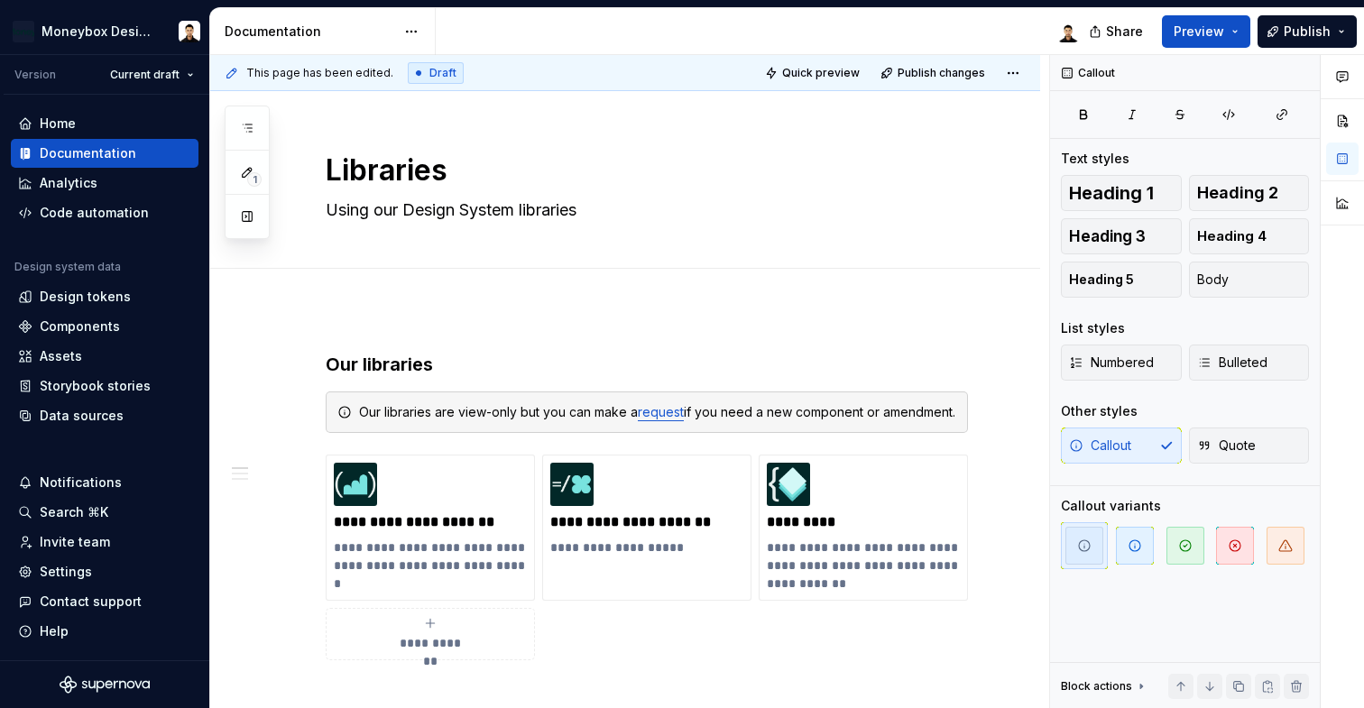
type textarea "*"
